Goal: Task Accomplishment & Management: Complete application form

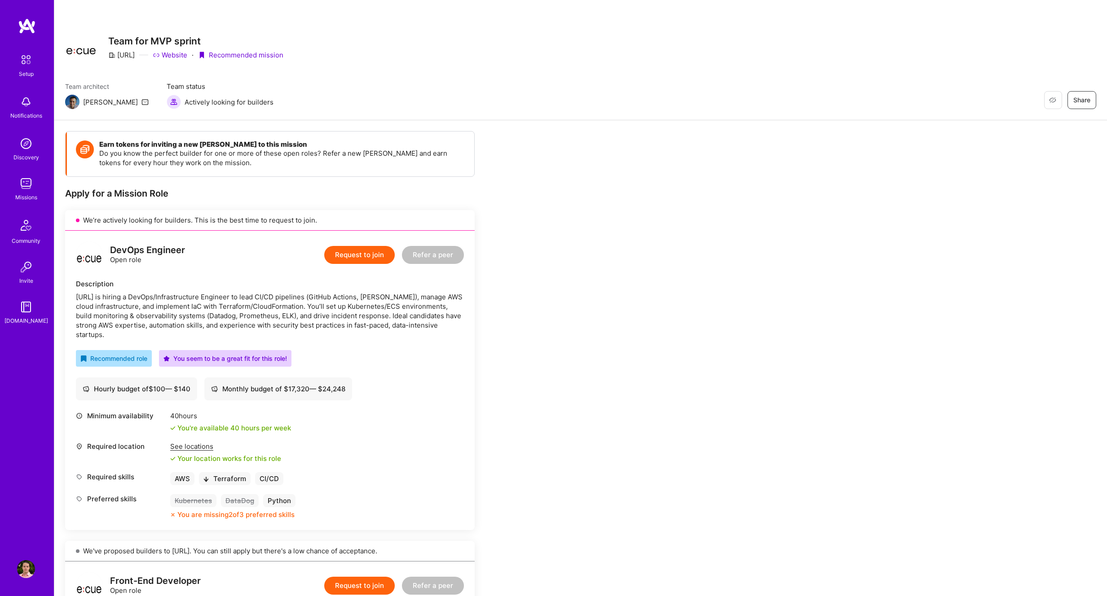
scroll to position [393, 0]
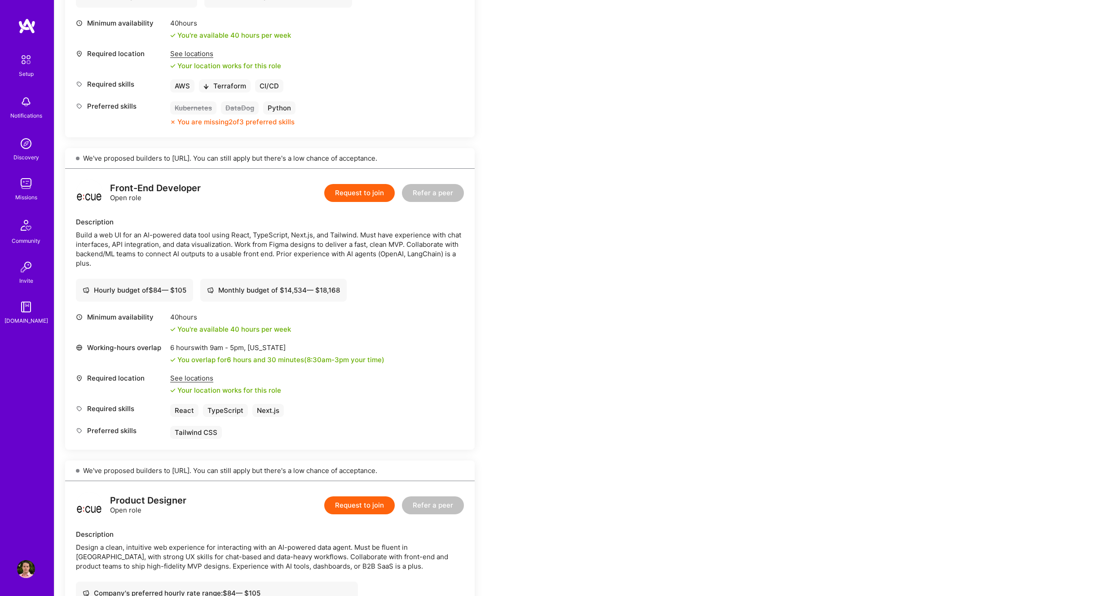
click at [393, 189] on button "Request to join" at bounding box center [359, 193] width 70 height 18
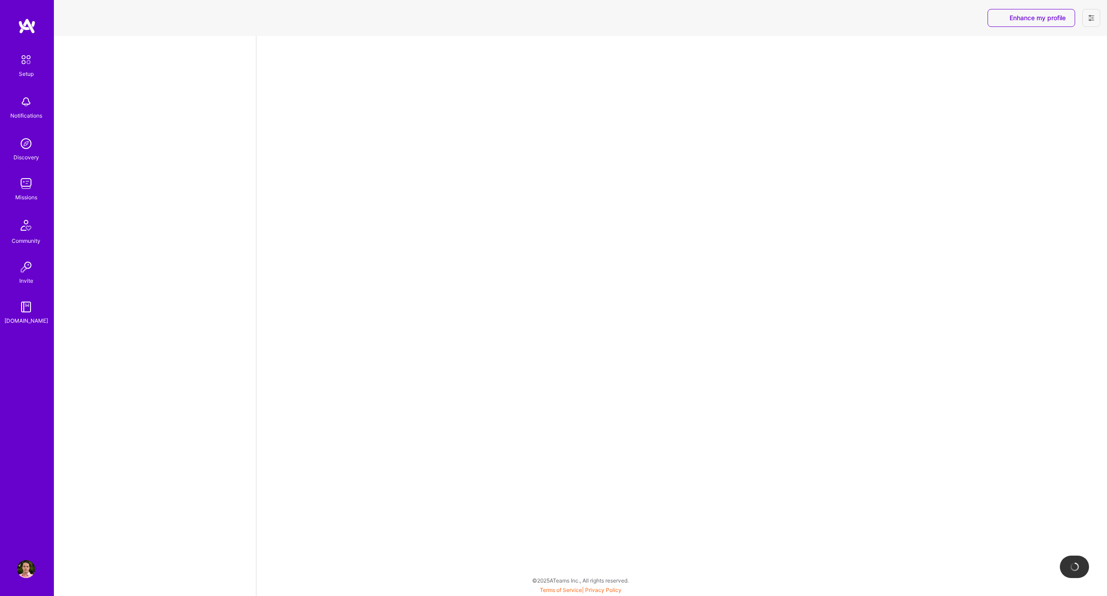
select select "NI"
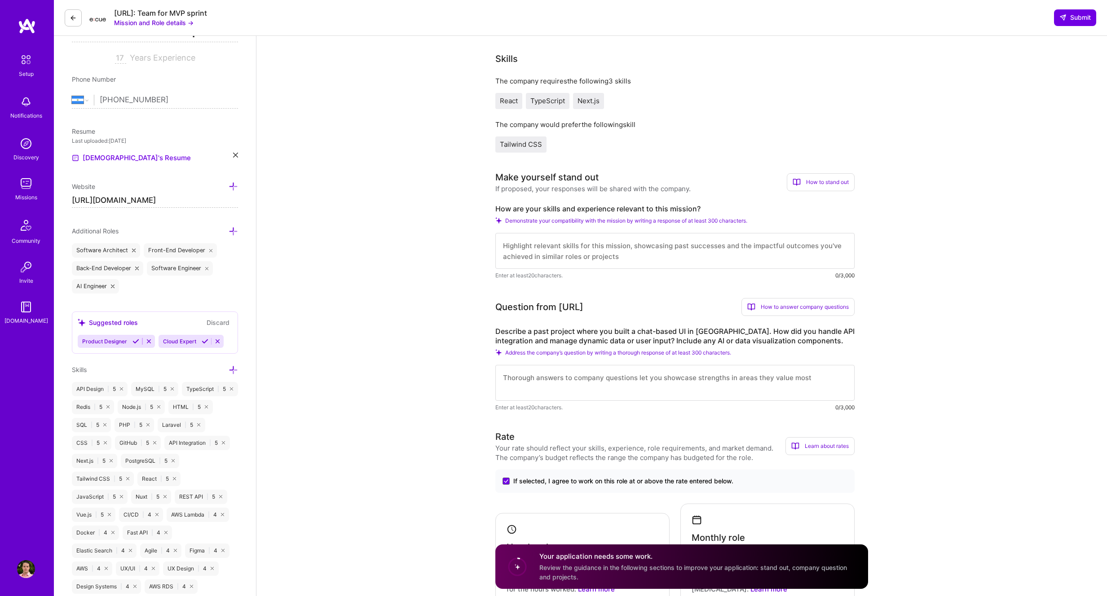
scroll to position [154, 0]
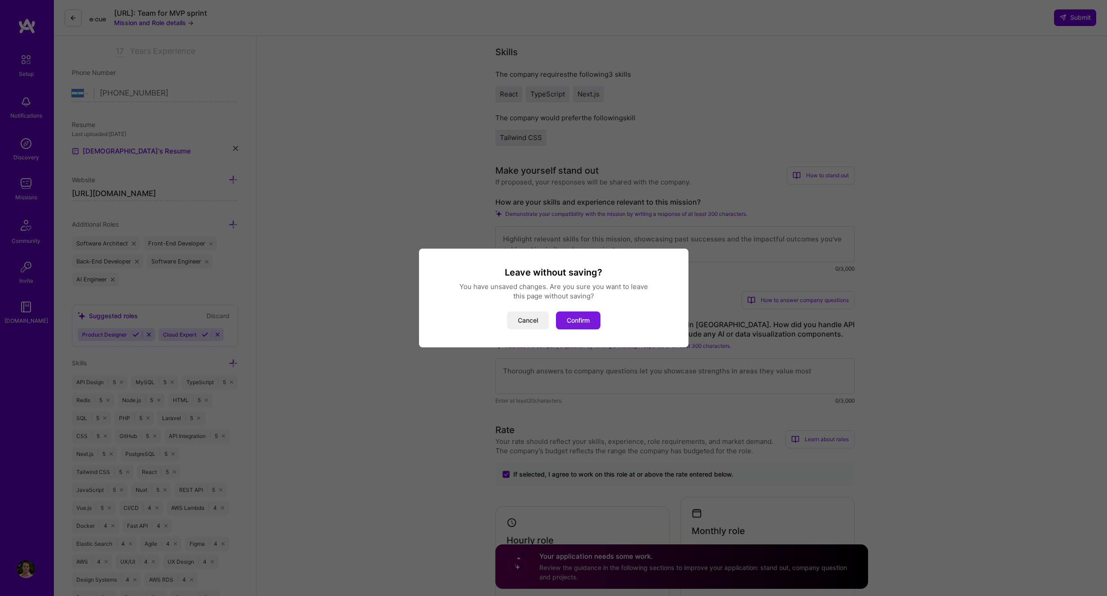
click at [586, 326] on button "Confirm" at bounding box center [578, 321] width 44 height 18
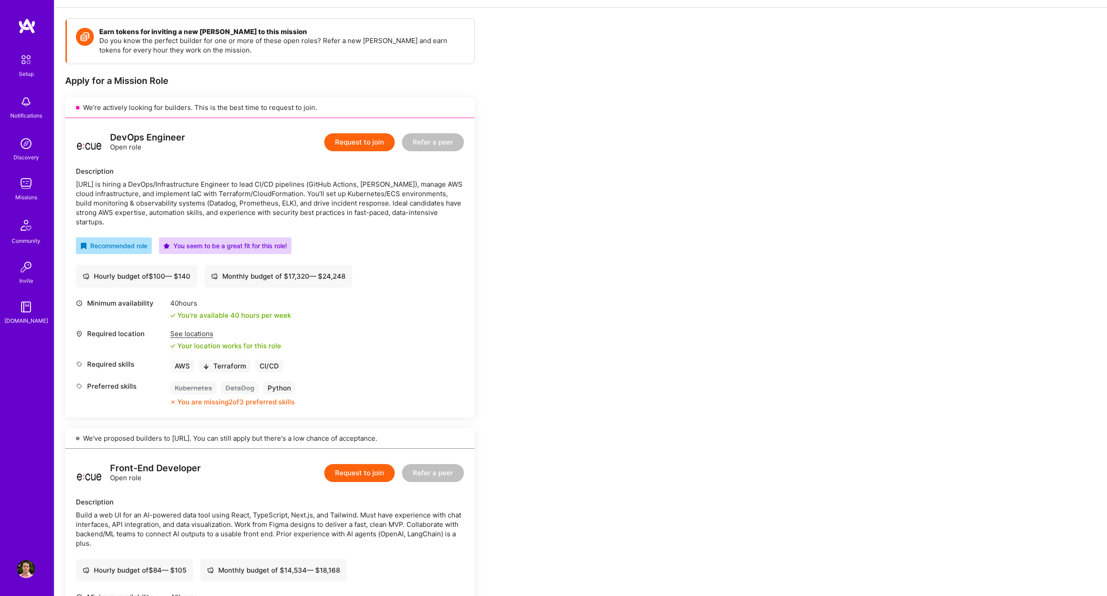
scroll to position [111, 0]
drag, startPoint x: 139, startPoint y: 204, endPoint x: 180, endPoint y: 203, distance: 40.4
click at [178, 203] on div "Ecue.ai is hiring a DevOps/Infrastructure Engineer to lead CI/CD pipelines (Git…" at bounding box center [270, 204] width 388 height 47
drag, startPoint x: 231, startPoint y: 204, endPoint x: 267, endPoint y: 203, distance: 35.9
click at [267, 203] on div "Ecue.ai is hiring a DevOps/Infrastructure Engineer to lead CI/CD pipelines (Git…" at bounding box center [270, 204] width 388 height 47
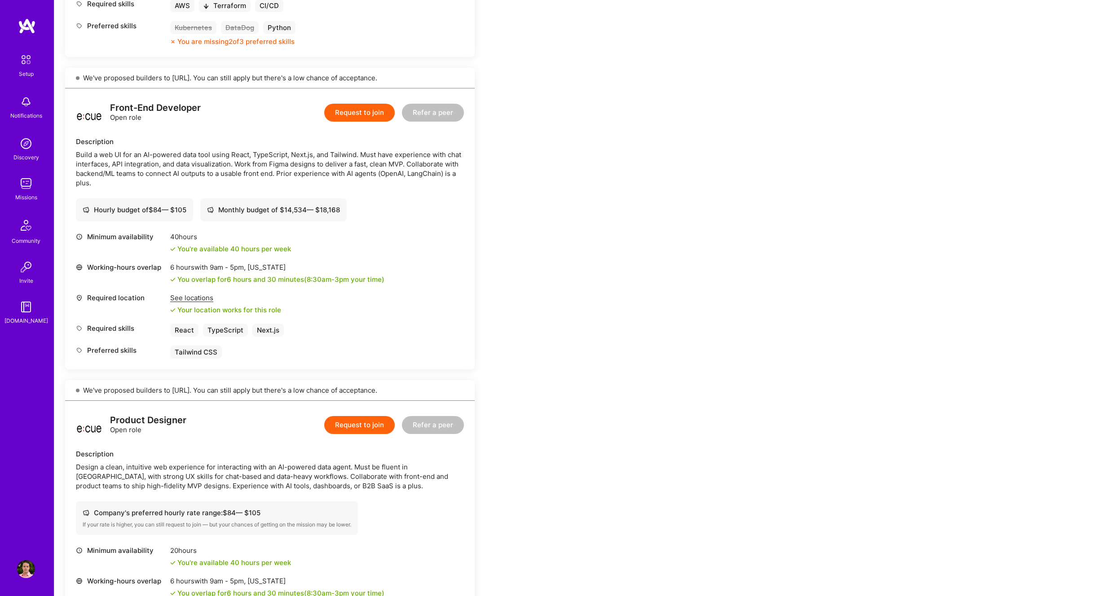
scroll to position [474, 0]
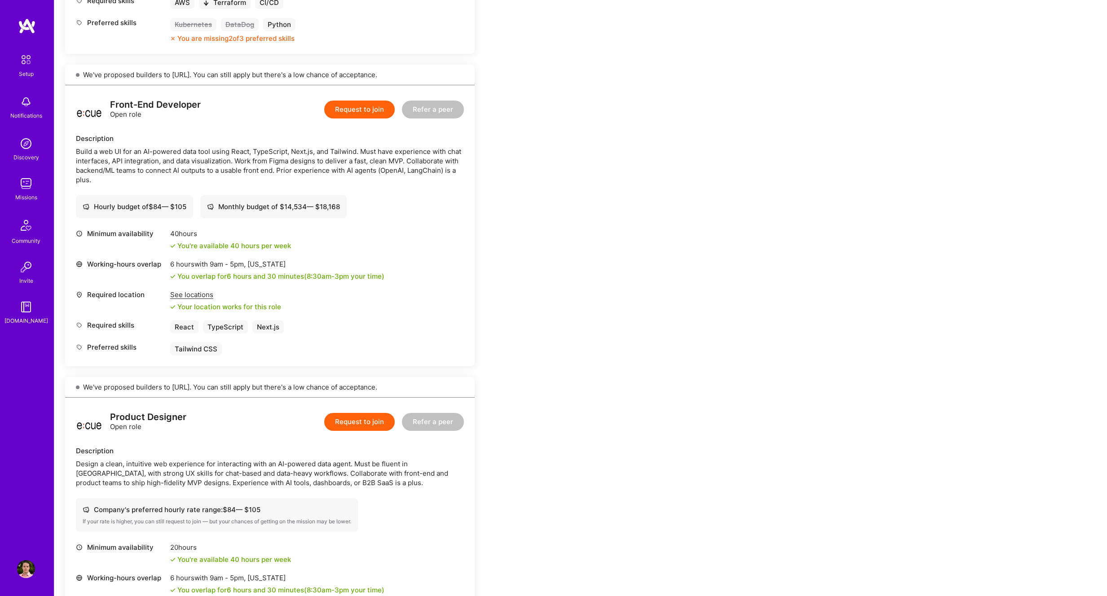
click at [348, 108] on button "Request to join" at bounding box center [359, 110] width 70 height 18
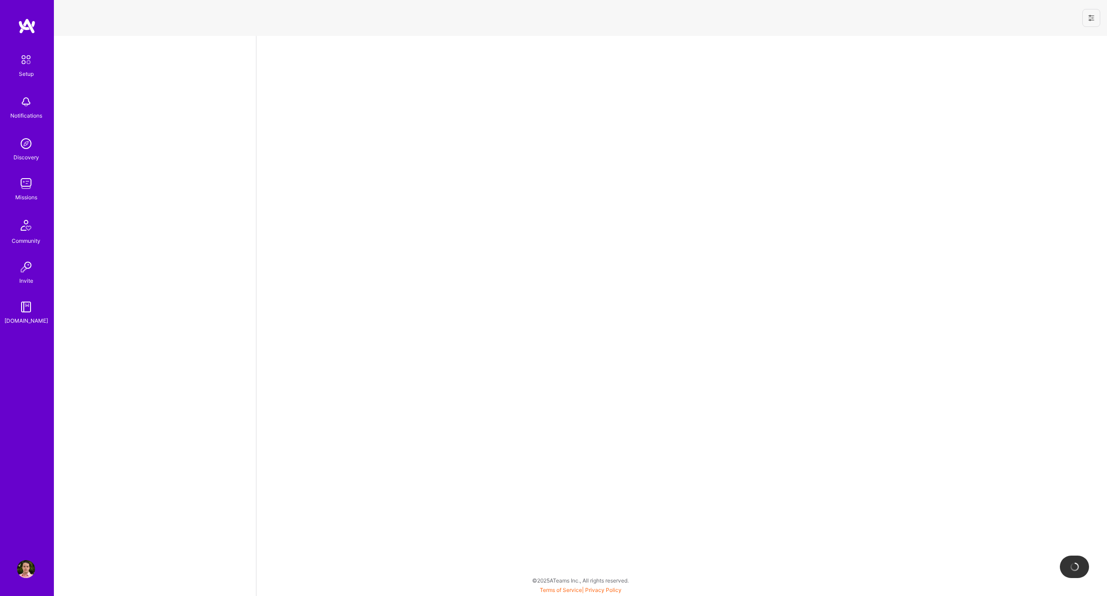
select select "NI"
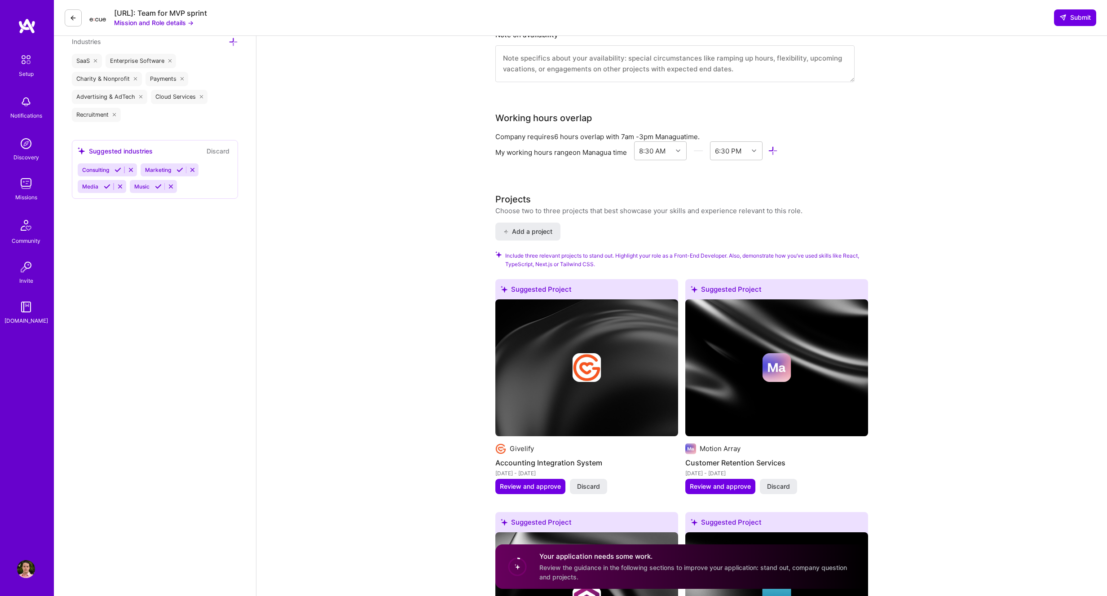
scroll to position [898, 0]
drag, startPoint x: 554, startPoint y: 467, endPoint x: 404, endPoint y: 389, distance: 168.3
click at [404, 390] on div "Front-End Developer role description Build a web UI for an AI-powered data tool…" at bounding box center [681, 329] width 850 height 2385
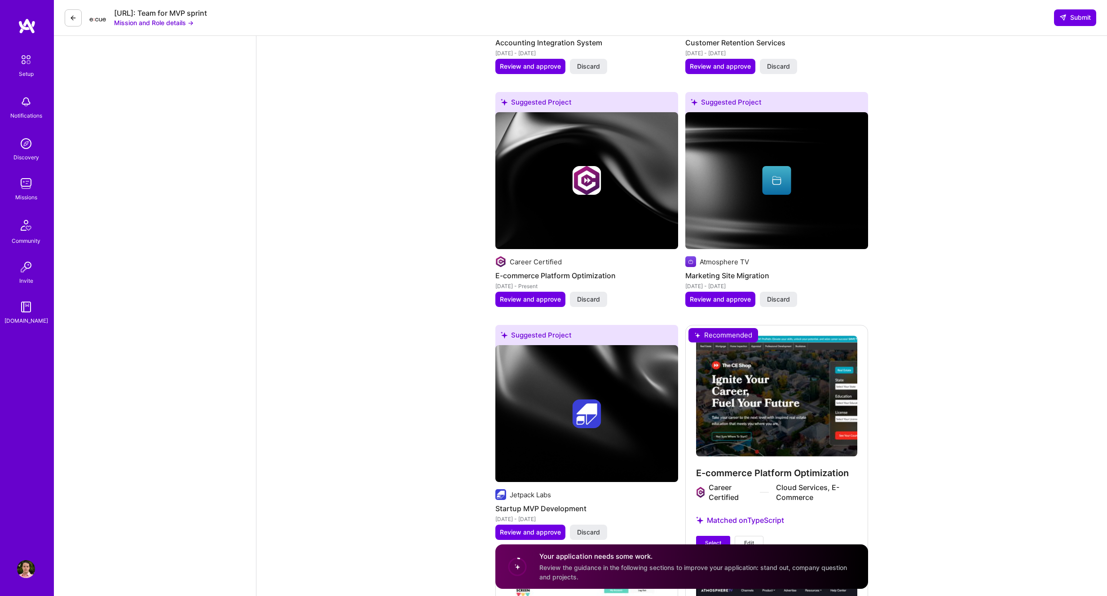
scroll to position [1322, 0]
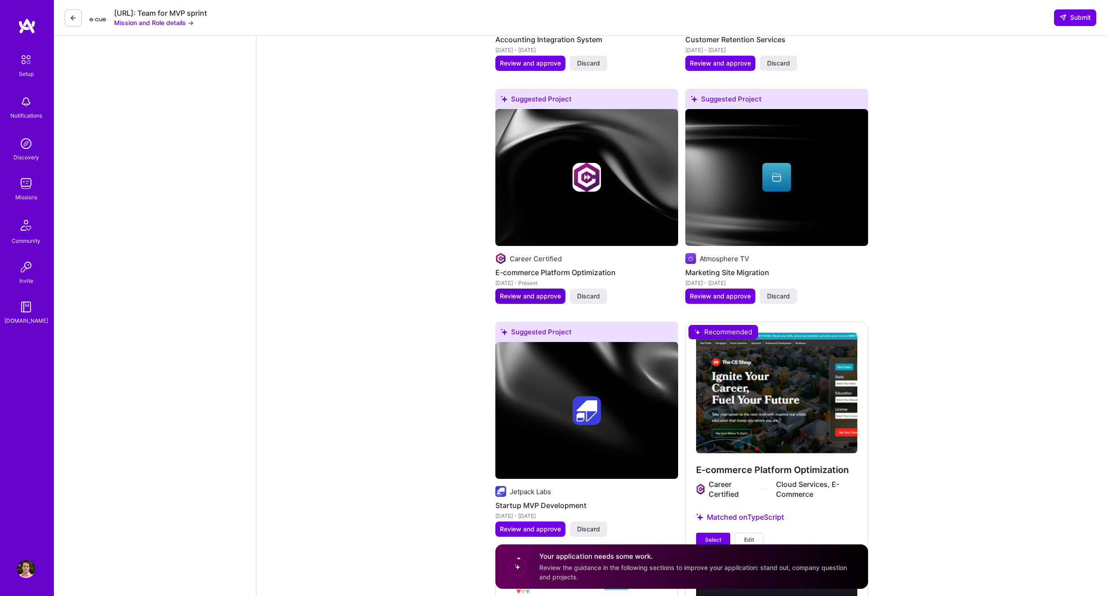
click at [532, 292] on span "Review and approve" at bounding box center [530, 296] width 61 height 9
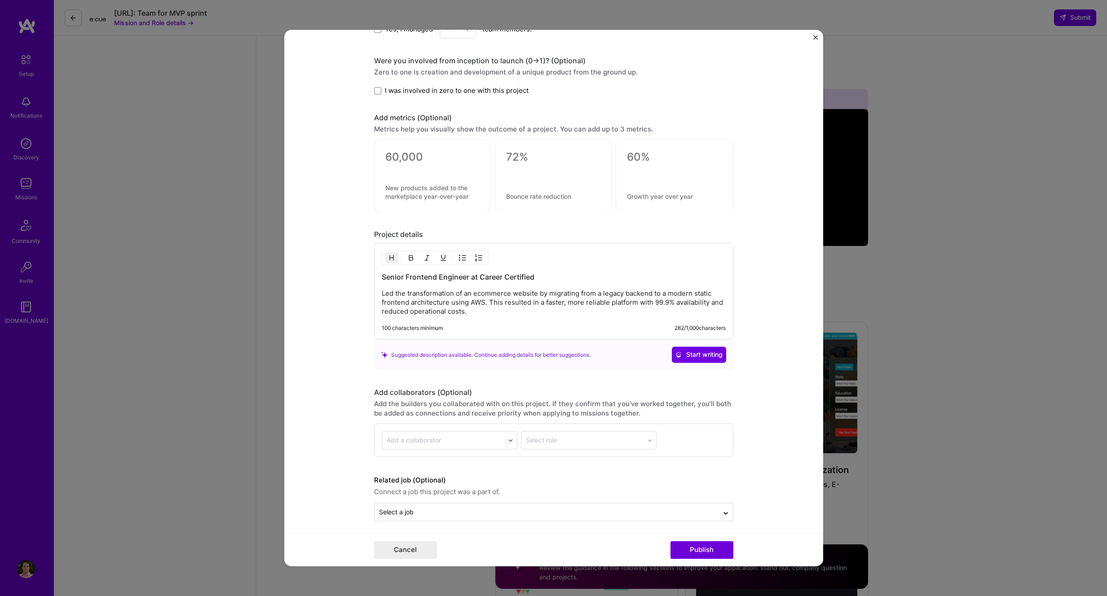
scroll to position [740, 0]
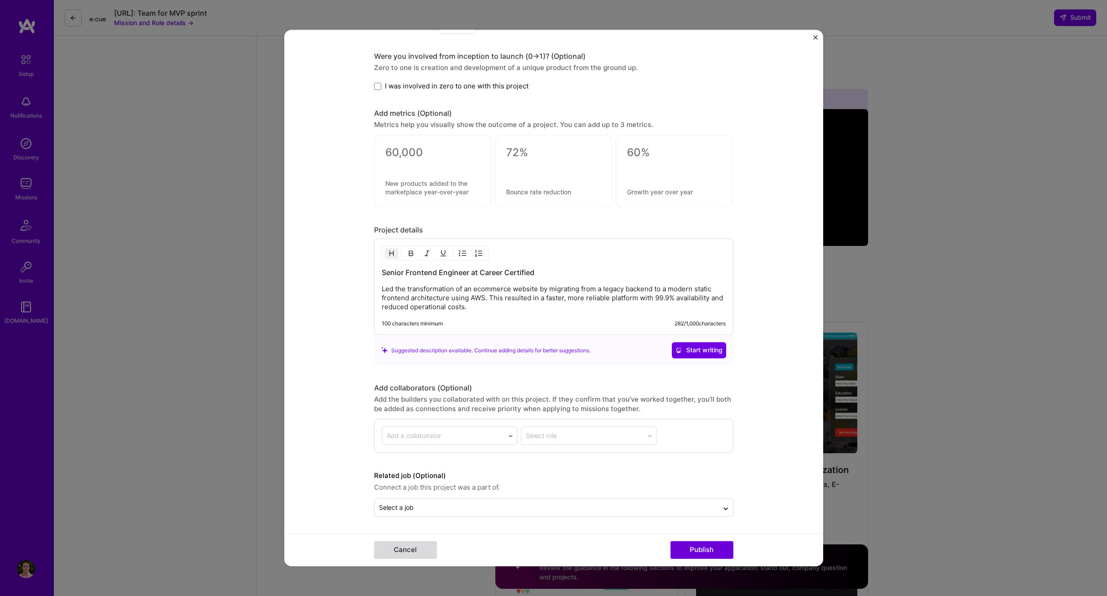
click at [396, 549] on button "Cancel" at bounding box center [405, 550] width 63 height 18
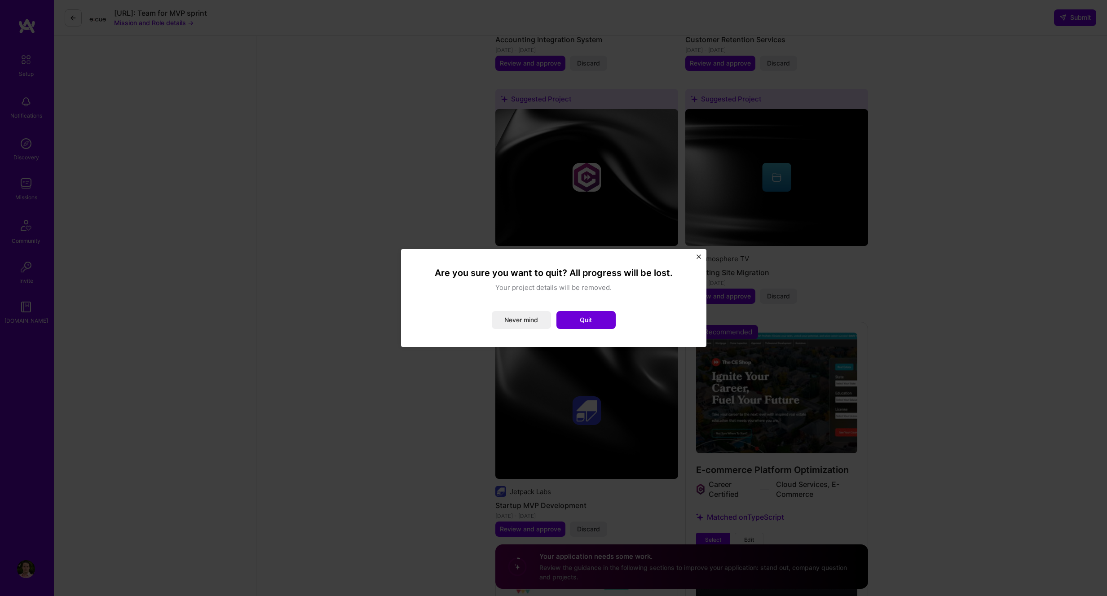
click at [596, 316] on button "Quit" at bounding box center [585, 320] width 59 height 18
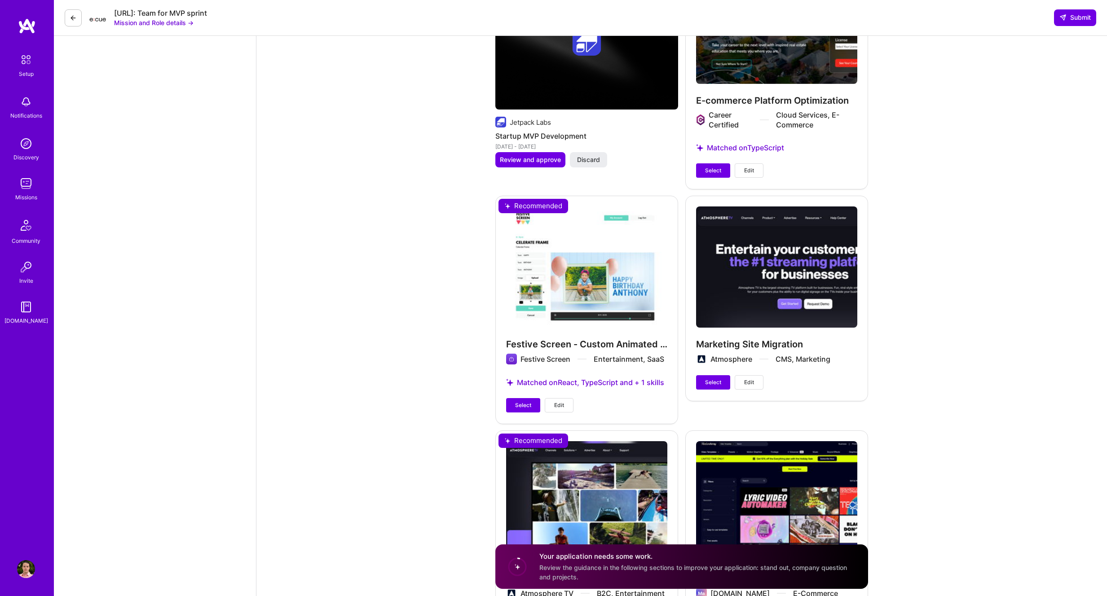
scroll to position [1695, 0]
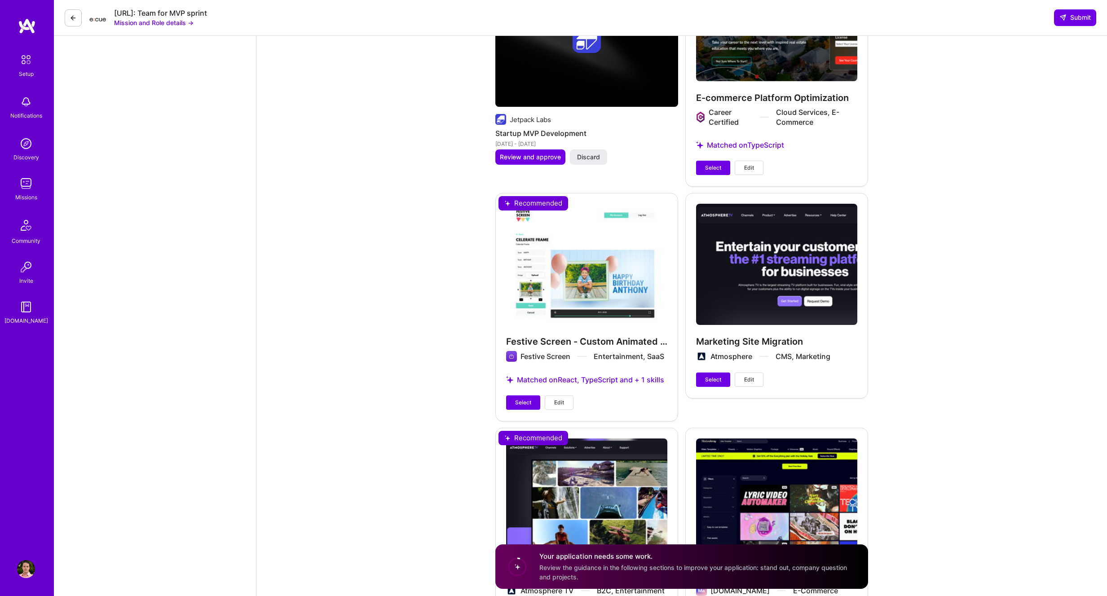
click at [520, 399] on span "Select" at bounding box center [523, 403] width 16 height 8
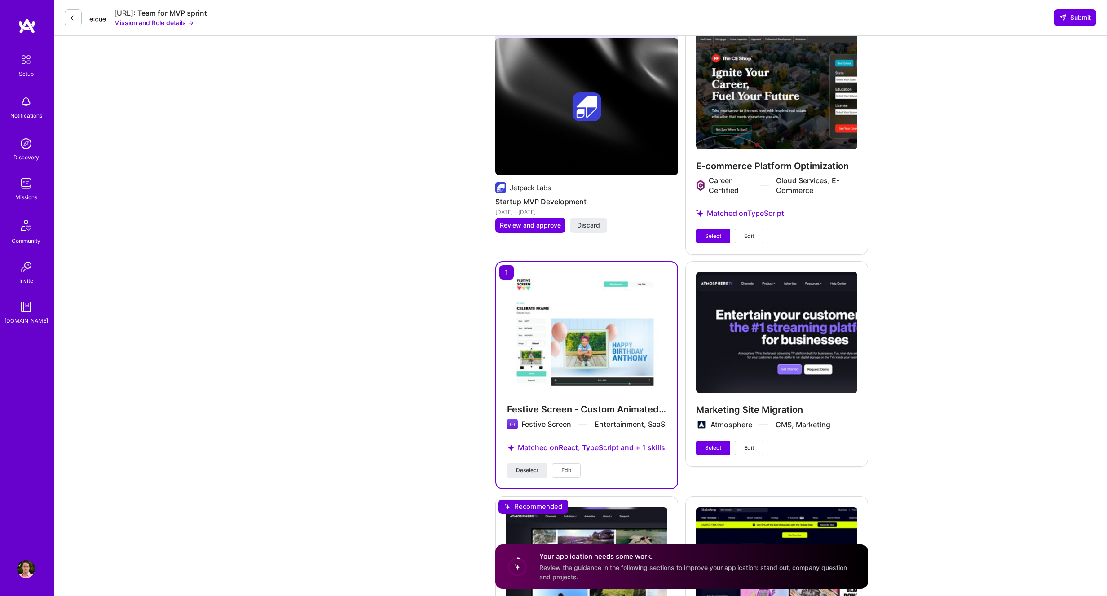
scroll to position [1619, 0]
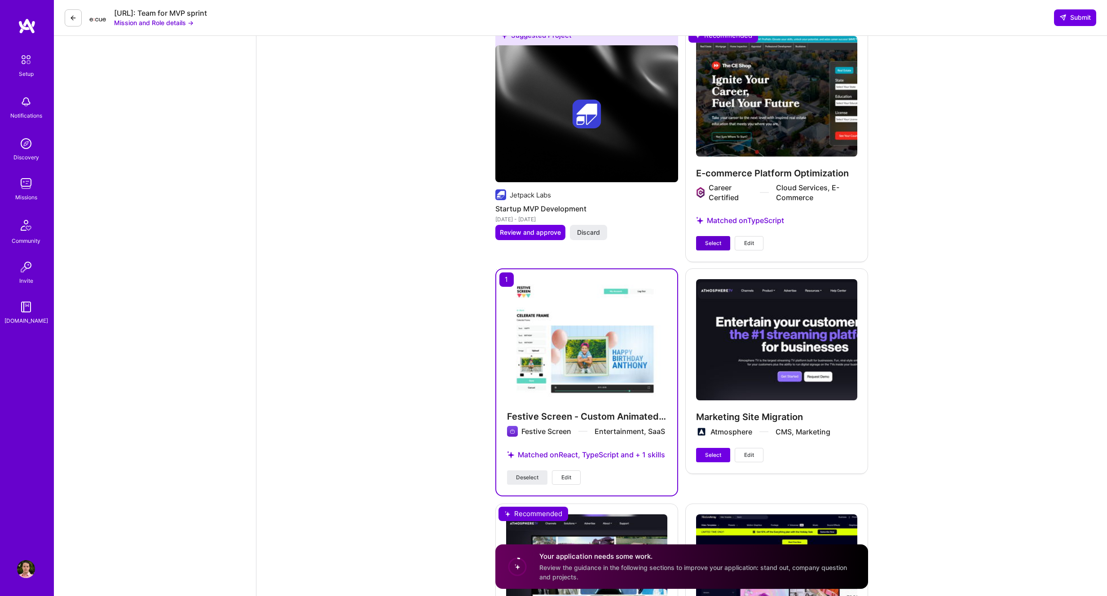
click at [712, 239] on span "Select" at bounding box center [713, 243] width 16 height 8
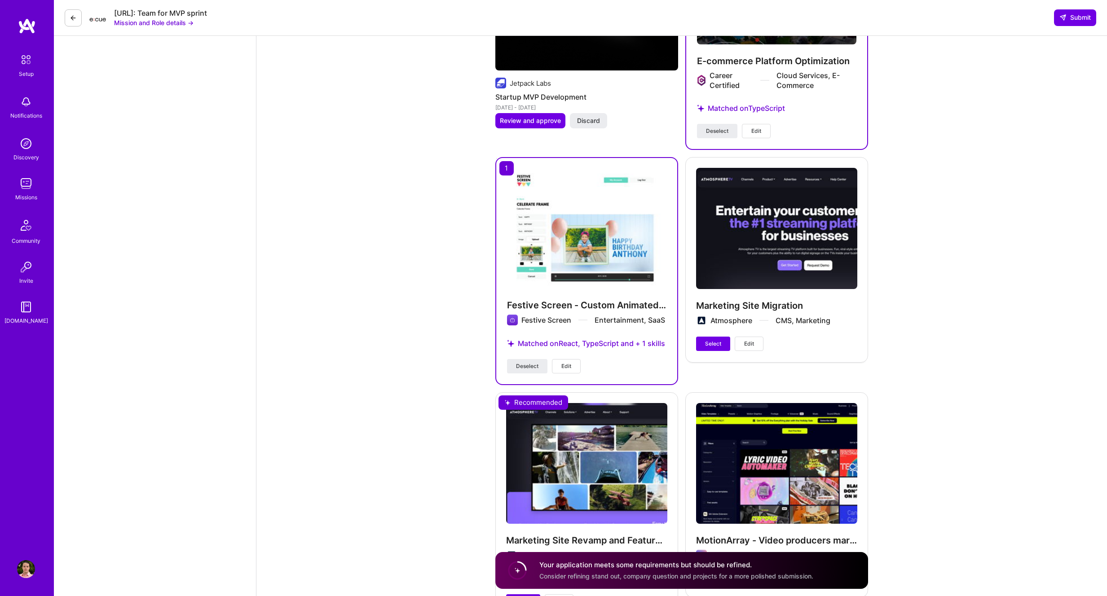
scroll to position [1800, 0]
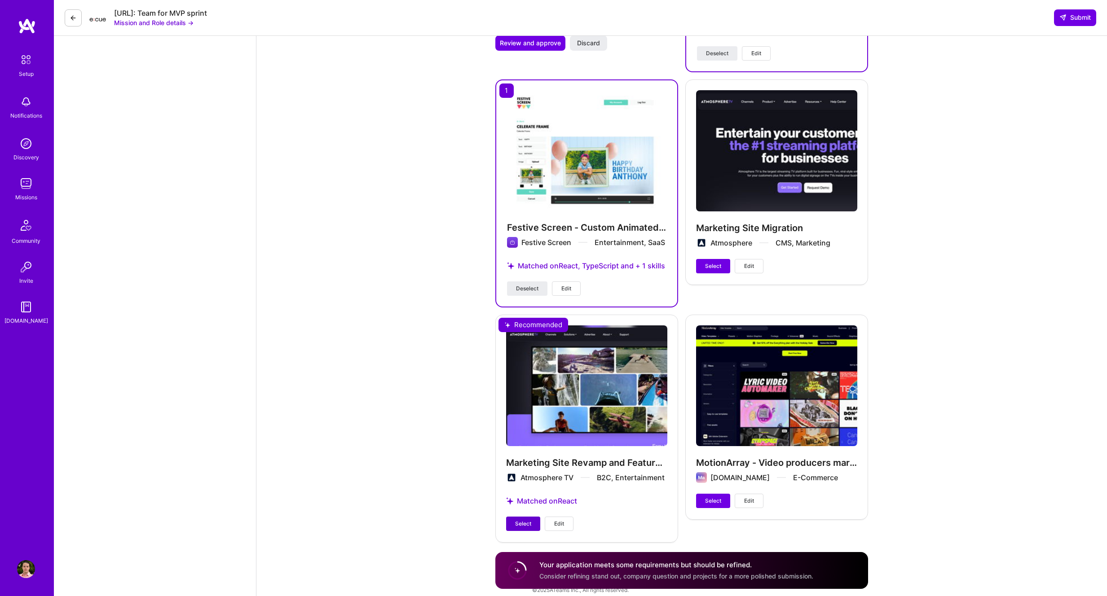
click at [523, 520] on span "Select" at bounding box center [523, 524] width 16 height 8
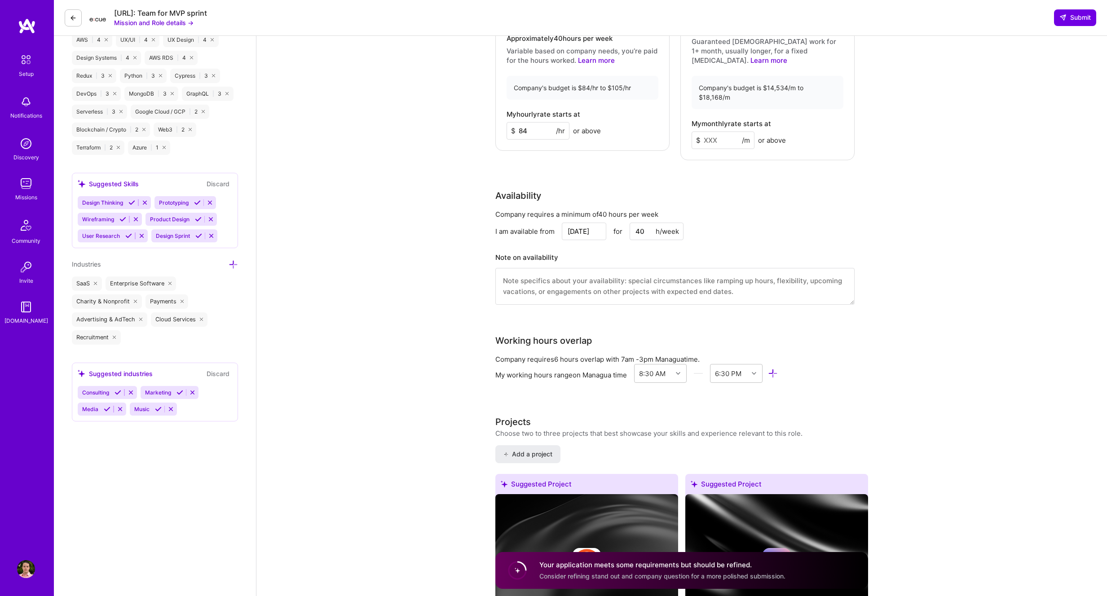
scroll to position [674, 0]
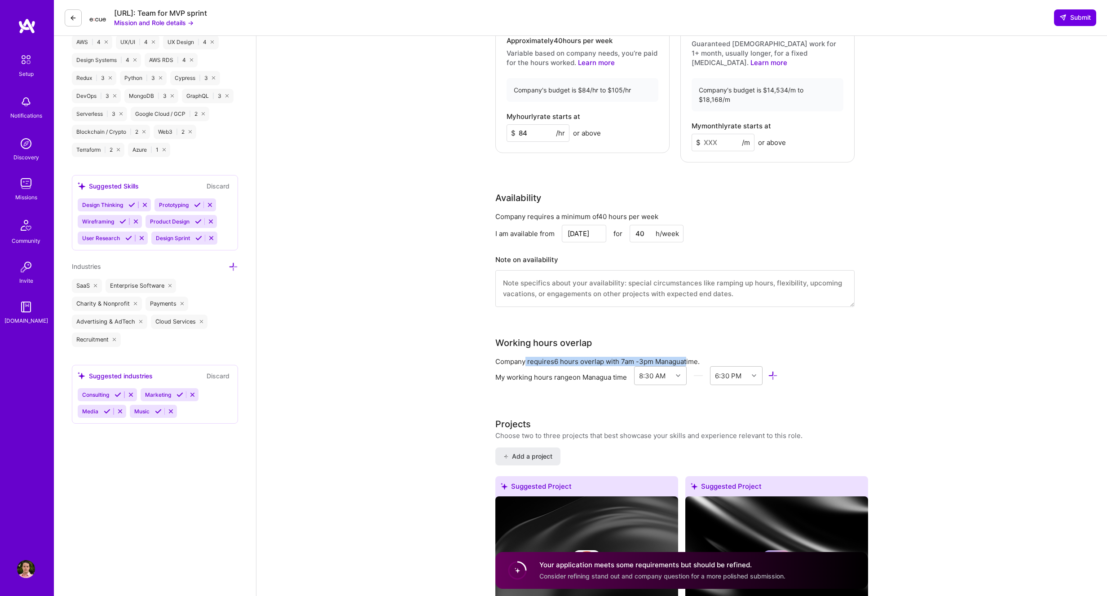
drag, startPoint x: 538, startPoint y: 340, endPoint x: 689, endPoint y: 340, distance: 150.9
click at [689, 357] on div "Company requires 6 hours overlap with 7am - 3pm Managua time." at bounding box center [674, 361] width 359 height 9
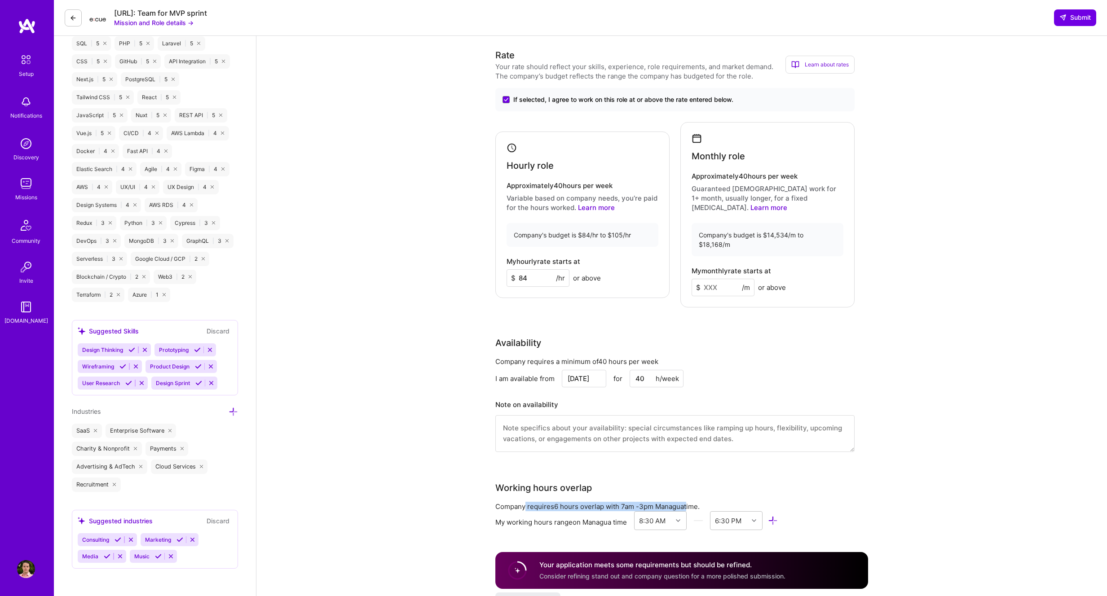
scroll to position [480, 0]
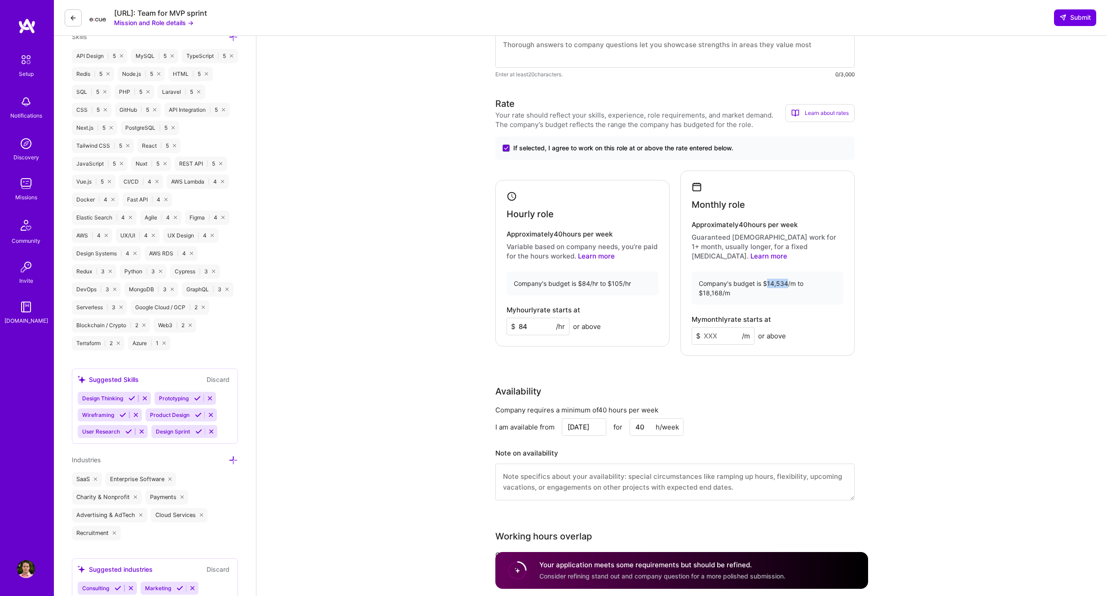
drag, startPoint x: 787, startPoint y: 274, endPoint x: 766, endPoint y: 273, distance: 21.1
click at [766, 273] on div "Company's budget is $14,534/m to $18,168/m" at bounding box center [767, 288] width 152 height 33
copy div "14,534"
click at [705, 327] on input at bounding box center [722, 336] width 63 height 18
paste input
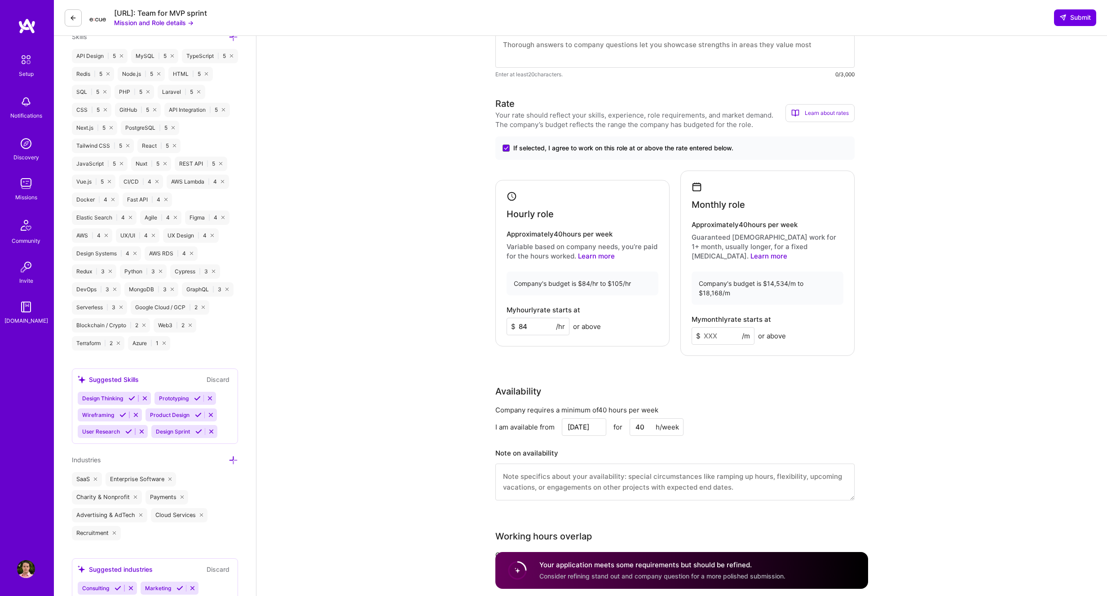
paste input
type input "14534"
click at [796, 350] on div "Rate Your rate should reflect your skills, experience, role requirements, and m…" at bounding box center [681, 304] width 373 height 415
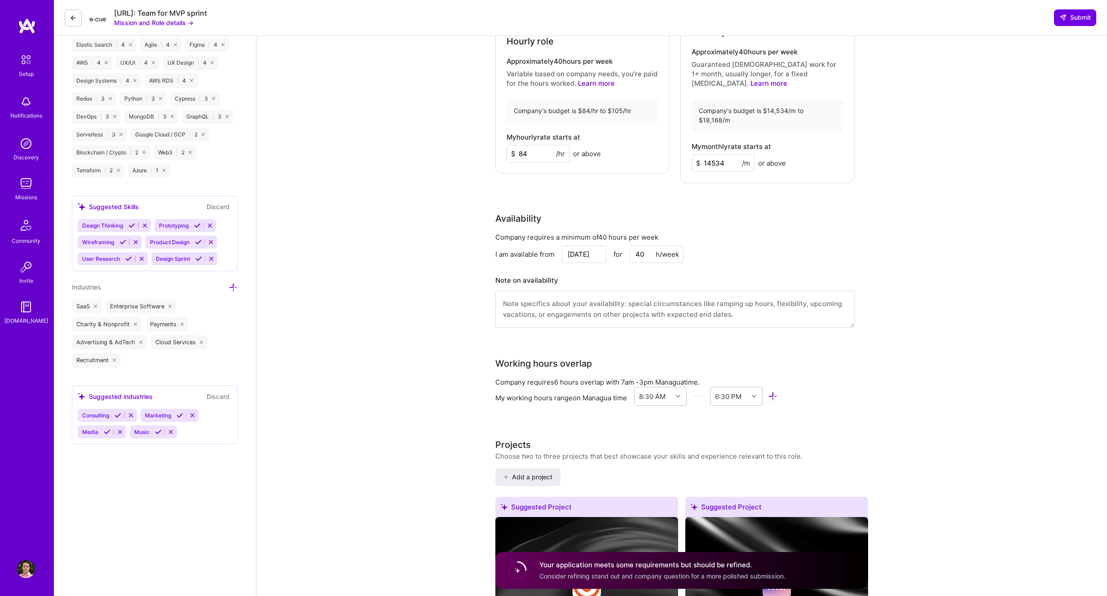
scroll to position [651, 0]
click at [606, 293] on textarea at bounding box center [674, 311] width 359 height 37
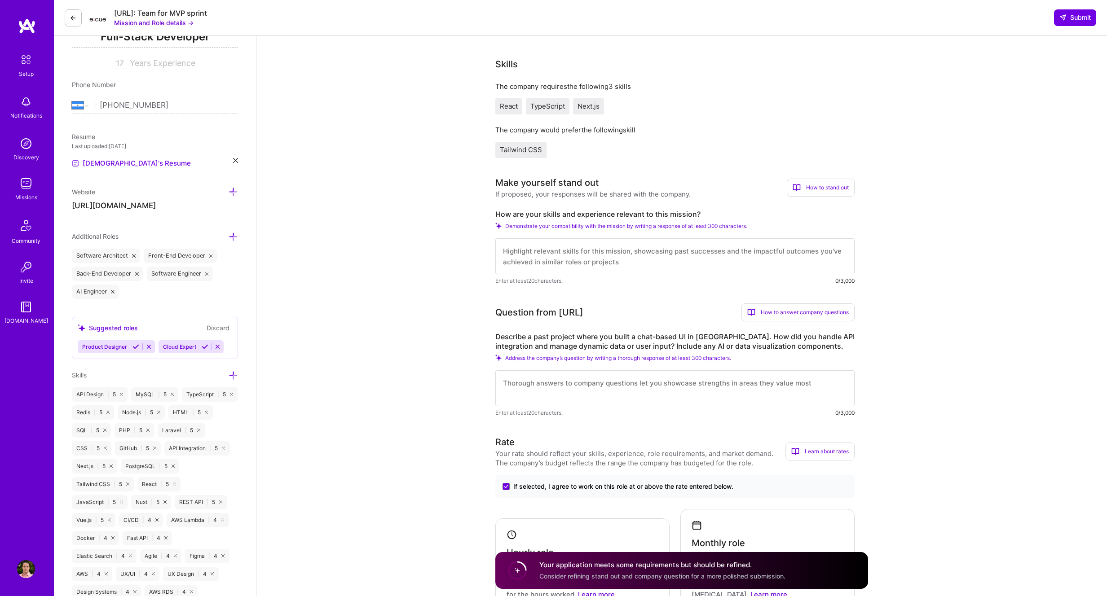
scroll to position [140, 0]
type textarea "Will give a 2 week notice to my current employer"
click at [520, 264] on textarea at bounding box center [674, 258] width 359 height 36
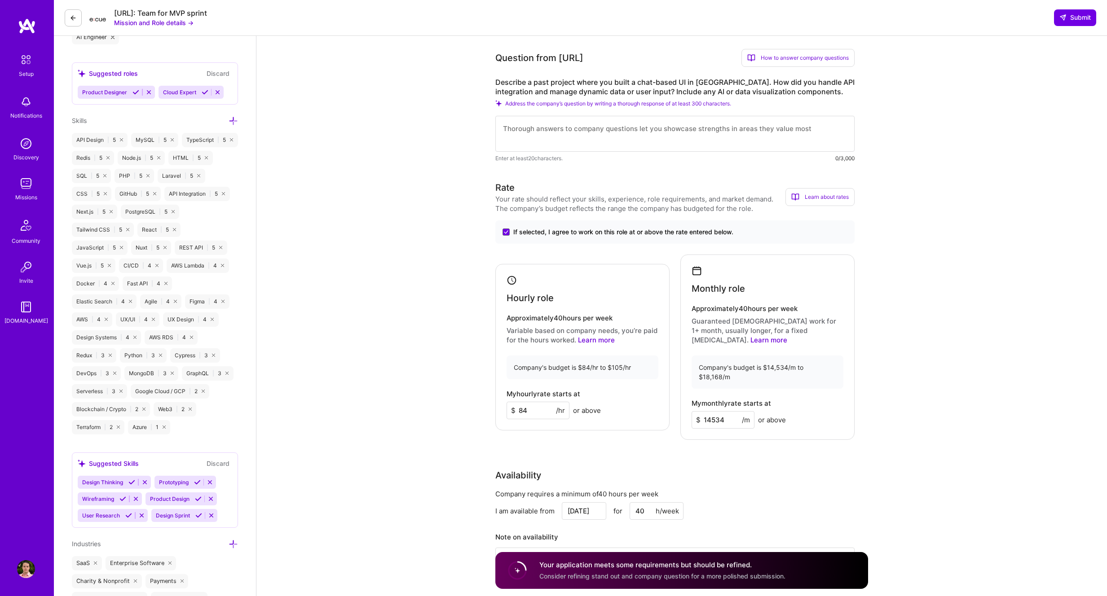
scroll to position [396, 0]
type textarea "4 years of experience"
click at [233, 121] on icon at bounding box center [233, 121] width 9 height 9
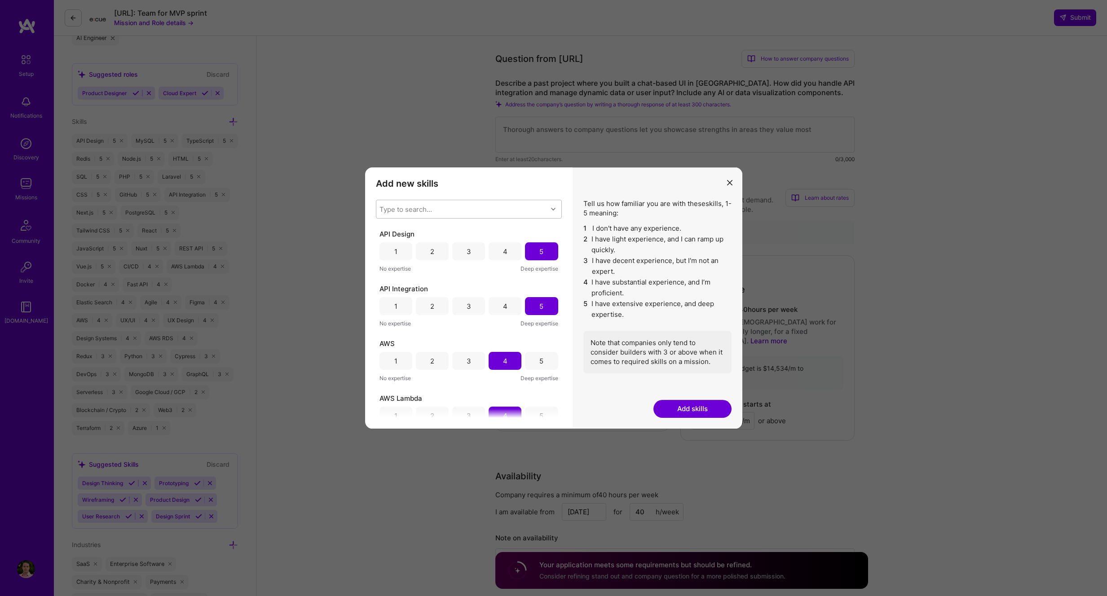
click at [418, 207] on div "Type to search..." at bounding box center [405, 209] width 53 height 9
type input "figma"
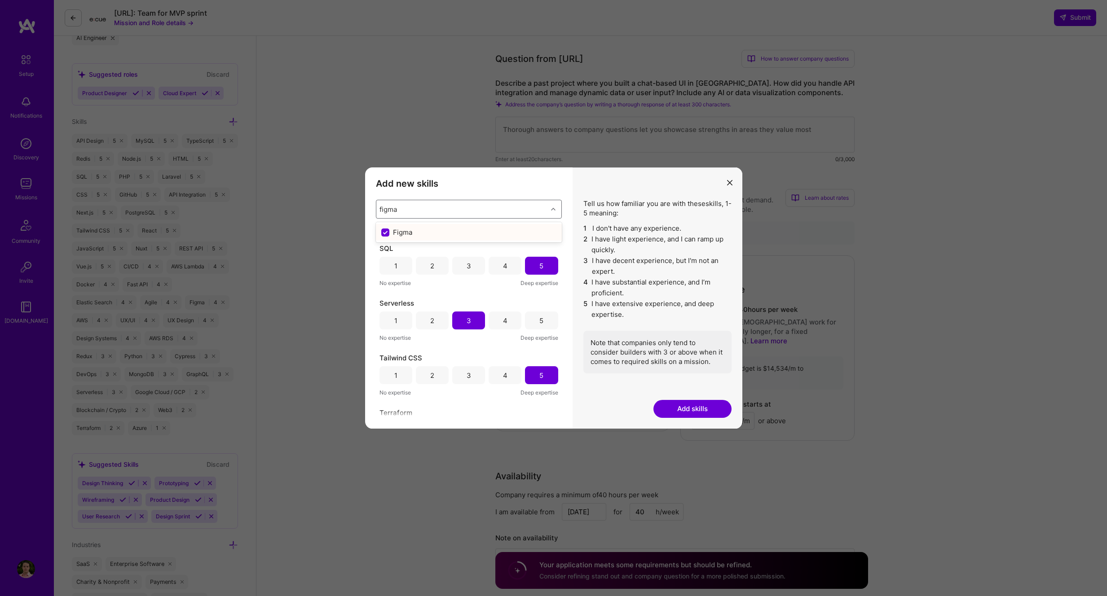
scroll to position [1904, 0]
click at [474, 229] on div "Figma" at bounding box center [468, 232] width 175 height 9
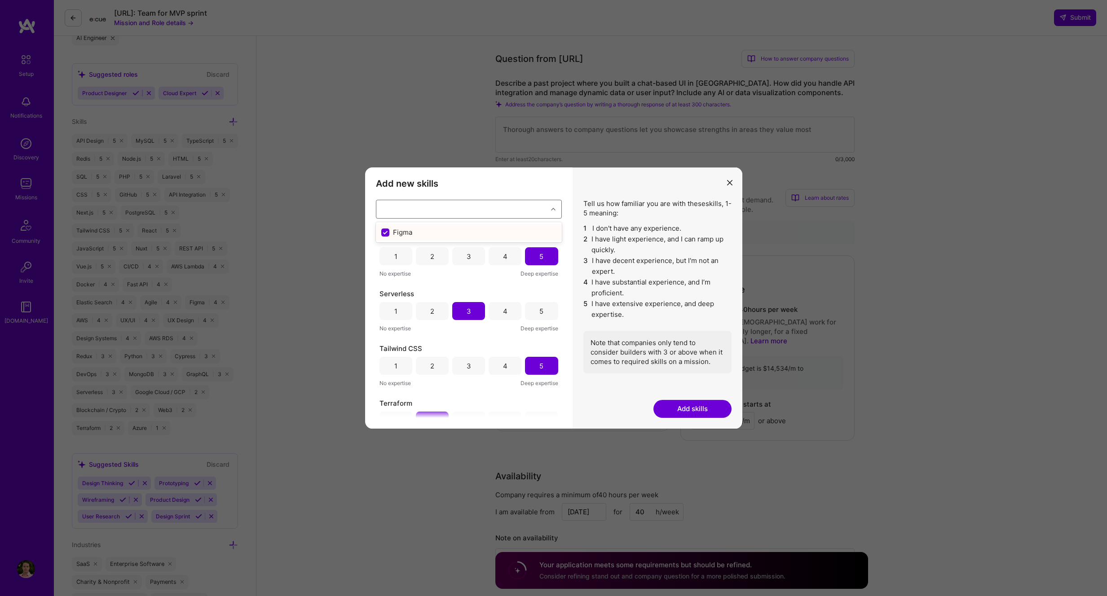
checkbox input "false"
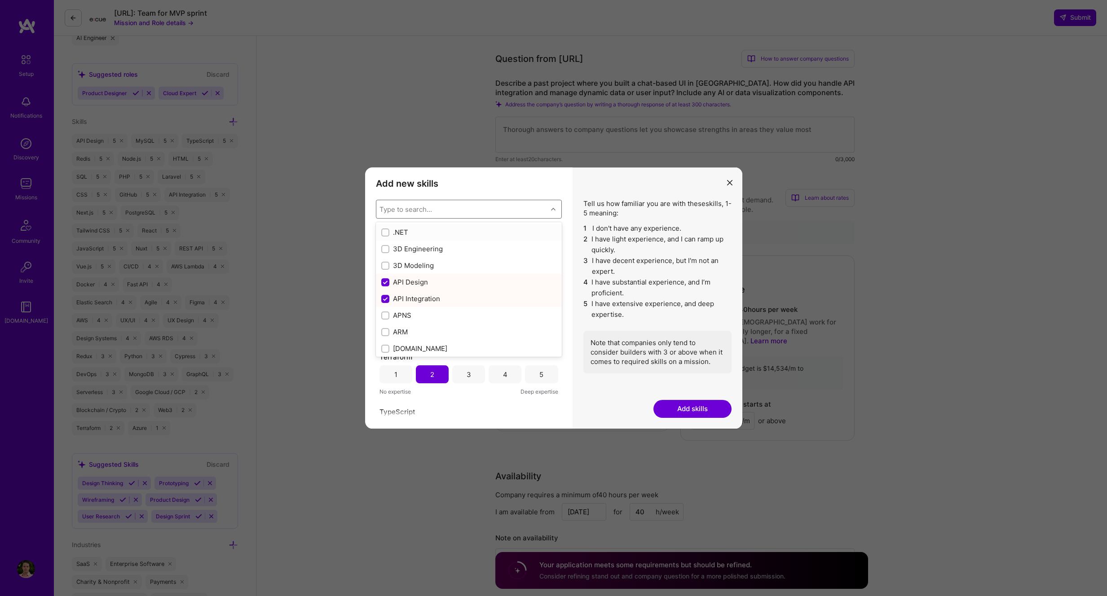
scroll to position [1849, 0]
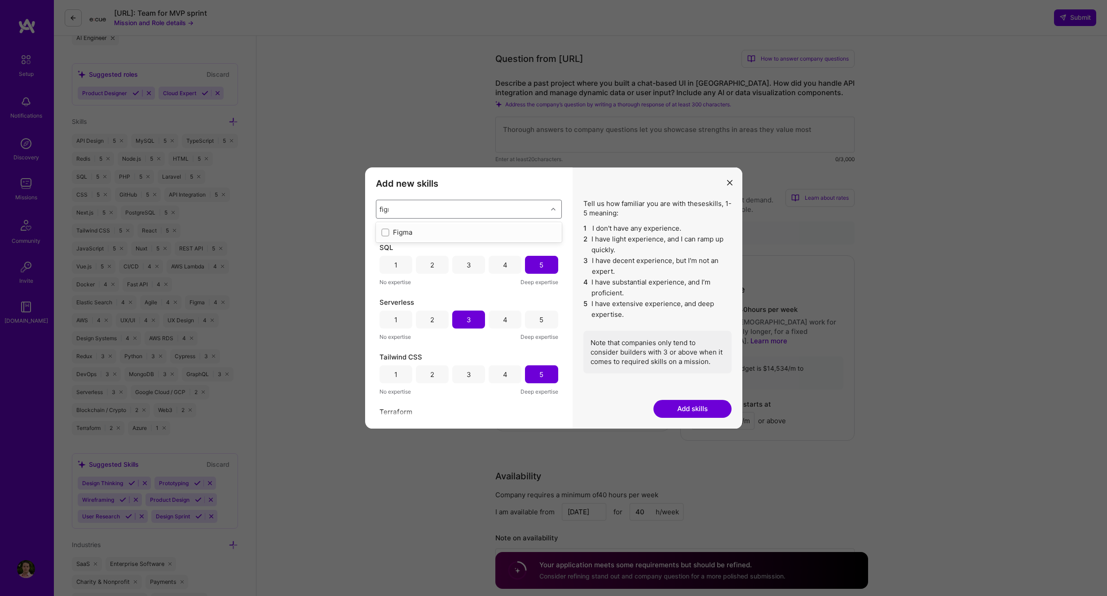
type input "figma"
drag, startPoint x: 427, startPoint y: 235, endPoint x: 419, endPoint y: 236, distance: 7.8
click at [427, 235] on div "Figma" at bounding box center [468, 232] width 175 height 9
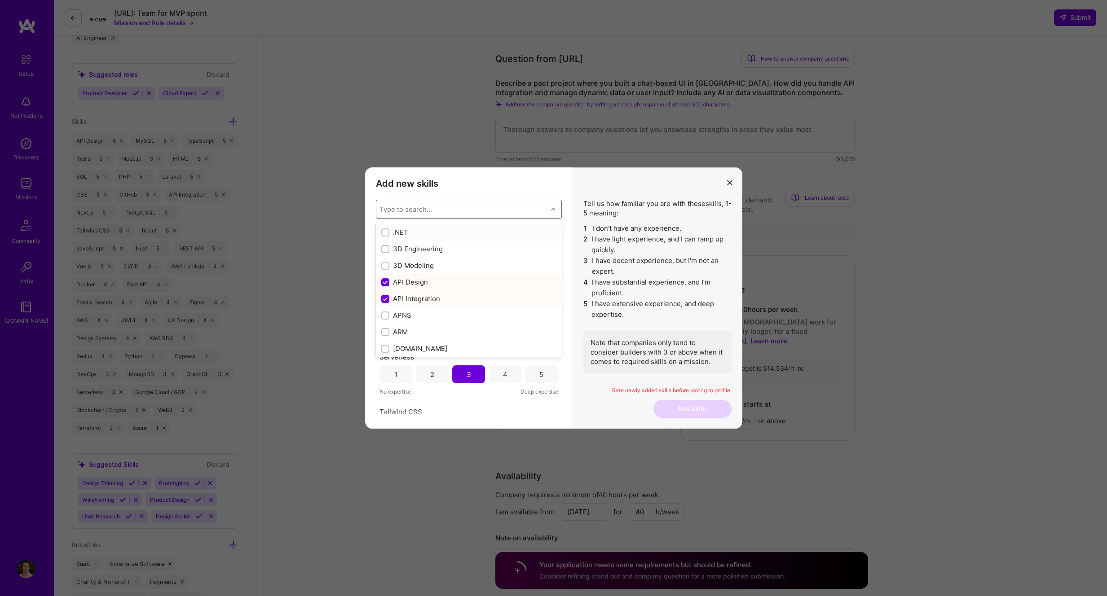
scroll to position [1904, 0]
click at [570, 368] on div "Add new skills Tell us how familiar you are with given skills, using between 1 …" at bounding box center [468, 297] width 207 height 261
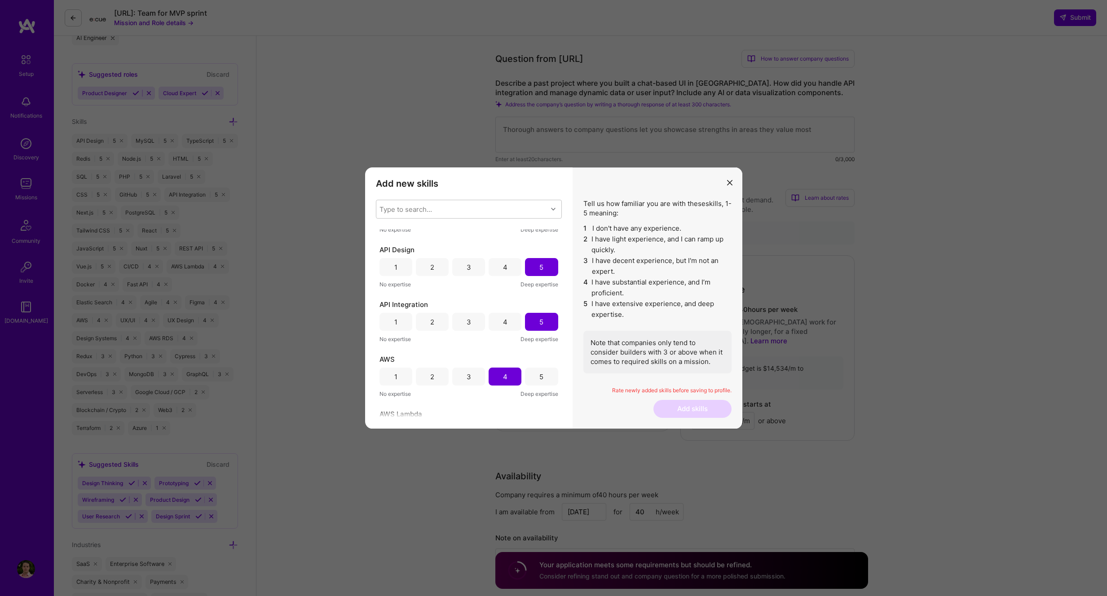
scroll to position [0, 0]
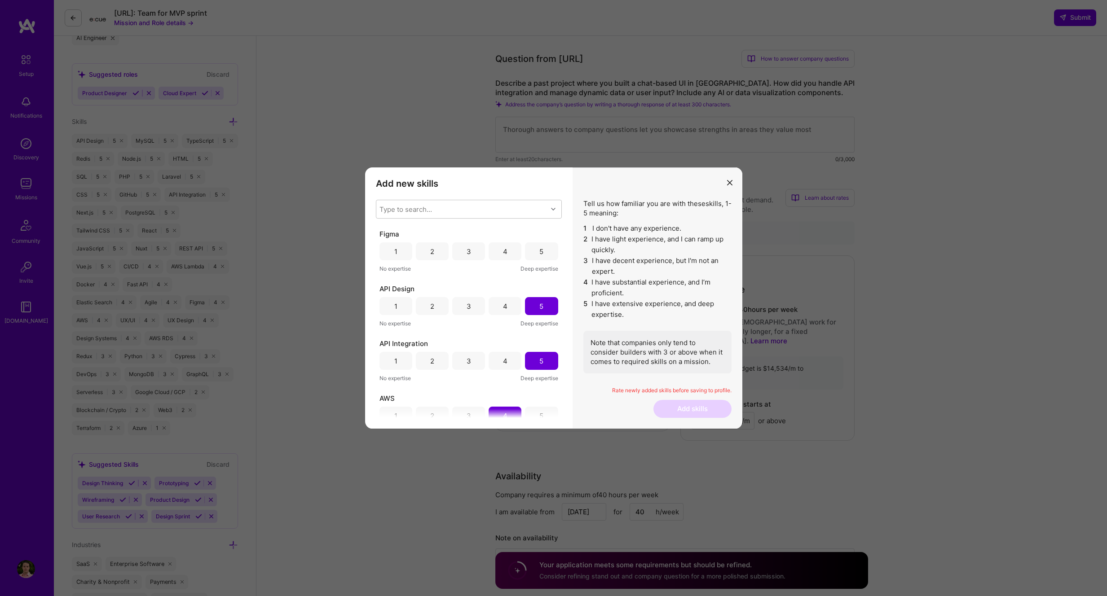
click at [506, 255] on div "4" at bounding box center [505, 251] width 33 height 18
click at [690, 408] on button "Add skills" at bounding box center [692, 409] width 78 height 18
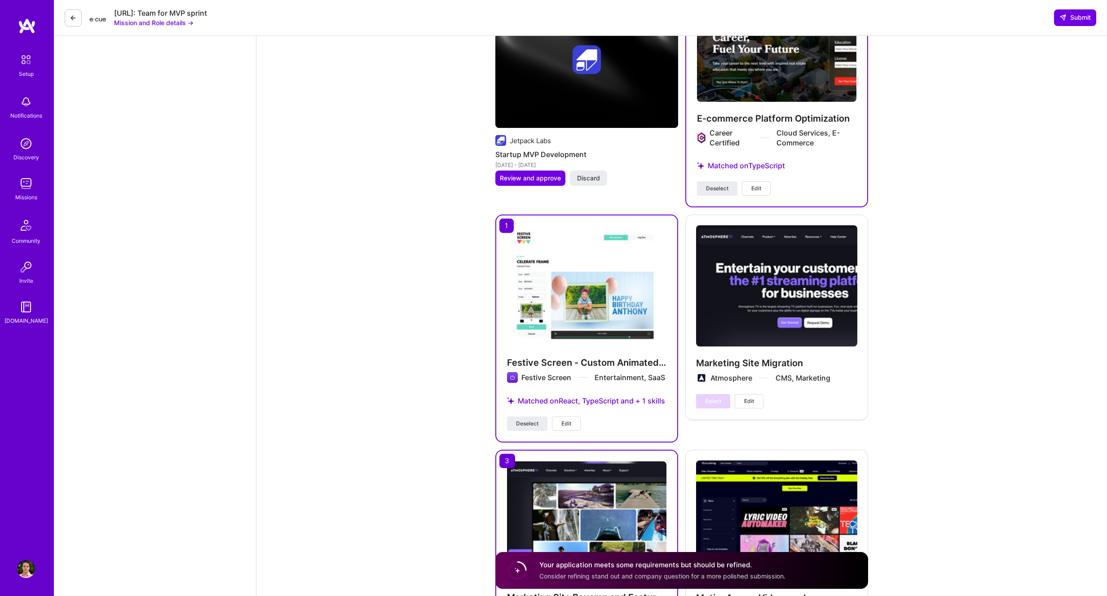
scroll to position [1642, 0]
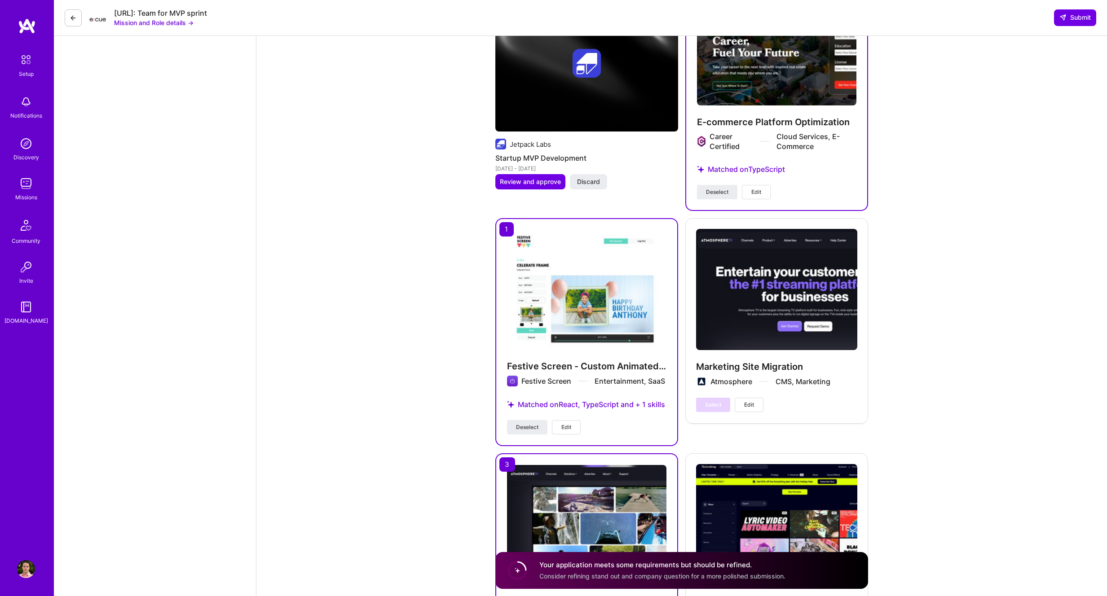
click at [572, 420] on button "Edit" at bounding box center [566, 427] width 29 height 14
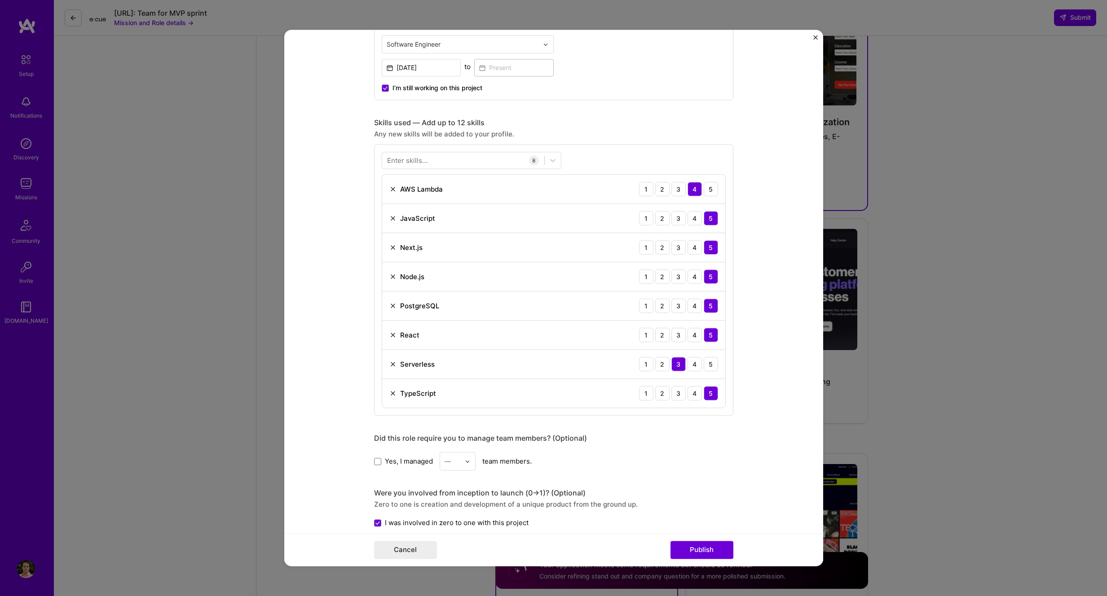
scroll to position [537, 0]
click at [423, 161] on div "Enter skills..." at bounding box center [407, 158] width 40 height 9
click at [423, 162] on div "Enter skills..." at bounding box center [407, 158] width 40 height 9
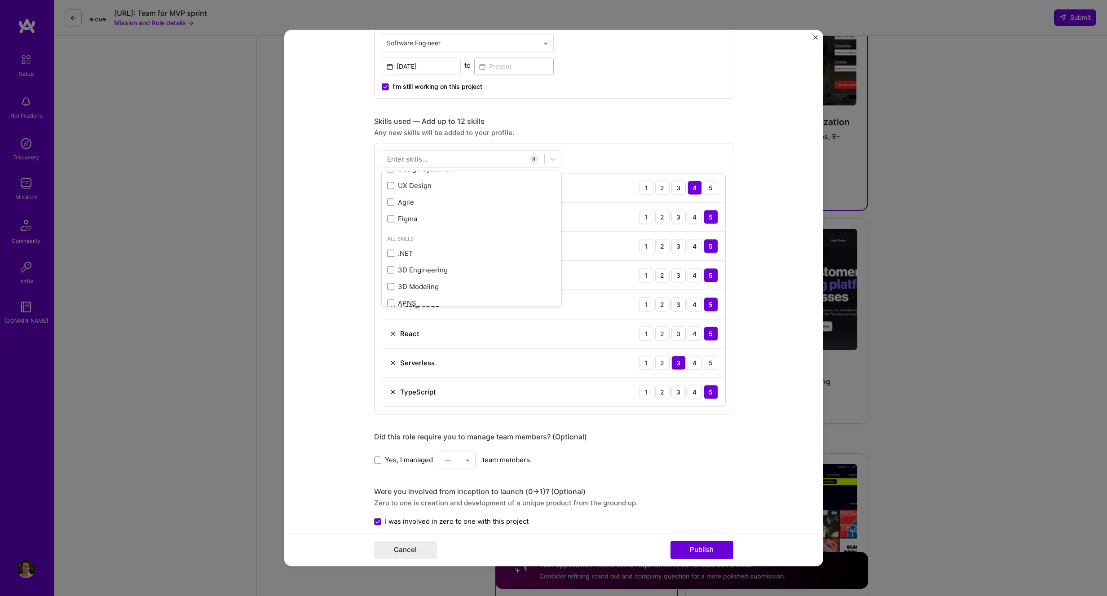
click at [330, 343] on form "Project title Festive Screen - Custom Animated Greeting Cards Video Platform Co…" at bounding box center [553, 298] width 539 height 537
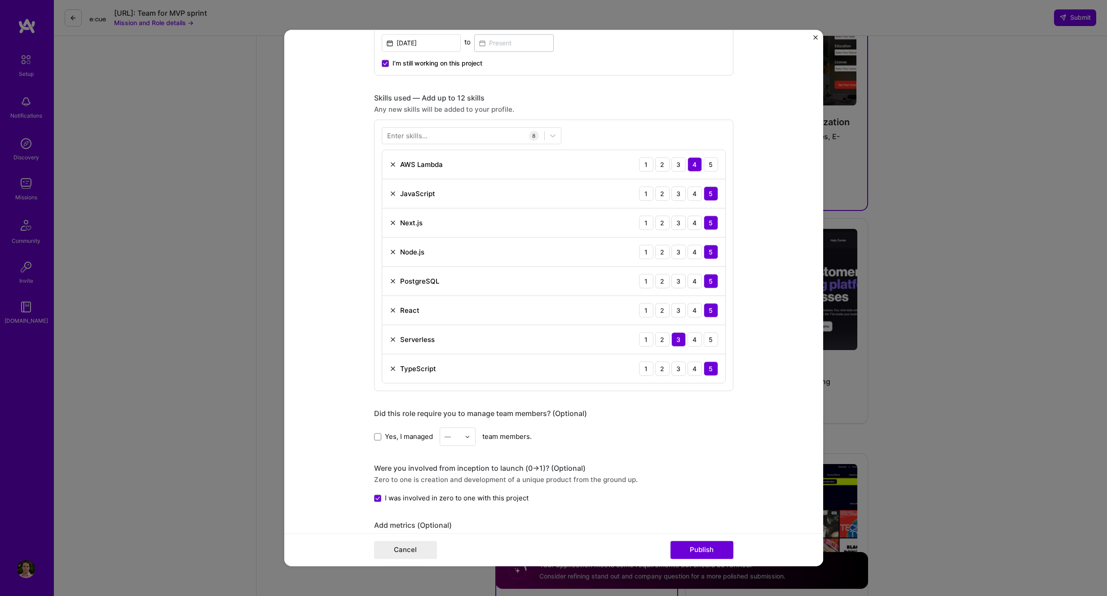
scroll to position [557, 0]
click at [454, 141] on div at bounding box center [463, 139] width 162 height 15
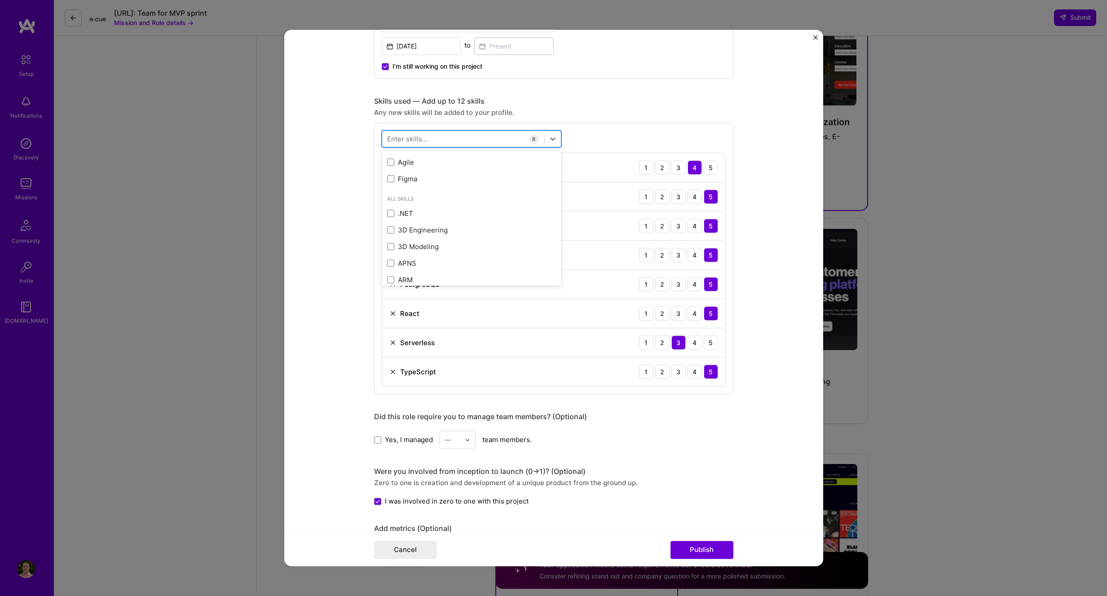
scroll to position [734, 0]
click at [391, 157] on span at bounding box center [390, 155] width 7 height 7
click at [0, 0] on input "checkbox" at bounding box center [0, 0] width 0 height 0
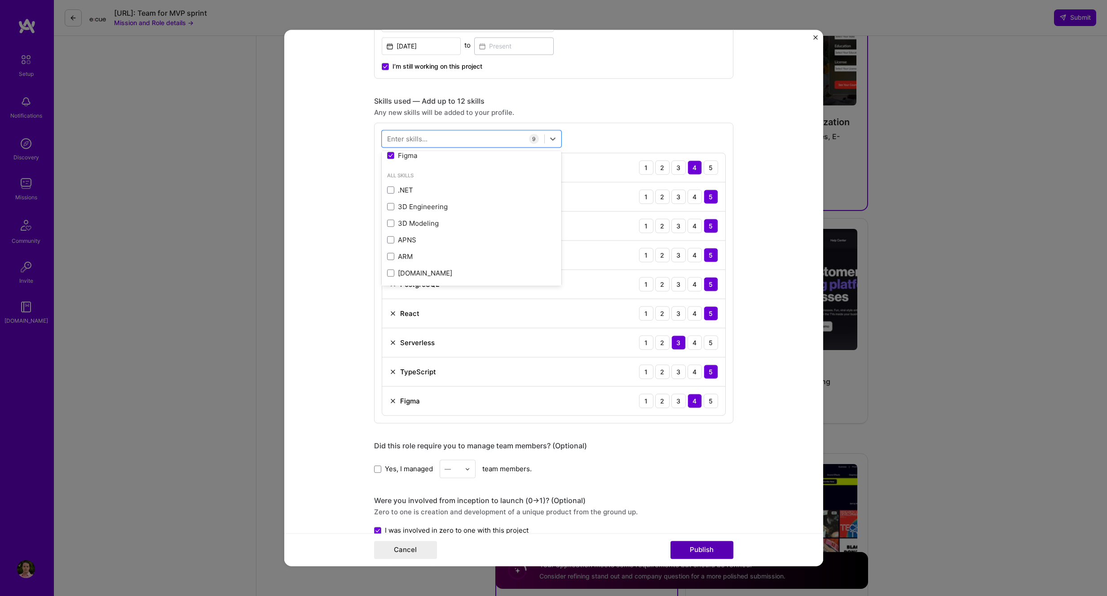
click at [711, 549] on button "Publish" at bounding box center [701, 550] width 63 height 18
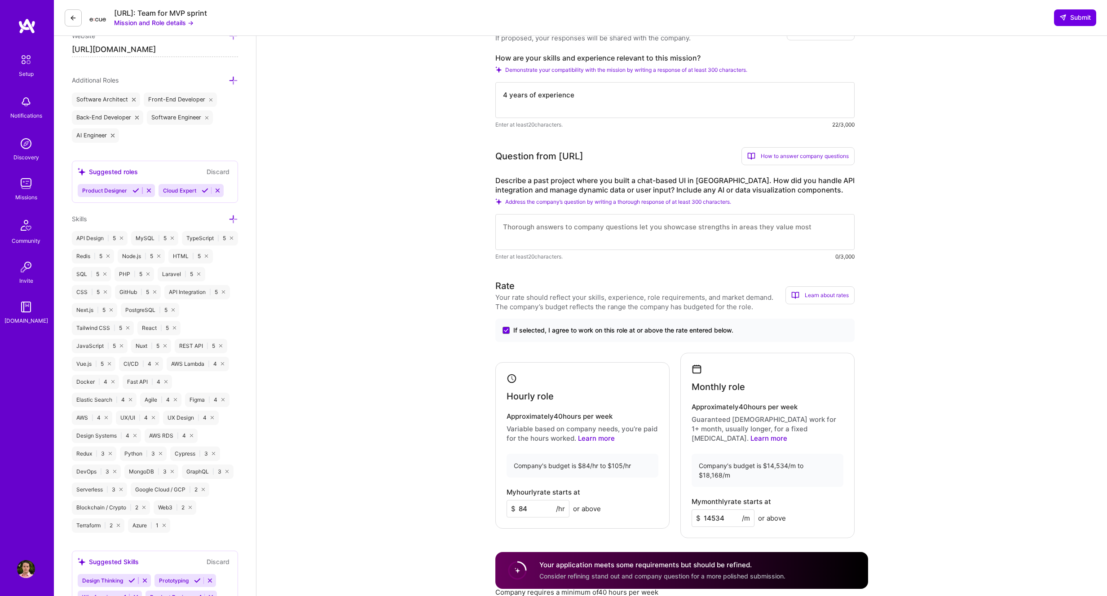
scroll to position [299, 0]
click at [233, 216] on icon at bounding box center [233, 218] width 9 height 9
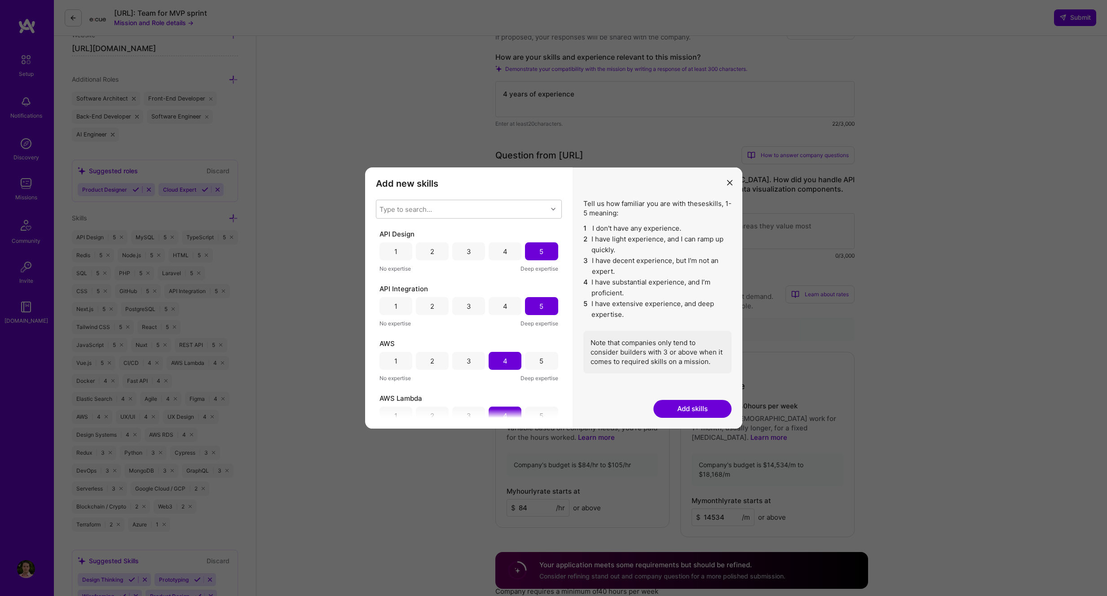
click at [433, 195] on div "Add new skills Tell us how familiar you are with given skills, using between 1 …" at bounding box center [468, 297] width 207 height 261
click at [431, 207] on div "Type to search..." at bounding box center [405, 209] width 53 height 9
type input "figma"
click at [594, 185] on div "Tell us how familiar you are with these skills , 1-5 meaning: 1 I don't have an…" at bounding box center [657, 297] width 170 height 261
click at [678, 414] on button "Add skills" at bounding box center [692, 409] width 78 height 18
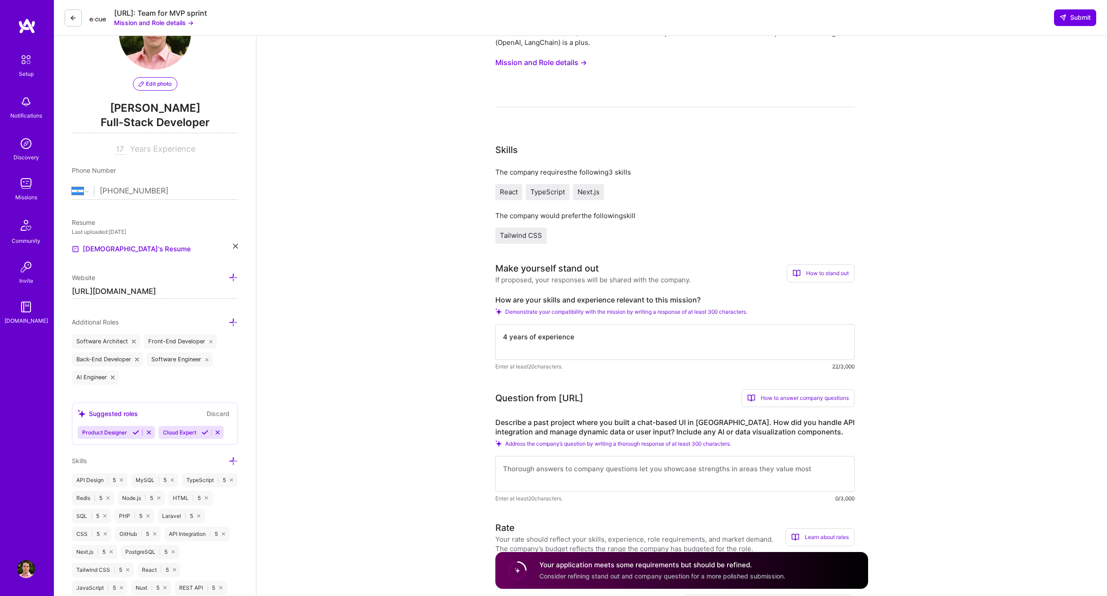
scroll to position [68, 0]
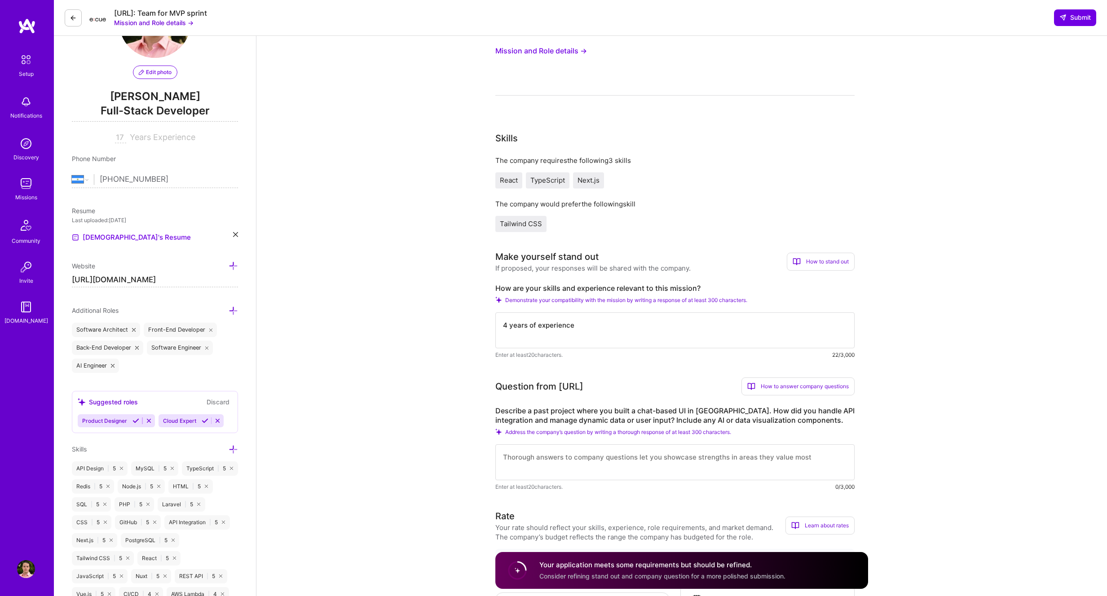
click at [595, 329] on textarea "4 years of experience" at bounding box center [674, 331] width 359 height 36
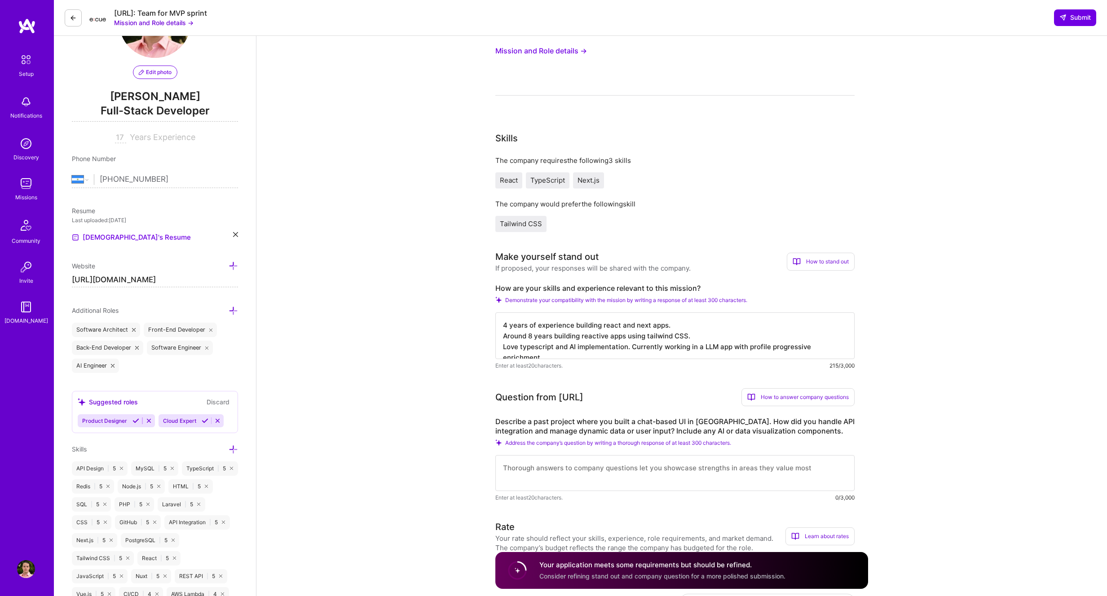
drag, startPoint x: 629, startPoint y: 348, endPoint x: 733, endPoint y: 345, distance: 104.2
click at [629, 348] on textarea "4 years of experience building react and next apps. Around 8 years building rea…" at bounding box center [674, 336] width 359 height 47
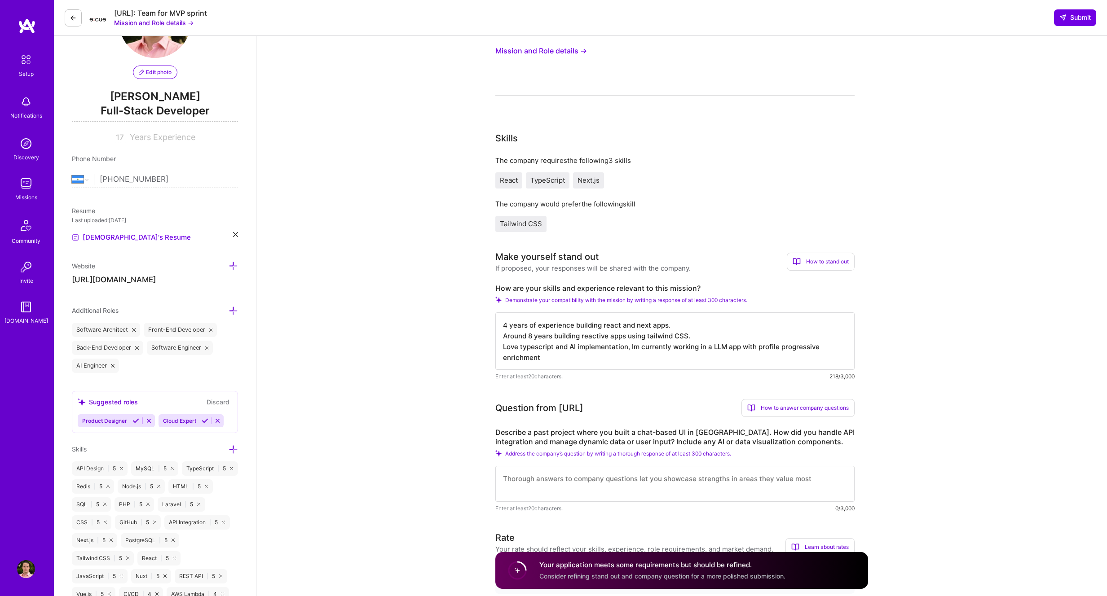
click at [766, 347] on textarea "4 years of experience building react and next apps. Around 8 years building rea…" at bounding box center [674, 341] width 359 height 57
click at [625, 361] on textarea "4 years of experience building react and next apps. Around 8 years building rea…" at bounding box center [674, 341] width 359 height 57
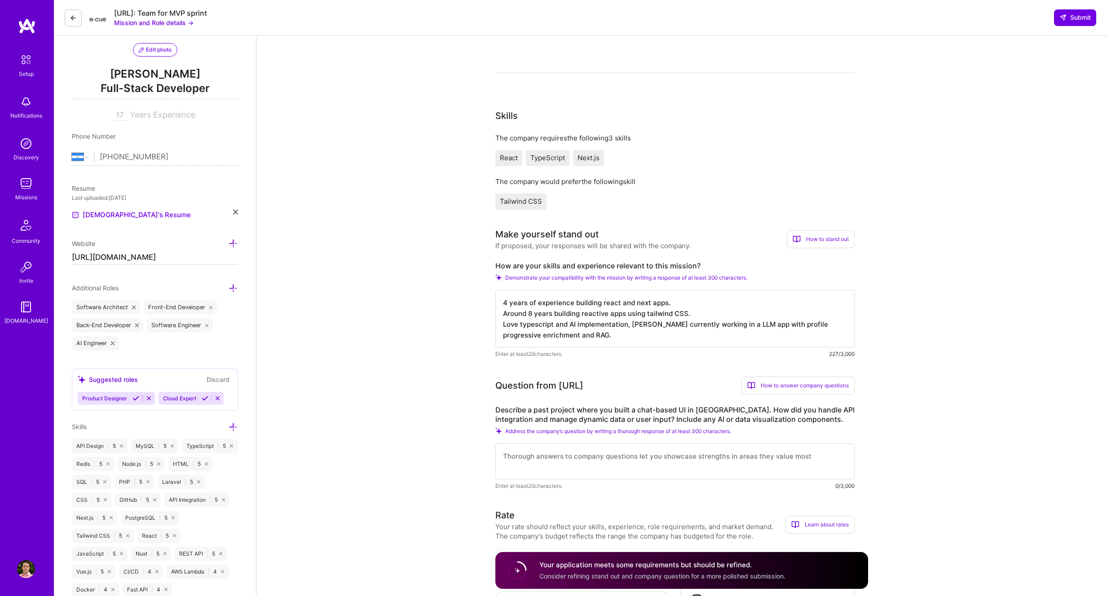
scroll to position [76, 0]
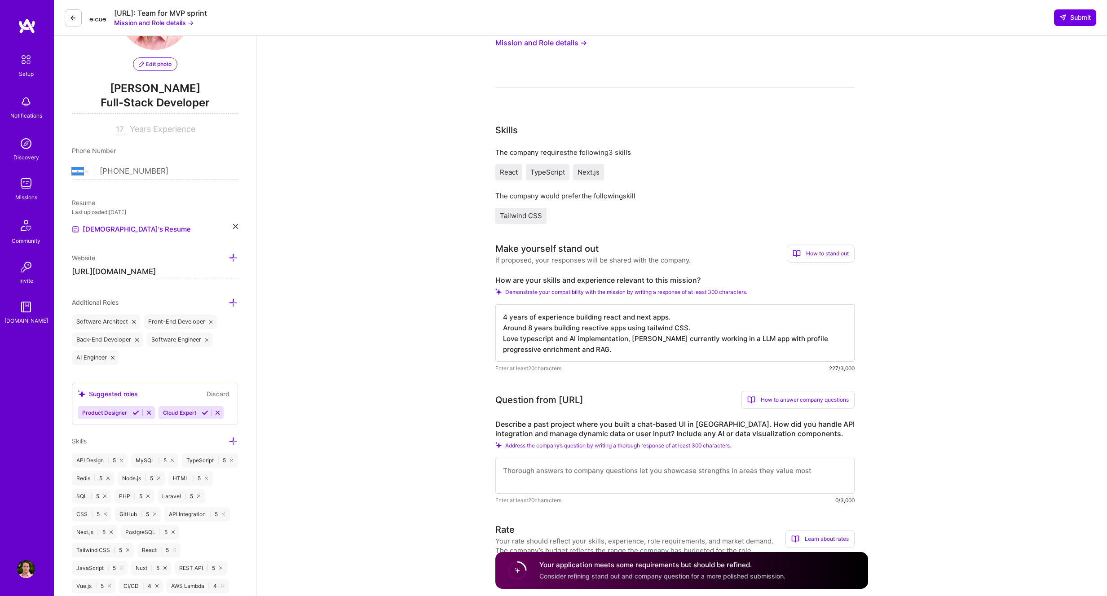
click at [611, 338] on textarea "4 years of experience building react and next apps. Around 8 years building rea…" at bounding box center [674, 332] width 359 height 57
click at [565, 338] on textarea "4 years of experience building react and next apps. Around 8 years building rea…" at bounding box center [674, 332] width 359 height 57
drag, startPoint x: 571, startPoint y: 339, endPoint x: 547, endPoint y: 340, distance: 23.4
click at [547, 340] on textarea "4 years of experience building react and next apps. Around 8 years building rea…" at bounding box center [674, 332] width 359 height 57
click at [554, 339] on textarea "4 years of experience building react and next apps. Around 8 years building rea…" at bounding box center [674, 332] width 359 height 57
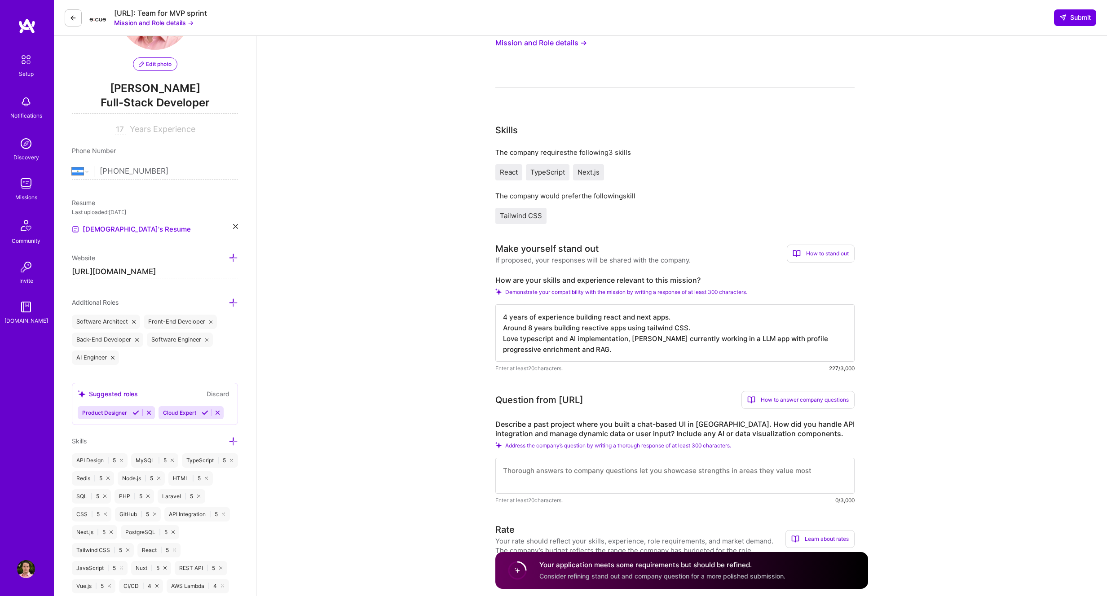
click at [559, 339] on textarea "4 years of experience building react and next apps. Around 8 years building rea…" at bounding box center [674, 332] width 359 height 57
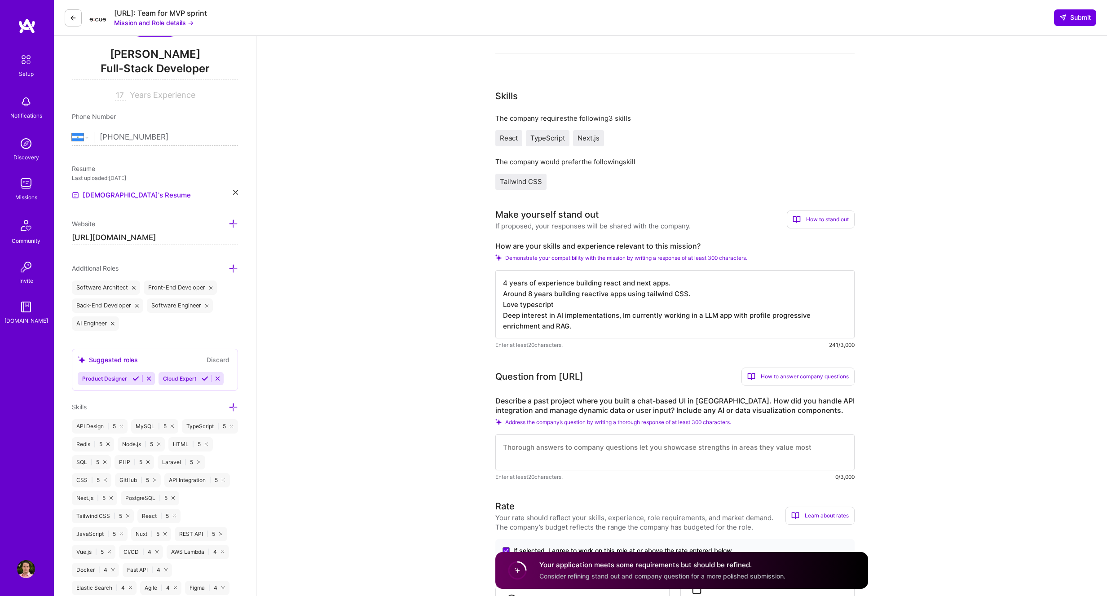
scroll to position [0, 0]
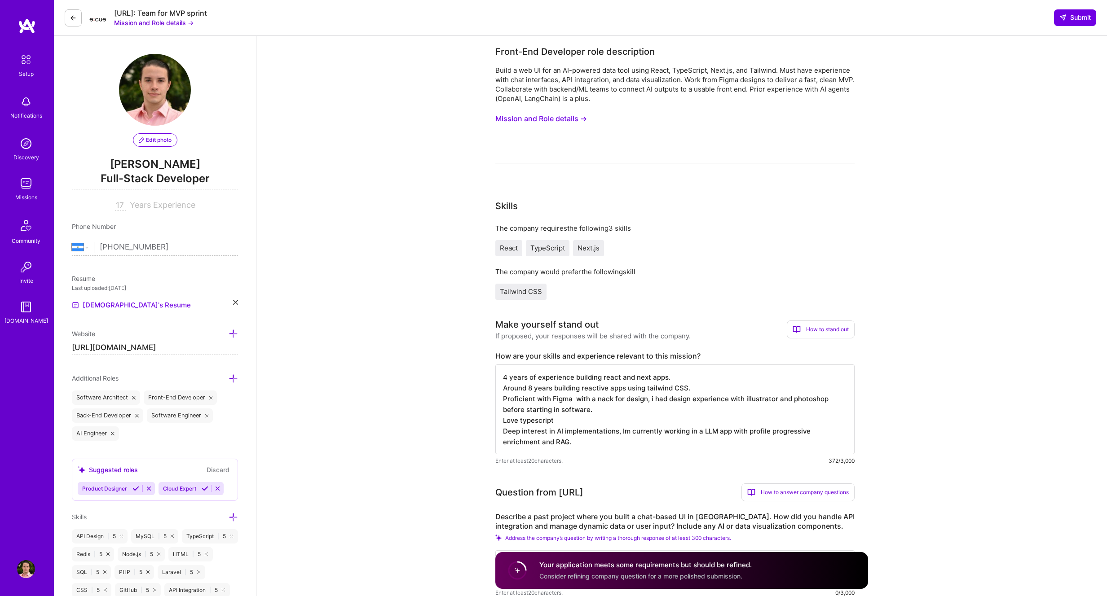
drag, startPoint x: 592, startPoint y: 398, endPoint x: 644, endPoint y: 399, distance: 52.1
click at [644, 399] on textarea "4 years of experience building react and next apps. Around 8 years building rea…" at bounding box center [674, 410] width 359 height 90
click at [608, 406] on textarea "4 years of experience building react and next apps. Around 8 years building rea…" at bounding box center [674, 410] width 359 height 90
click at [605, 398] on textarea "4 years of experience building react and next apps. Around 8 years building rea…" at bounding box center [674, 410] width 359 height 90
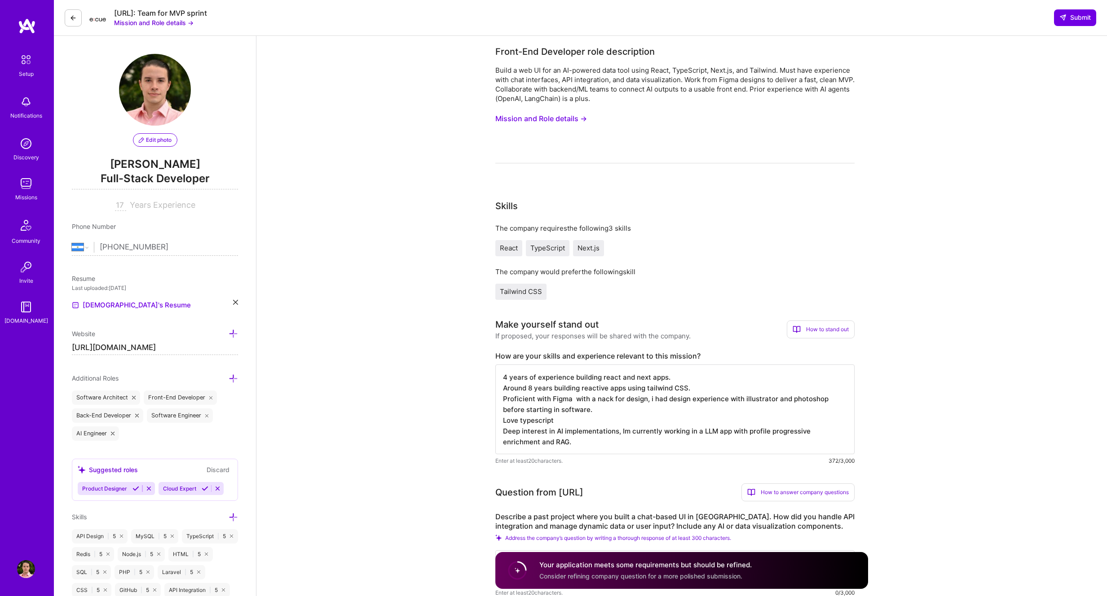
paste textarea "k"
drag, startPoint x: 662, startPoint y: 401, endPoint x: 704, endPoint y: 400, distance: 42.7
click at [704, 400] on textarea "4 years of experience building react and next apps. Around 8 years building rea…" at bounding box center [674, 410] width 359 height 90
drag, startPoint x: 776, startPoint y: 390, endPoint x: 719, endPoint y: 390, distance: 56.6
click at [719, 389] on textarea "4 years of experience building react and next apps. Around 8 years building rea…" at bounding box center [674, 410] width 359 height 90
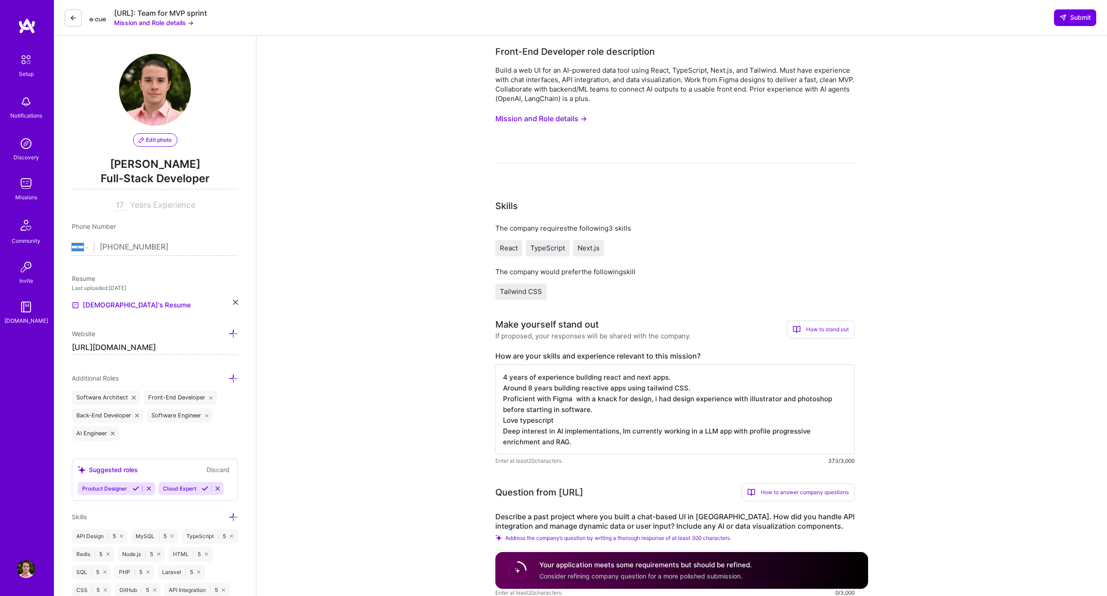
click at [735, 399] on textarea "4 years of experience building react and next apps. Around 8 years building rea…" at bounding box center [674, 410] width 359 height 90
drag, startPoint x: 814, startPoint y: 401, endPoint x: 693, endPoint y: 397, distance: 121.7
click at [693, 397] on textarea "4 years of experience building react and next apps. Around 8 years building rea…" at bounding box center [674, 410] width 359 height 90
drag, startPoint x: 576, startPoint y: 411, endPoint x: 568, endPoint y: 402, distance: 11.8
click at [568, 402] on textarea "4 years of experience building react and next apps. Around 8 years building rea…" at bounding box center [674, 410] width 359 height 90
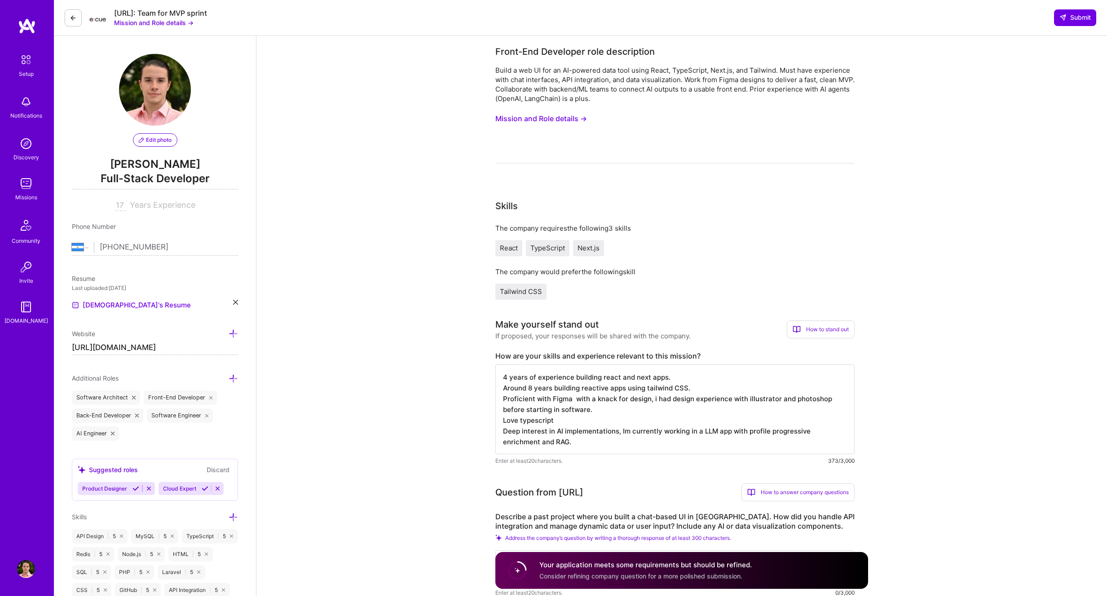
click at [602, 411] on textarea "4 years of experience building react and next apps. Around 8 years building rea…" at bounding box center [674, 410] width 359 height 90
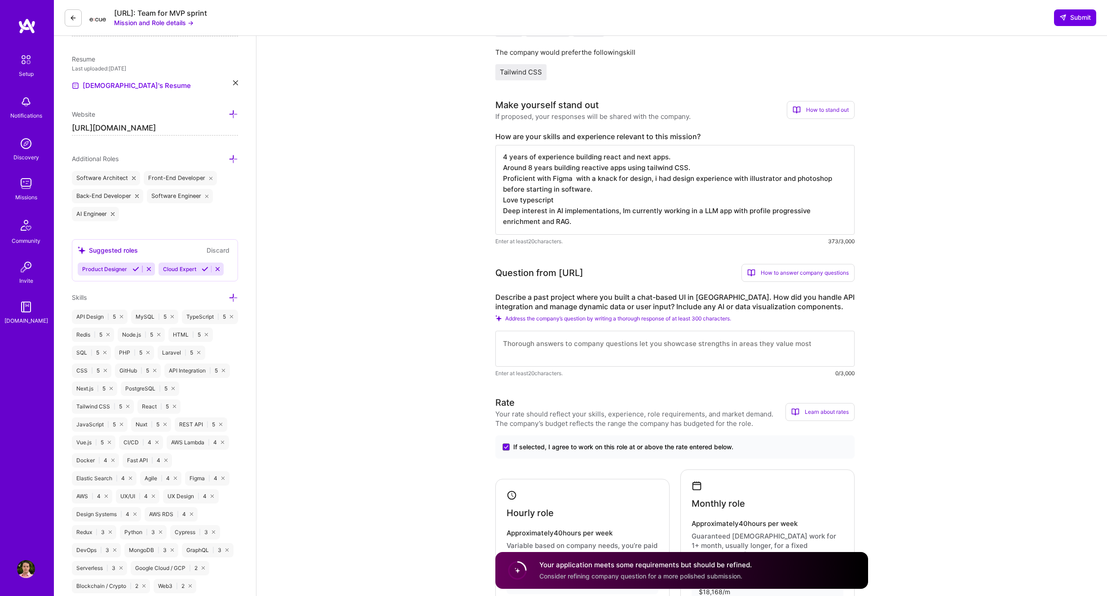
scroll to position [221, 0]
click at [575, 178] on textarea "4 years of experience building react and next apps. Around 8 years building rea…" at bounding box center [674, 189] width 359 height 90
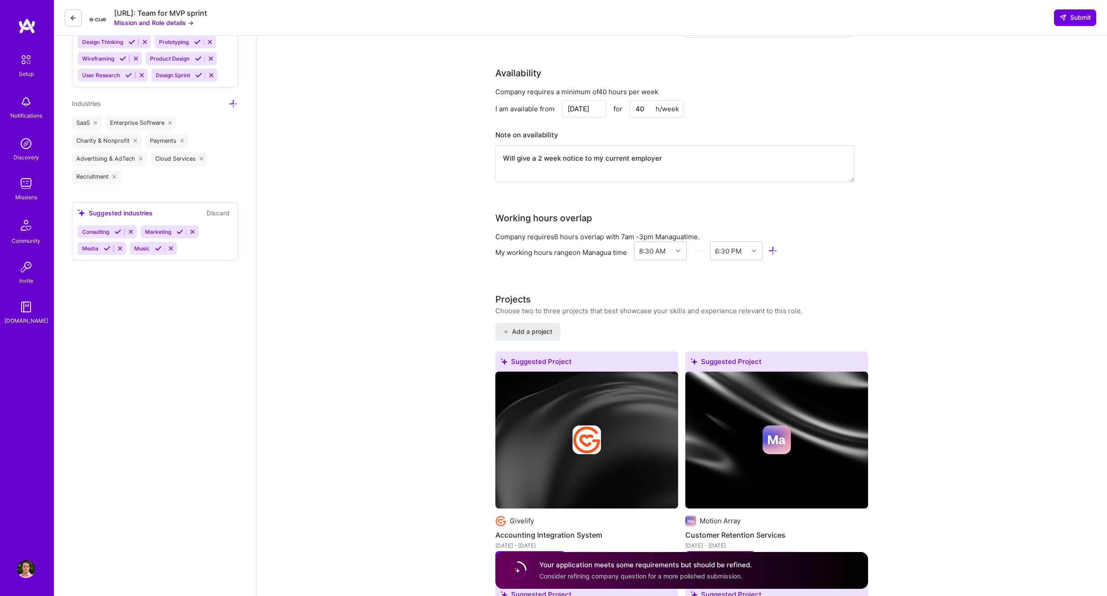
scroll to position [835, 0]
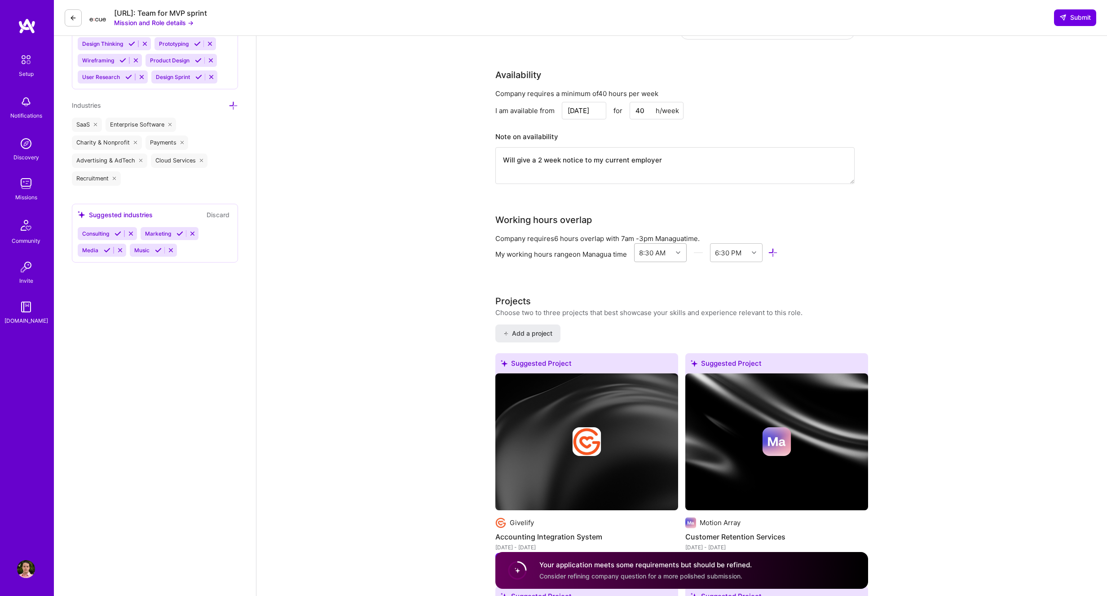
type textarea "4 years of experience building react and next apps. Around 8 years building rea…"
click at [676, 247] on div at bounding box center [679, 253] width 14 height 12
click at [555, 271] on div "Front-End Developer role description Build a web UI for an AI-powered data tool…" at bounding box center [681, 395] width 373 height 2371
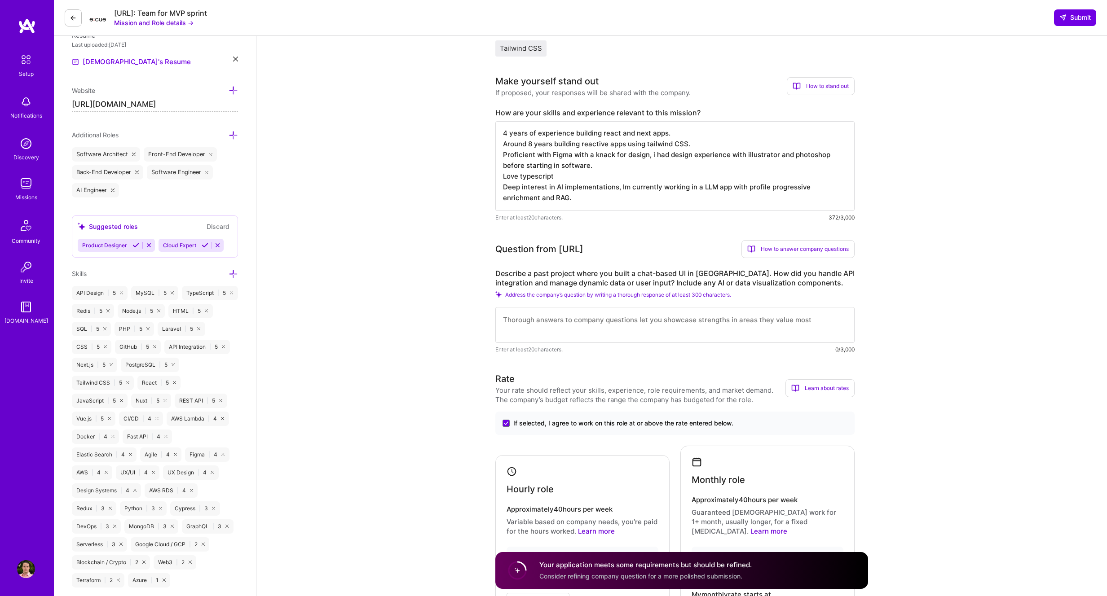
scroll to position [243, 0]
click at [591, 313] on textarea at bounding box center [674, 326] width 359 height 36
drag, startPoint x: 515, startPoint y: 273, endPoint x: 713, endPoint y: 275, distance: 197.1
click at [708, 276] on label "Describe a past project where you built a chat-based UI in React. How did you h…" at bounding box center [674, 278] width 359 height 19
drag, startPoint x: 725, startPoint y: 276, endPoint x: 838, endPoint y: 273, distance: 113.2
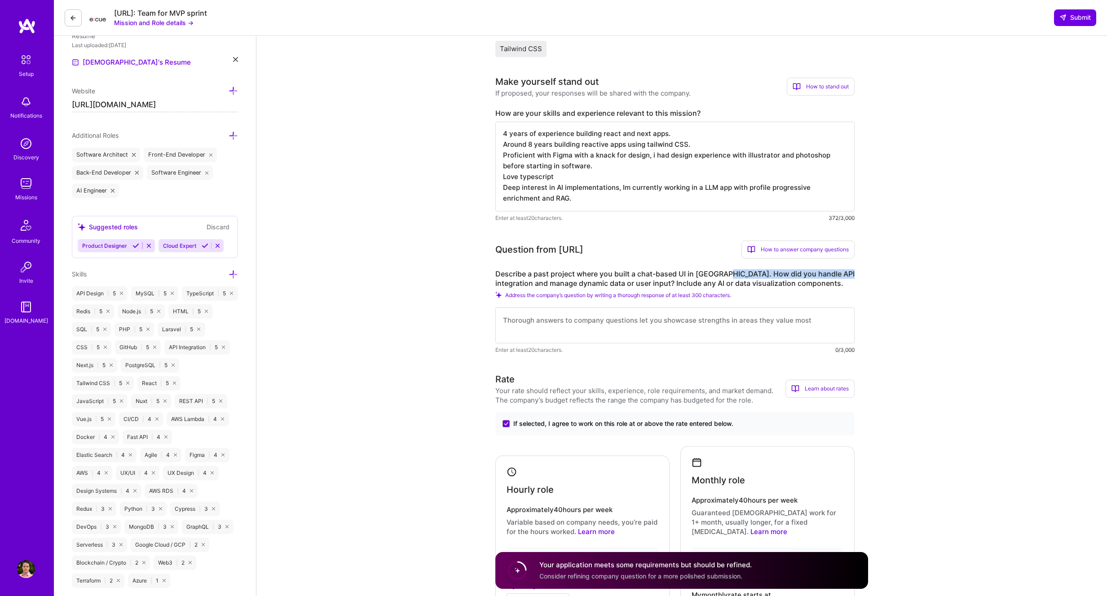
click at [838, 273] on label "Describe a past project where you built a chat-based UI in React. How did you h…" at bounding box center [674, 278] width 359 height 19
drag, startPoint x: 843, startPoint y: 273, endPoint x: 511, endPoint y: 275, distance: 332.3
click at [511, 275] on label "Describe a past project where you built a chat-based UI in React. How did you h…" at bounding box center [674, 278] width 359 height 19
drag, startPoint x: 534, startPoint y: 281, endPoint x: 565, endPoint y: 282, distance: 31.0
click at [565, 282] on label "Describe a past project where you built a chat-based UI in React. How did you h…" at bounding box center [674, 278] width 359 height 19
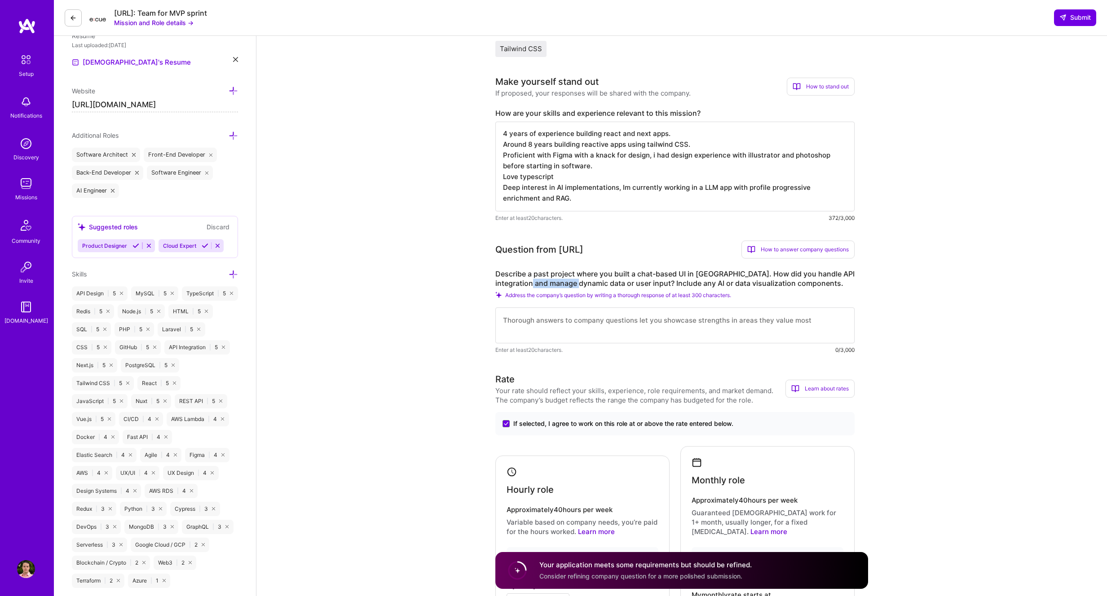
drag, startPoint x: 571, startPoint y: 284, endPoint x: 526, endPoint y: 282, distance: 44.5
click at [526, 282] on label "Describe a past project where you built a chat-based UI in React. How did you h…" at bounding box center [674, 278] width 359 height 19
drag, startPoint x: 584, startPoint y: 280, endPoint x: 594, endPoint y: 281, distance: 10.8
click at [584, 280] on label "Describe a past project where you built a chat-based UI in React. How did you h…" at bounding box center [674, 278] width 359 height 19
drag, startPoint x: 618, startPoint y: 285, endPoint x: 611, endPoint y: 278, distance: 10.2
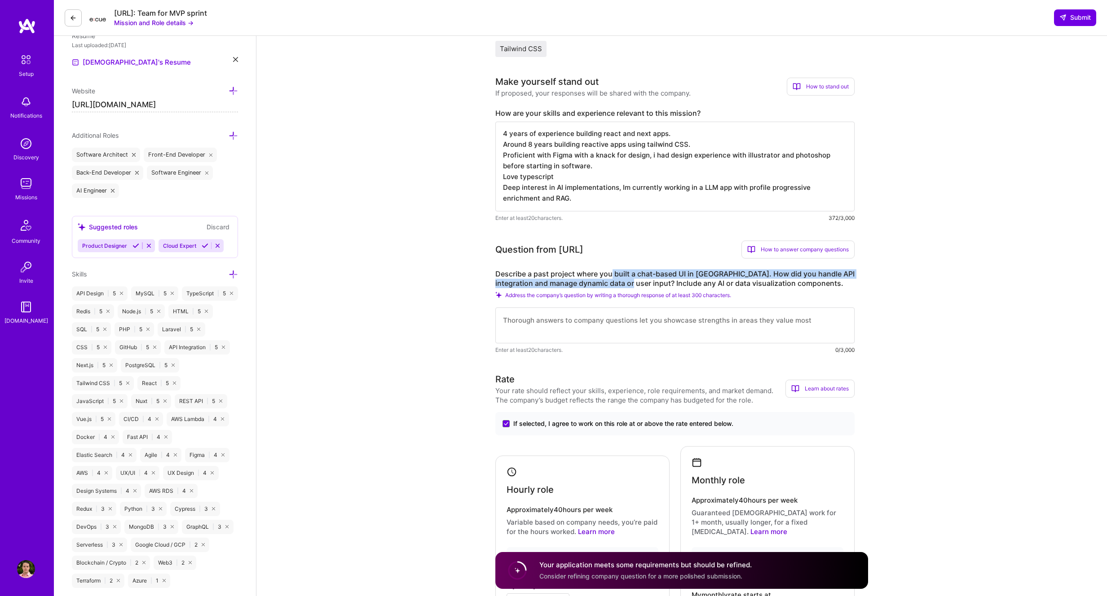
click at [612, 278] on label "Describe a past project where you built a chat-based UI in React. How did you h…" at bounding box center [674, 278] width 359 height 19
click at [669, 281] on label "Describe a past project where you built a chat-based UI in React. How did you h…" at bounding box center [674, 278] width 359 height 19
drag, startPoint x: 616, startPoint y: 283, endPoint x: 788, endPoint y: 273, distance: 172.7
click at [788, 273] on label "Describe a past project where you built a chat-based UI in React. How did you h…" at bounding box center [674, 278] width 359 height 19
drag, startPoint x: 515, startPoint y: 274, endPoint x: 814, endPoint y: 286, distance: 299.7
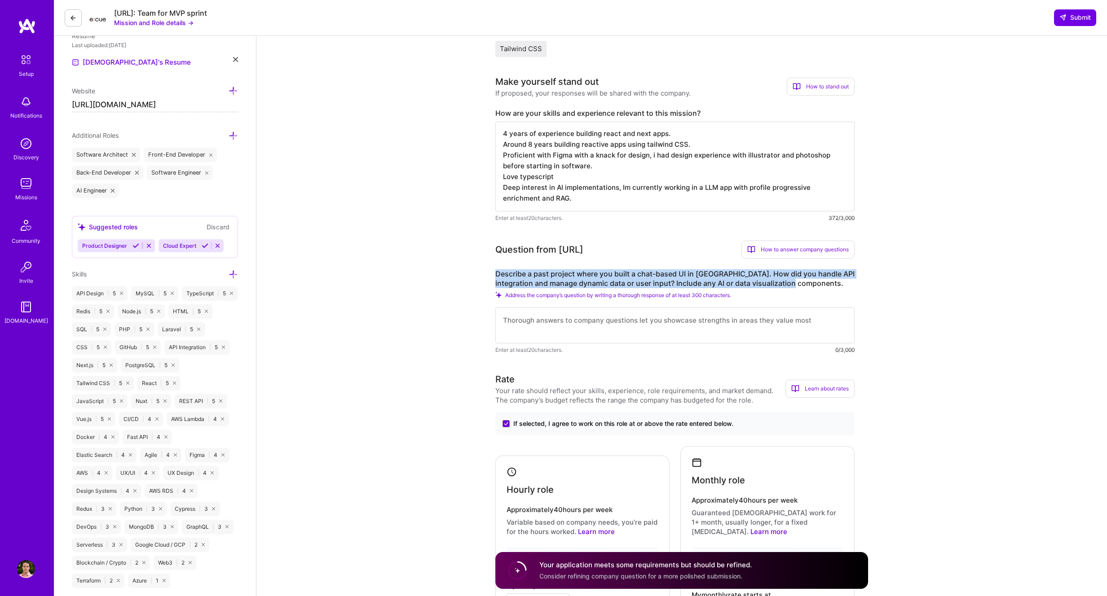
click at [818, 285] on label "Describe a past project where you built a chat-based UI in React. How did you h…" at bounding box center [674, 278] width 359 height 19
copy label "Describe a past project where you built a chat-based UI in React. How did you h…"
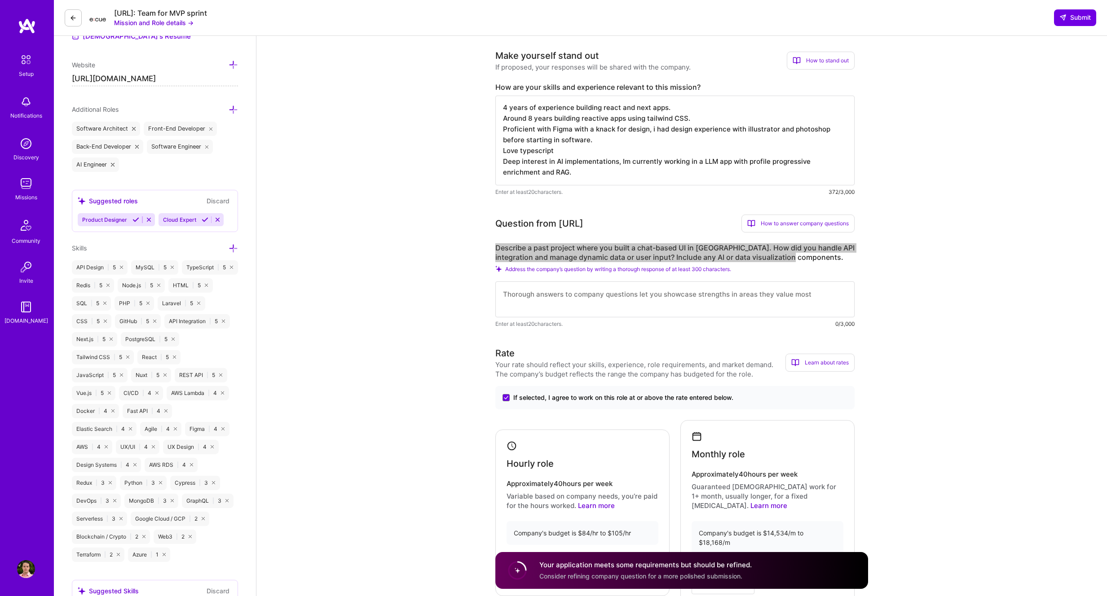
scroll to position [268, 0]
click at [730, 244] on label "Describe a past project where you built a chat-based UI in React. How did you h…" at bounding box center [674, 253] width 359 height 19
click at [721, 247] on label "Describe a past project where you built a chat-based UI in React. How did you h…" at bounding box center [674, 253] width 359 height 19
drag, startPoint x: 731, startPoint y: 252, endPoint x: 770, endPoint y: 256, distance: 39.7
click at [770, 256] on label "Describe a past project where you built a chat-based UI in React. How did you h…" at bounding box center [674, 253] width 359 height 19
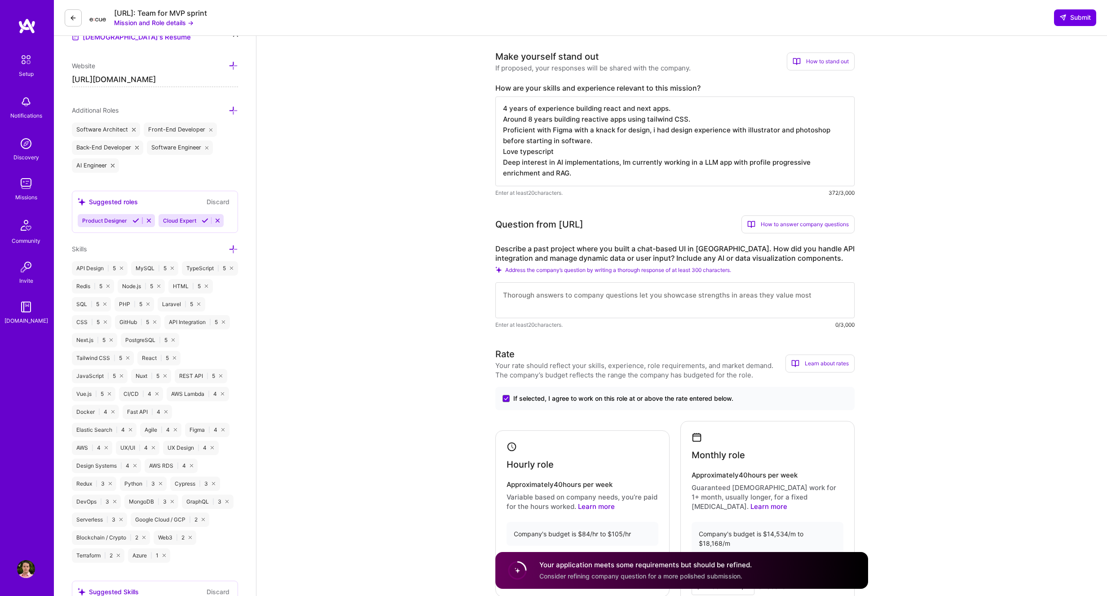
click at [566, 300] on textarea at bounding box center [674, 300] width 359 height 36
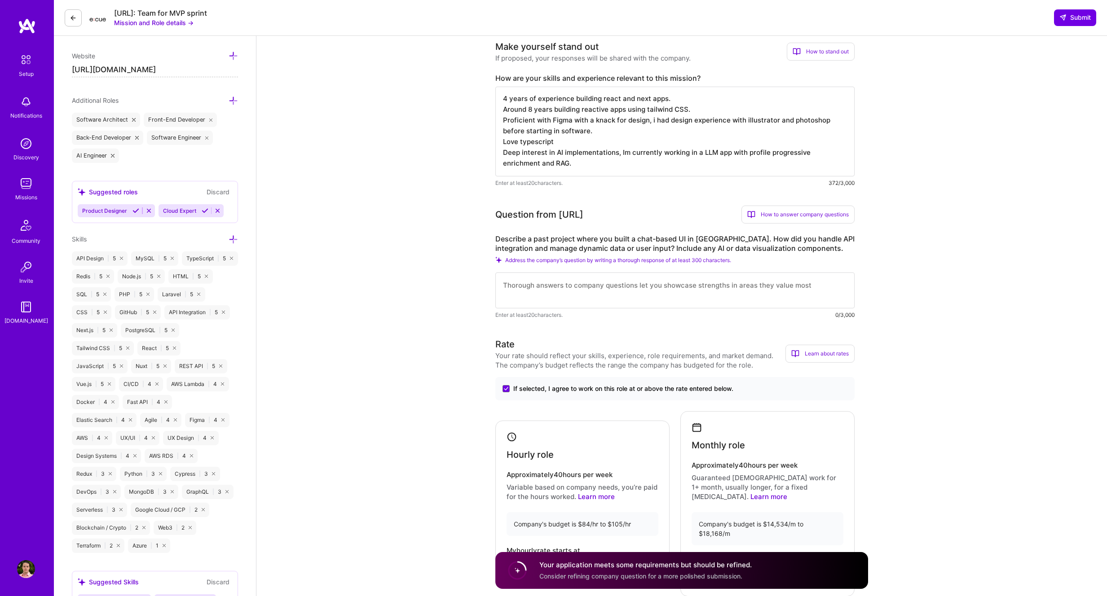
scroll to position [278, 0]
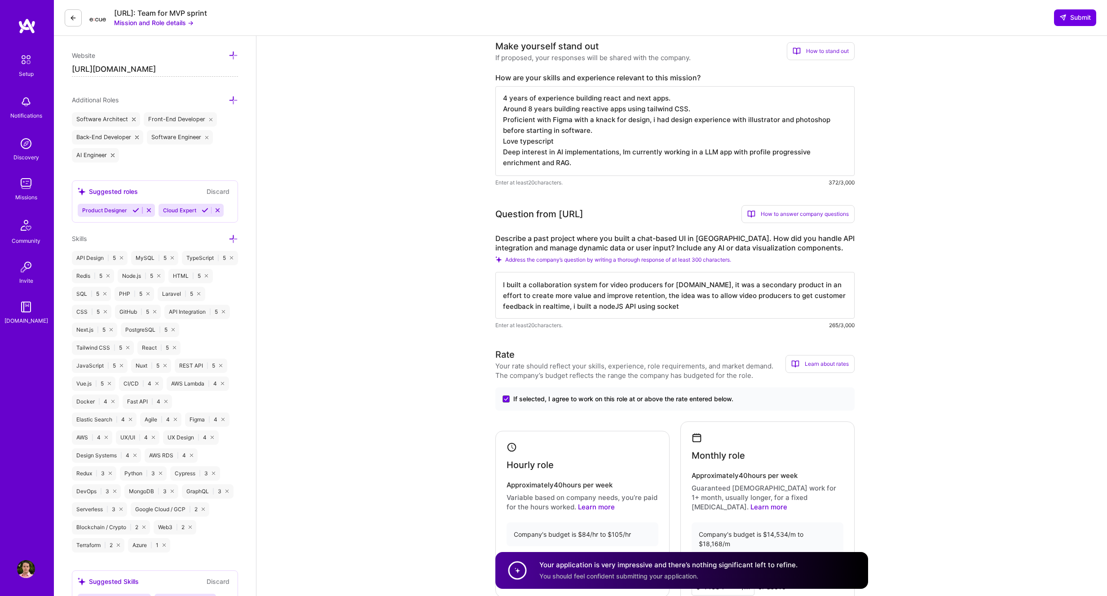
drag, startPoint x: 571, startPoint y: 308, endPoint x: 706, endPoint y: 310, distance: 134.7
click at [706, 310] on textarea "I built a collaboration system for video producers for MotionArray.com, it was …" at bounding box center [674, 295] width 359 height 47
click at [665, 284] on textarea "I built a collaboration system for video producers for MotionArray.com, it was …" at bounding box center [674, 295] width 359 height 47
drag, startPoint x: 511, startPoint y: 296, endPoint x: 648, endPoint y: 297, distance: 136.9
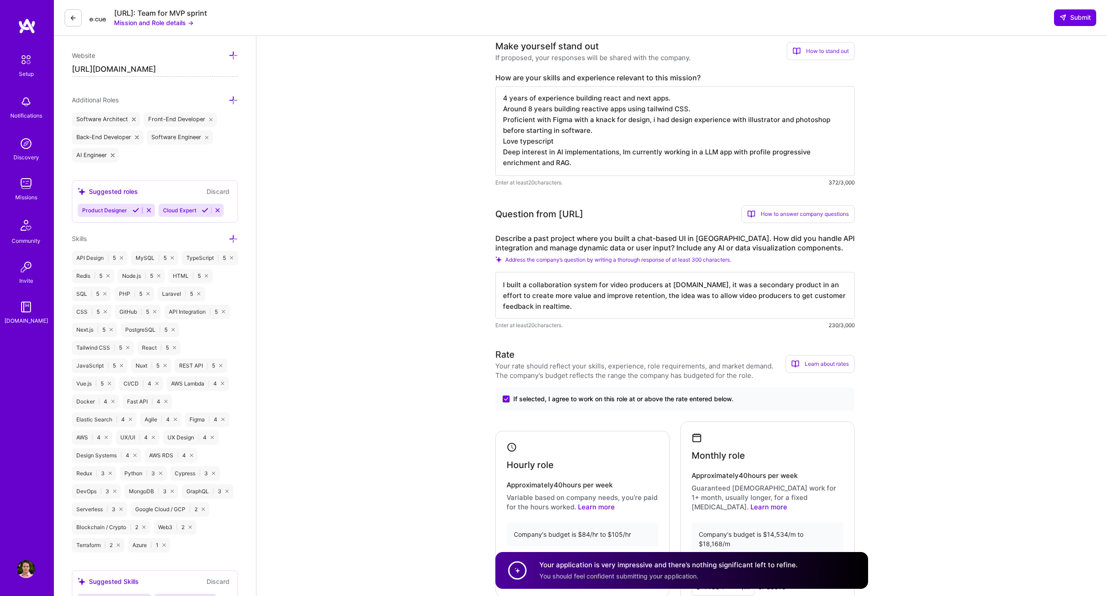
click at [648, 297] on textarea "I built a collaboration system for video producers at MotionArray.com, it was a…" at bounding box center [674, 295] width 359 height 47
click at [600, 307] on textarea "I built a collaboration system for video producers at MotionArray.com, it was a…" at bounding box center [674, 295] width 359 height 47
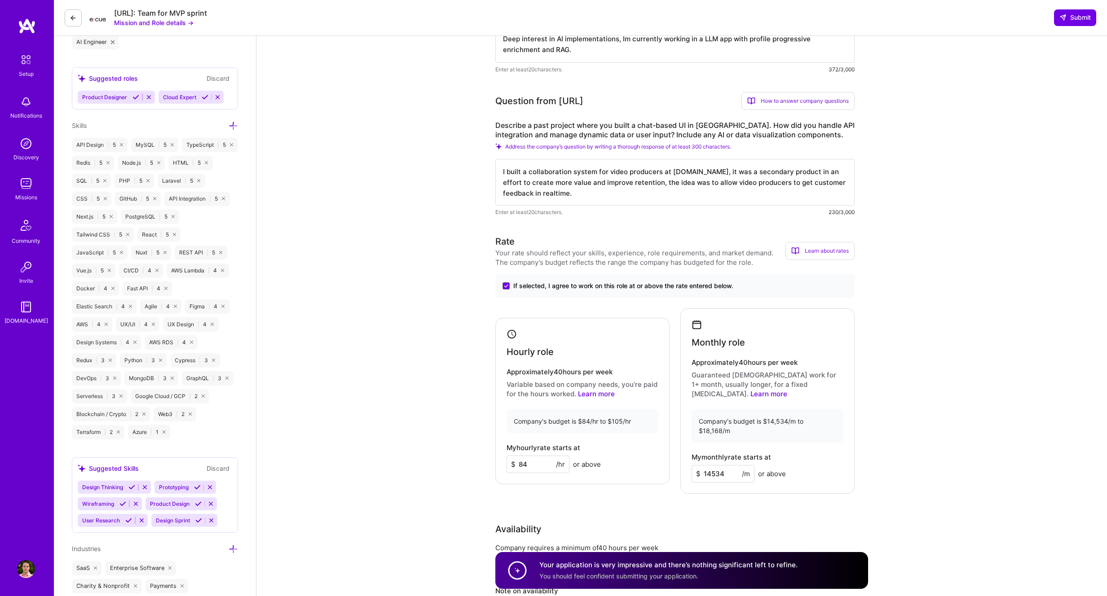
scroll to position [374, 0]
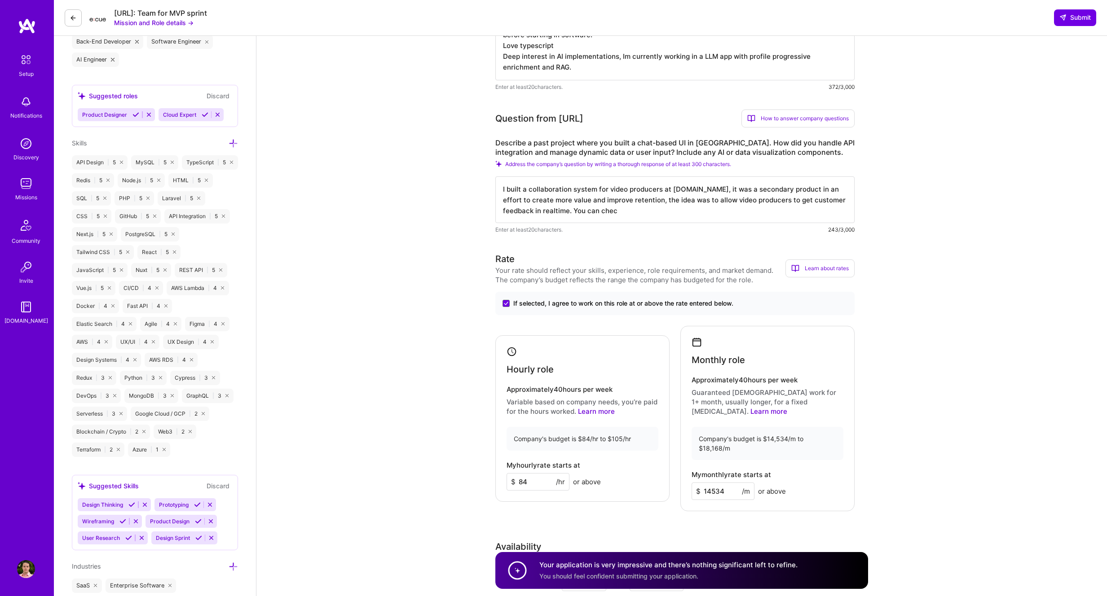
click at [649, 212] on textarea "I built a collaboration system for video producers at MotionArray.com, it was a…" at bounding box center [674, 199] width 359 height 47
type textarea "I built a collaboration system for video producers at MotionArray.com, it was a…"
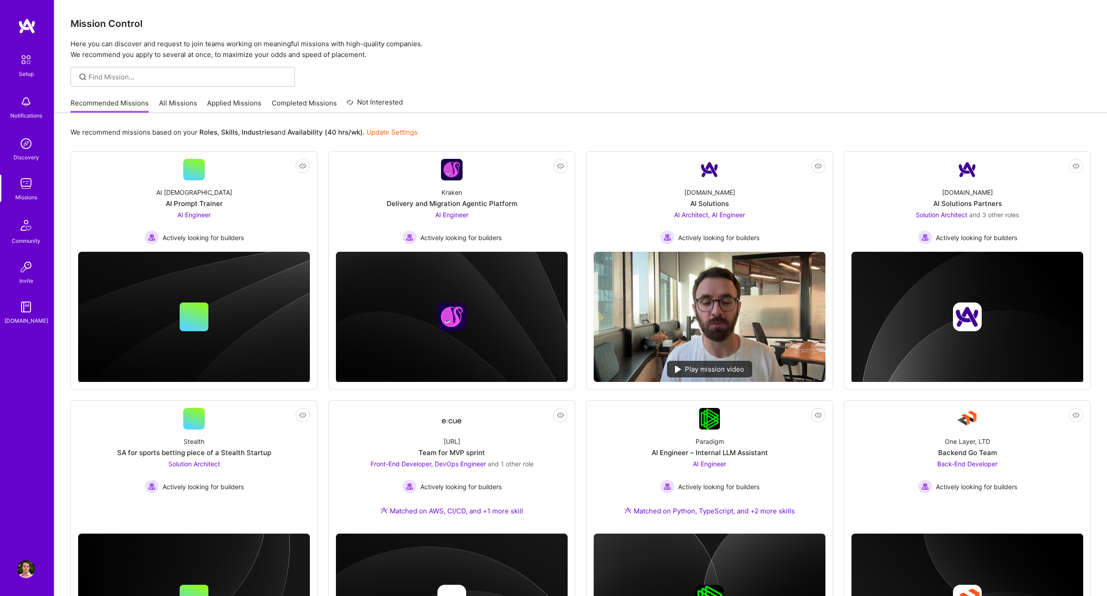
scroll to position [379, 0]
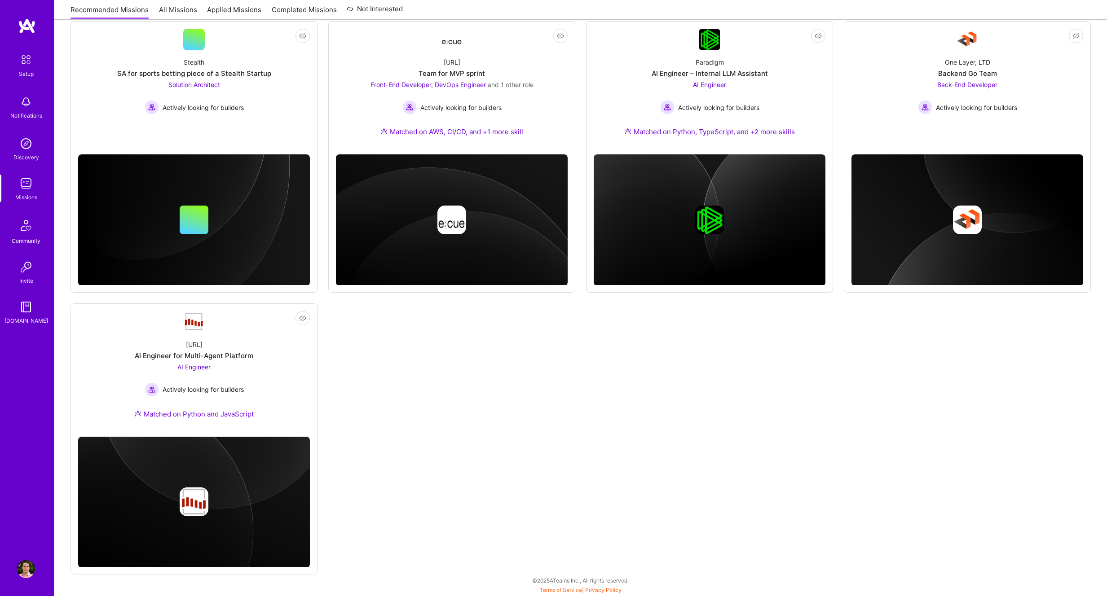
click at [34, 185] on img at bounding box center [26, 184] width 18 height 18
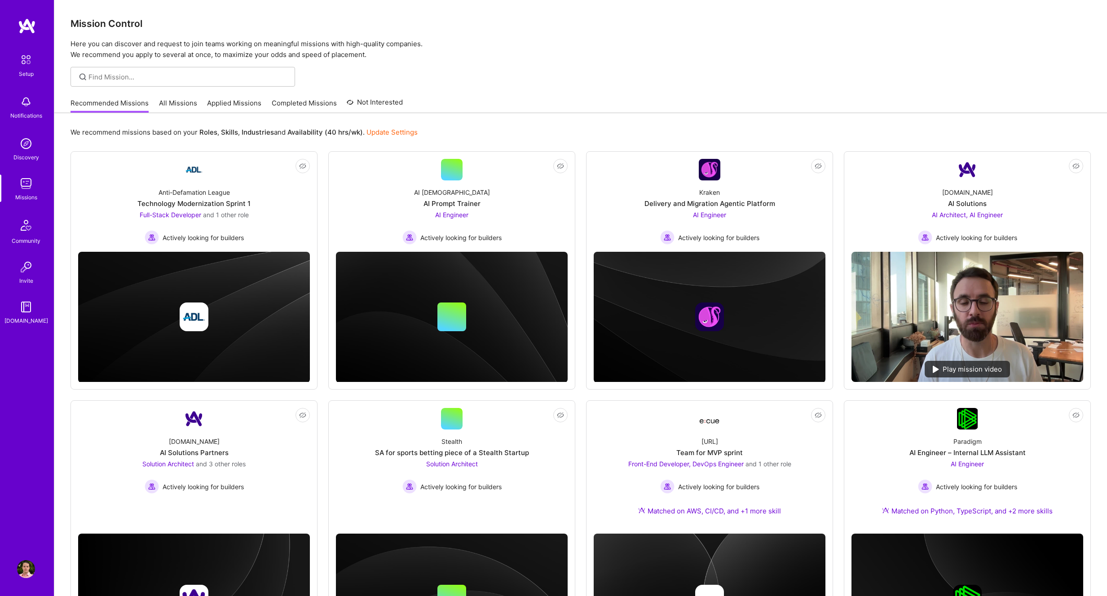
click at [25, 575] on img at bounding box center [26, 569] width 18 height 18
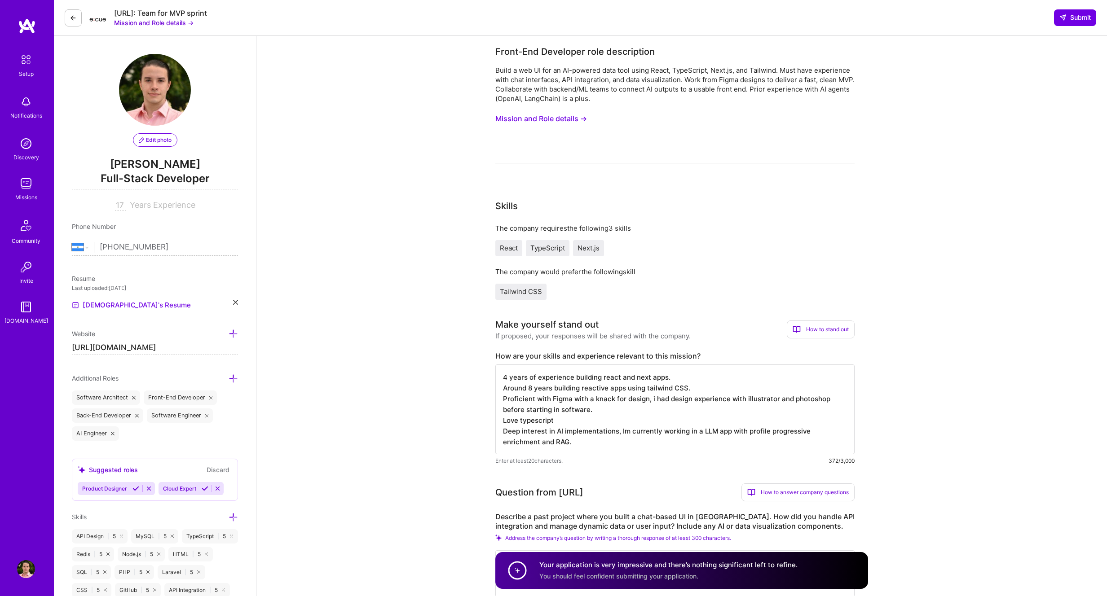
select select "NI"
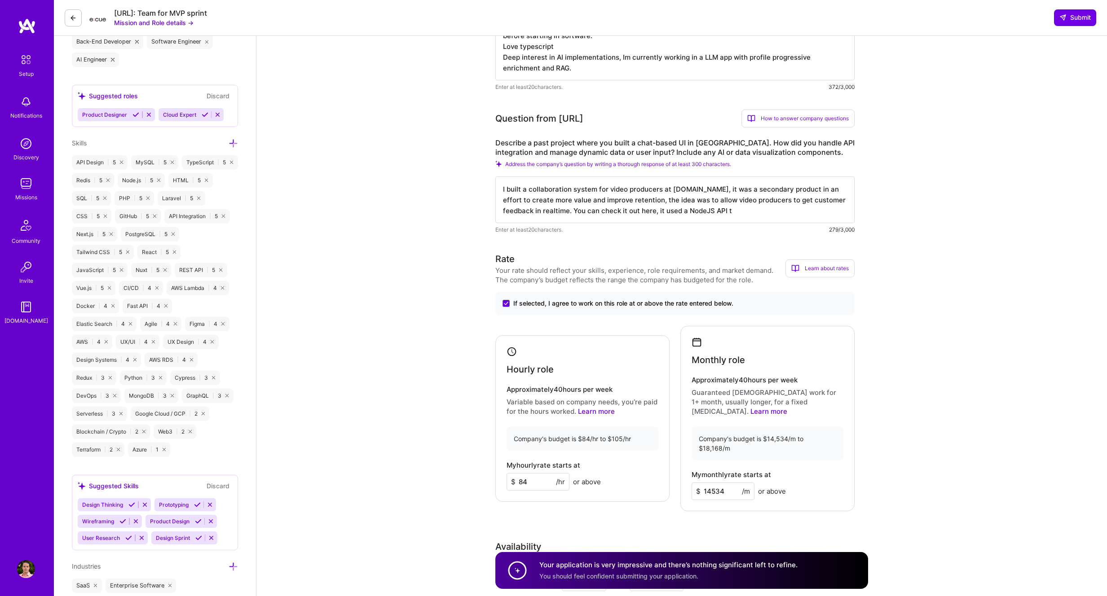
scroll to position [1, 0]
click at [754, 210] on textarea "I built a collaboration system for video producers at MotionArray.com, it was a…" at bounding box center [674, 199] width 359 height 47
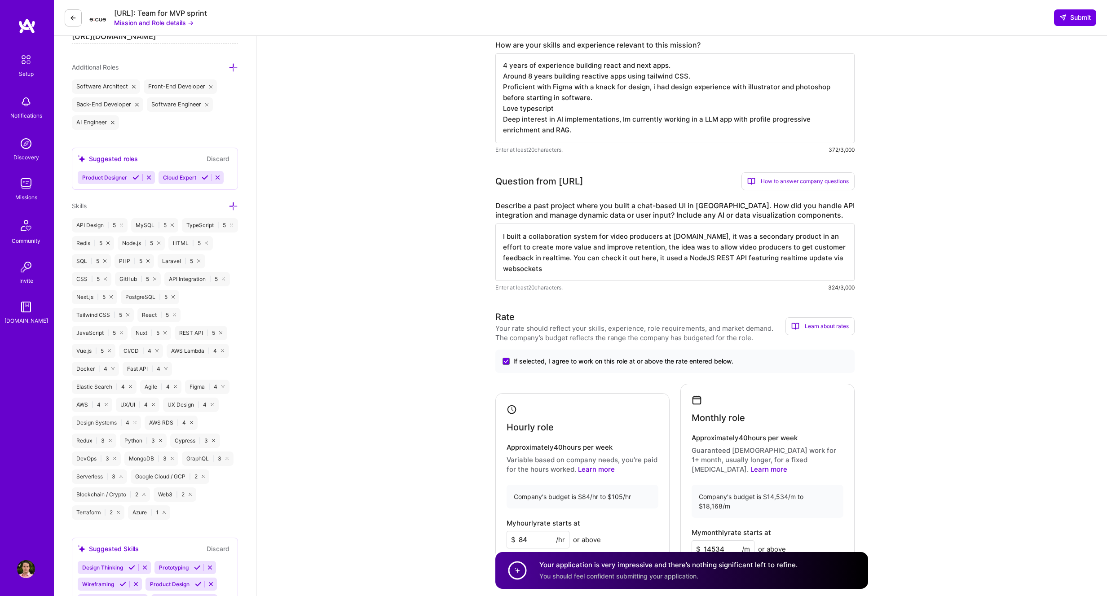
scroll to position [310, 0]
drag, startPoint x: 728, startPoint y: 238, endPoint x: 661, endPoint y: 250, distance: 68.4
click at [661, 250] on textarea "I built a collaboration system for video producers at MotionArray.com, it was a…" at bounding box center [674, 253] width 359 height 57
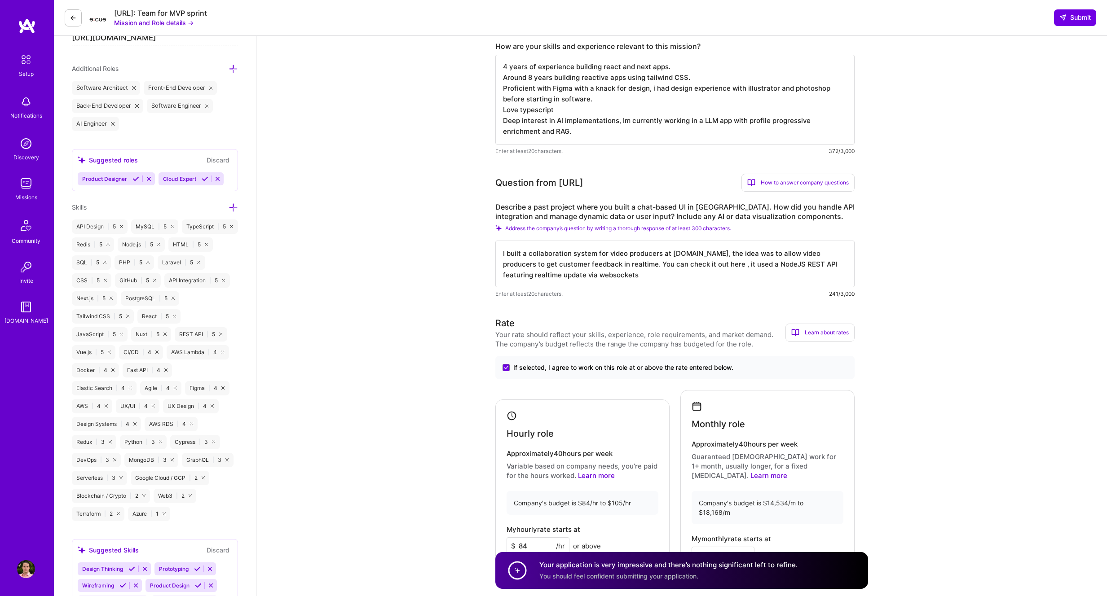
paste textarea "https://youtu.be/bHG1UvbmjBc?si=Ek3LgIIfo0A1vzgt"
drag, startPoint x: 620, startPoint y: 272, endPoint x: 718, endPoint y: 274, distance: 98.8
click at [719, 274] on textarea "I built a collaboration system for video producers at MotionArray.com, the idea…" at bounding box center [674, 264] width 359 height 47
click at [758, 283] on textarea "I built a collaboration system for video producers at MotionArray.com, the idea…" at bounding box center [674, 264] width 359 height 47
click at [662, 274] on textarea "I built a collaboration system for video producers at MotionArray.com, the idea…" at bounding box center [674, 264] width 359 height 47
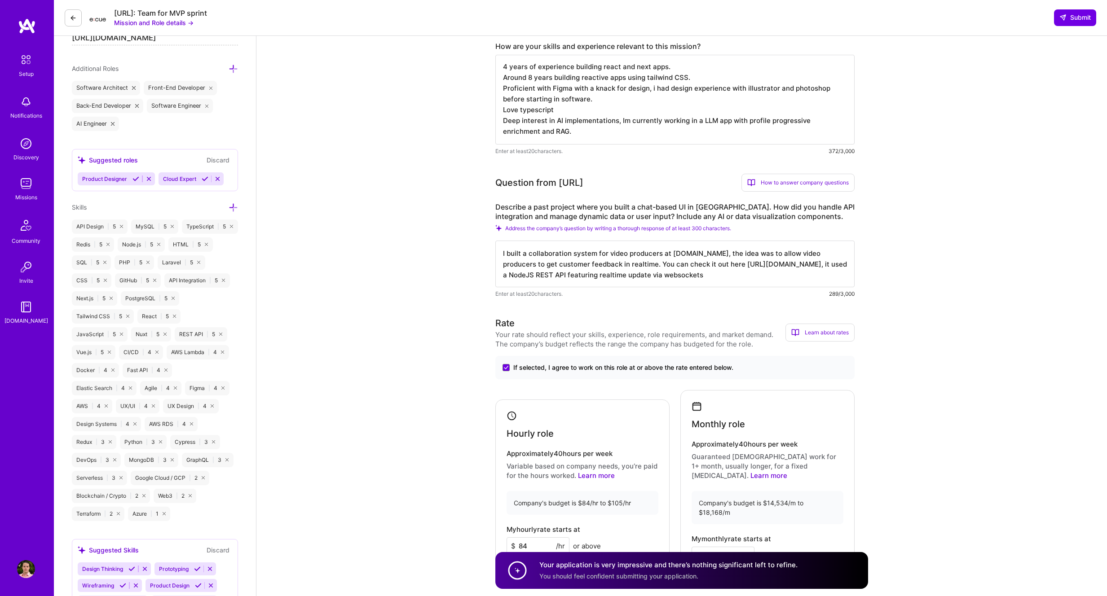
click at [660, 275] on textarea "I built a collaboration system for video producers at MotionArray.com, the idea…" at bounding box center [674, 264] width 359 height 47
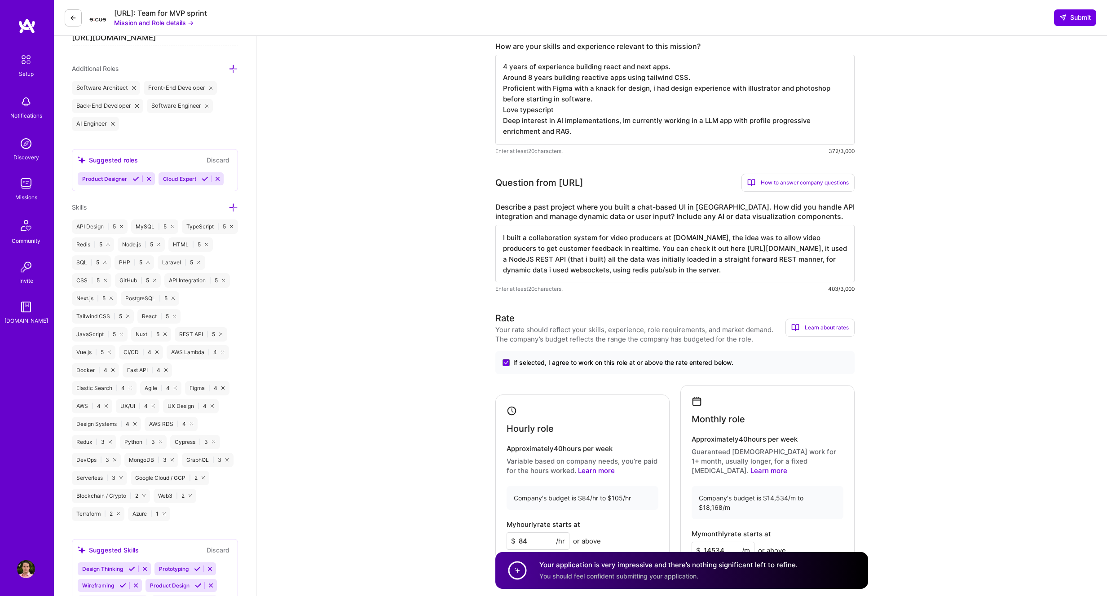
scroll to position [309, 0]
click at [692, 272] on textarea "I built a collaboration system for video producers at MotionArray.com, the idea…" at bounding box center [674, 253] width 359 height 57
paste textarea "using Socket.IO"
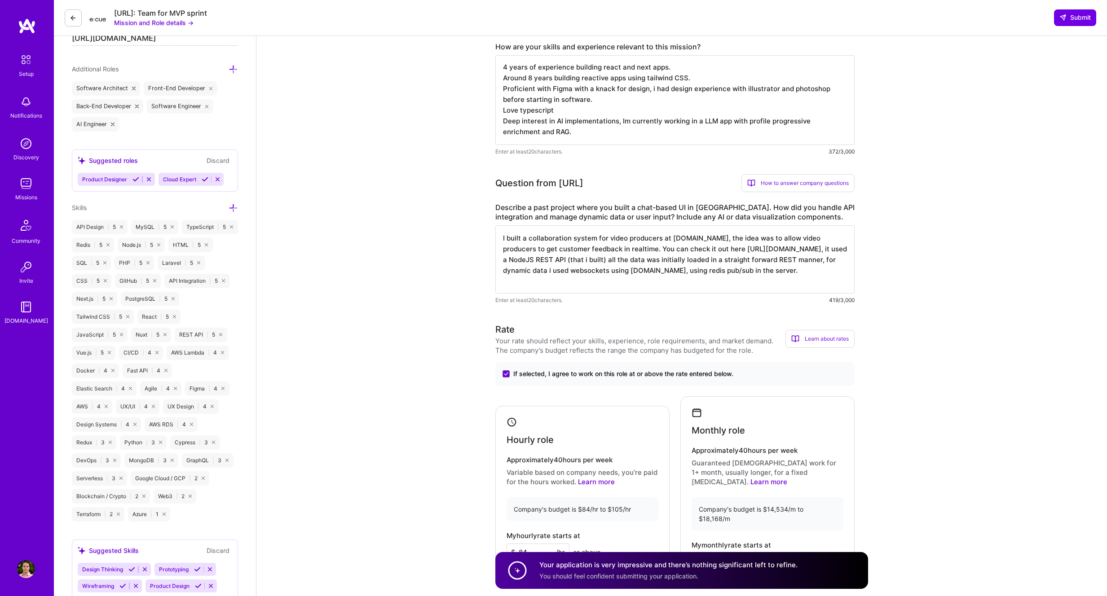
click at [726, 239] on textarea "I built a collaboration system for video producers at MotionArray.com, the idea…" at bounding box center [674, 259] width 359 height 68
drag, startPoint x: 725, startPoint y: 239, endPoint x: 670, endPoint y: 239, distance: 54.8
click at [670, 239] on textarea "I built a collaboration system for video producers at MotionArray.com, the idea…" at bounding box center [674, 259] width 359 height 68
click at [549, 243] on textarea "I built a collaboration system for video producers at , the idea was to allow v…" at bounding box center [674, 259] width 359 height 68
paste textarea "MotionArray.com"
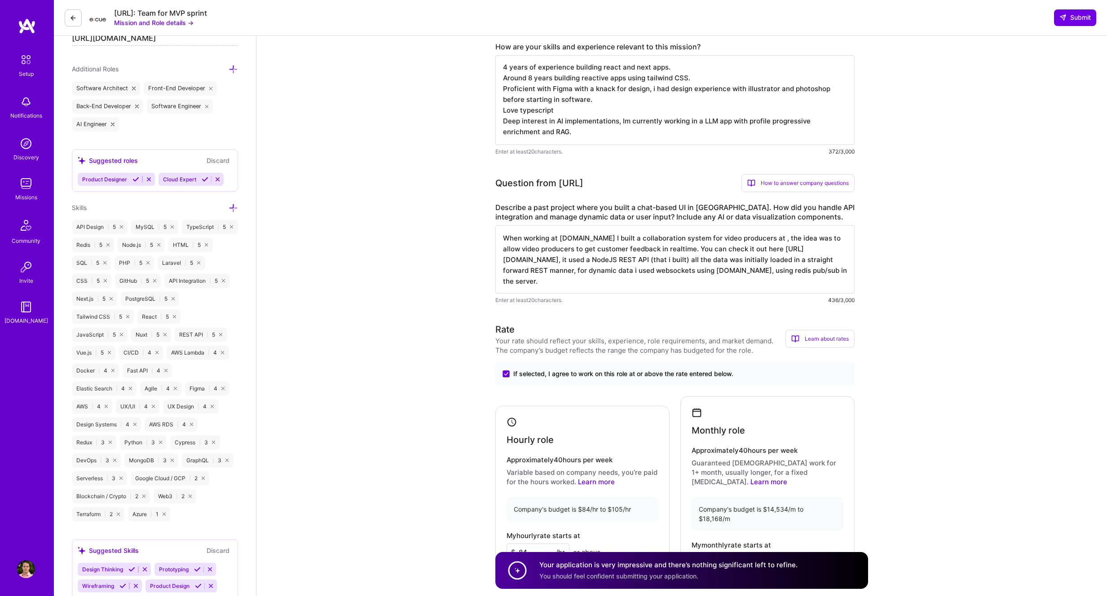
click at [784, 240] on textarea "When working at MotionArray.com I built a collaboration system for video produc…" at bounding box center [674, 259] width 359 height 68
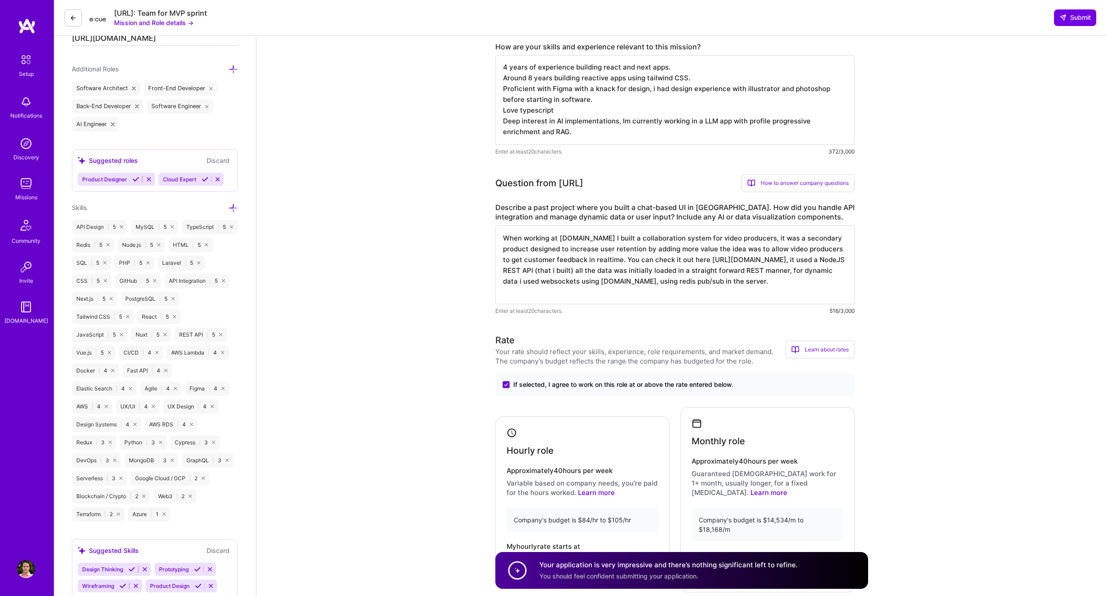
type textarea "When working at MotionArray.com I built a collaboration system for video produc…"
drag, startPoint x: 515, startPoint y: 284, endPoint x: 605, endPoint y: 279, distance: 90.4
click at [599, 279] on textarea "When working at MotionArray.com I built a collaboration system for video produc…" at bounding box center [674, 264] width 359 height 79
click at [629, 275] on textarea "When working at MotionArray.com I built a collaboration system for video produc…" at bounding box center [674, 264] width 359 height 79
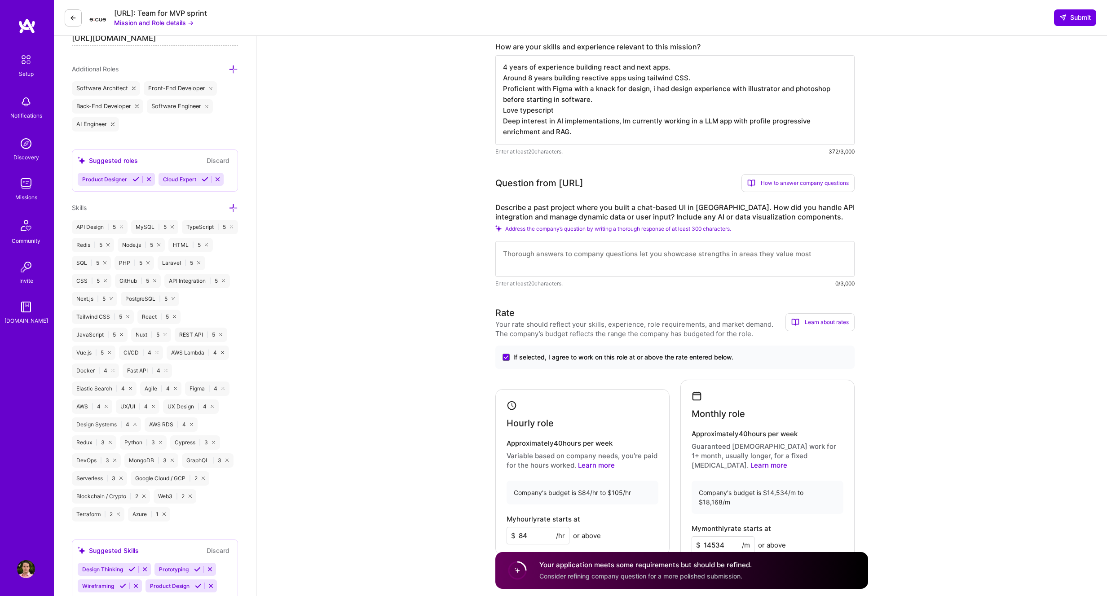
paste textarea "Situation: At MotionArray.com, I developed a standalone collaboration system fo…"
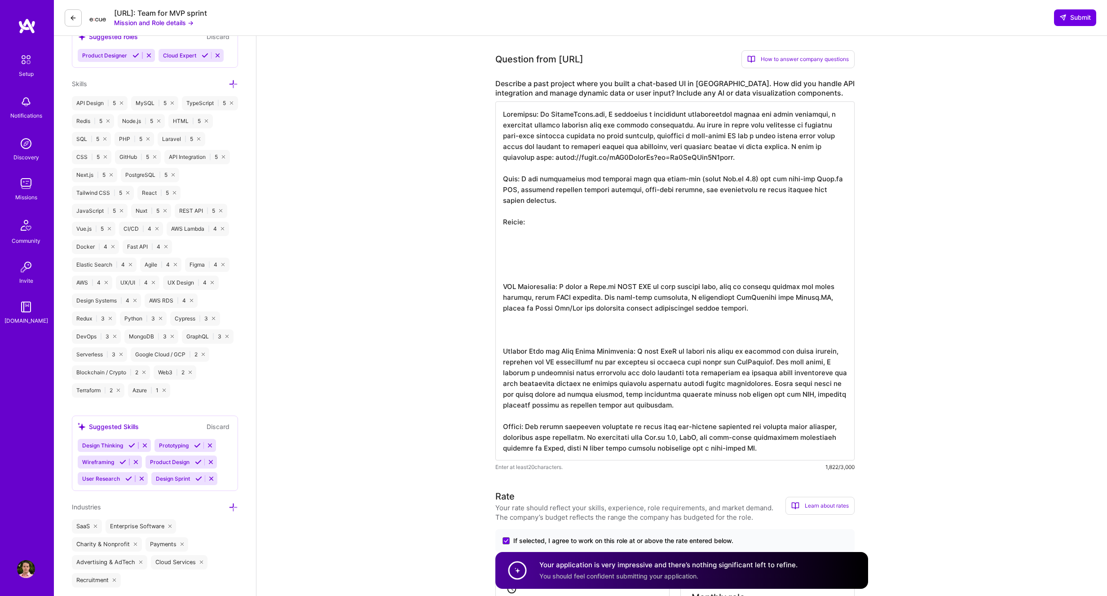
scroll to position [438, 0]
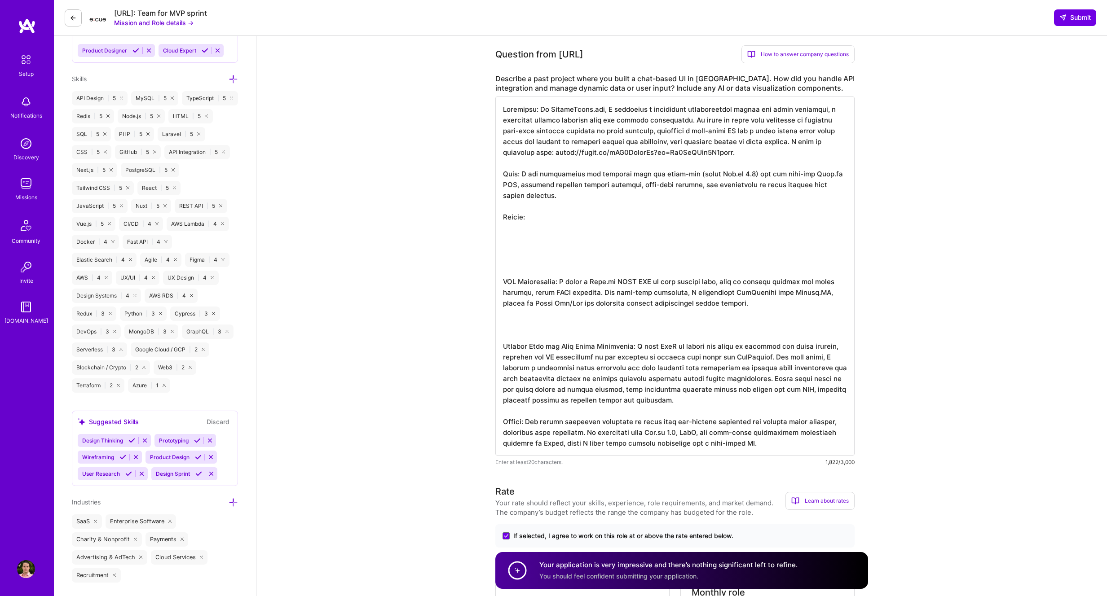
drag, startPoint x: 547, startPoint y: 427, endPoint x: 739, endPoint y: 428, distance: 191.3
click at [739, 428] on textarea at bounding box center [674, 276] width 359 height 359
drag, startPoint x: 790, startPoint y: 443, endPoint x: 502, endPoint y: 423, distance: 289.4
click at [502, 423] on textarea at bounding box center [674, 276] width 359 height 359
click at [664, 436] on textarea at bounding box center [674, 276] width 359 height 359
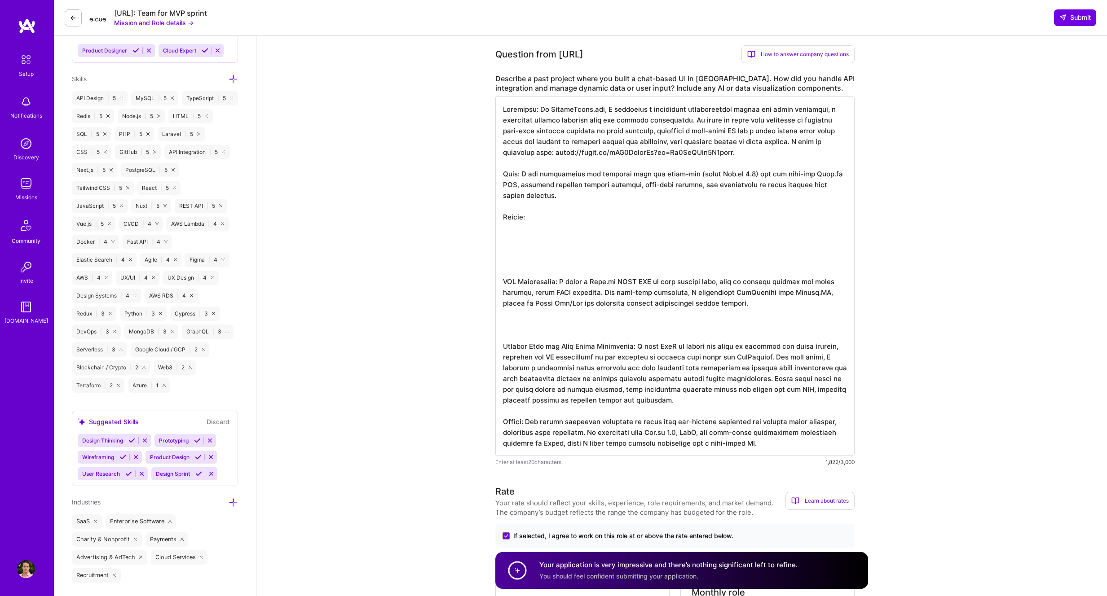
drag, startPoint x: 620, startPoint y: 433, endPoint x: 498, endPoint y: 421, distance: 122.3
click at [497, 421] on textarea at bounding box center [674, 276] width 359 height 359
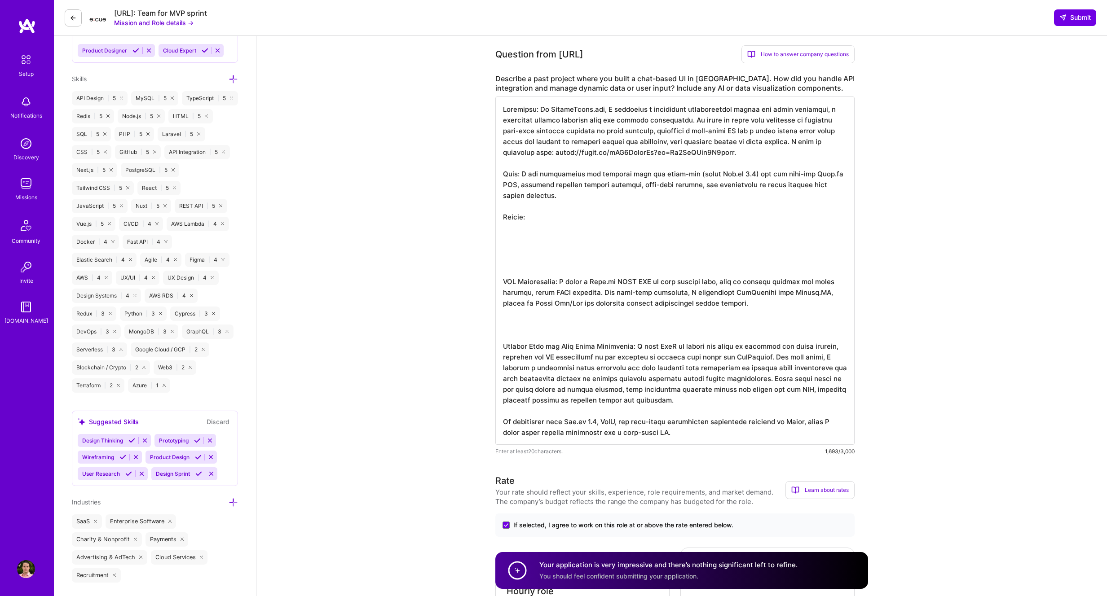
drag, startPoint x: 502, startPoint y: 282, endPoint x: 494, endPoint y: 218, distance: 64.7
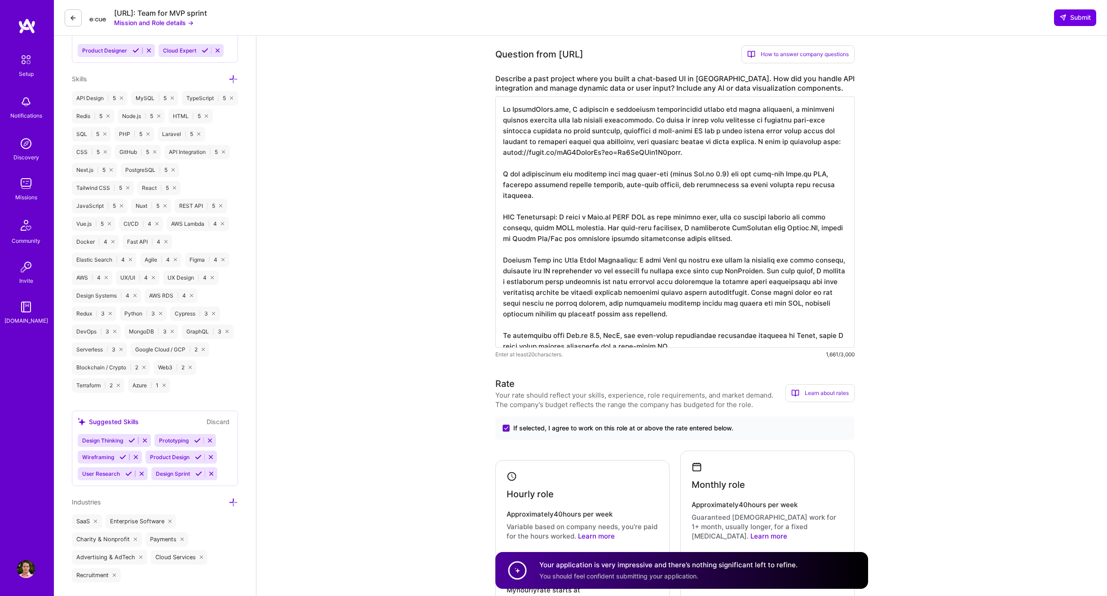
click at [708, 152] on textarea at bounding box center [674, 222] width 359 height 251
drag, startPoint x: 520, startPoint y: 175, endPoint x: 722, endPoint y: 175, distance: 201.6
click at [722, 175] on textarea at bounding box center [674, 222] width 359 height 251
click at [715, 173] on textarea at bounding box center [674, 222] width 359 height 251
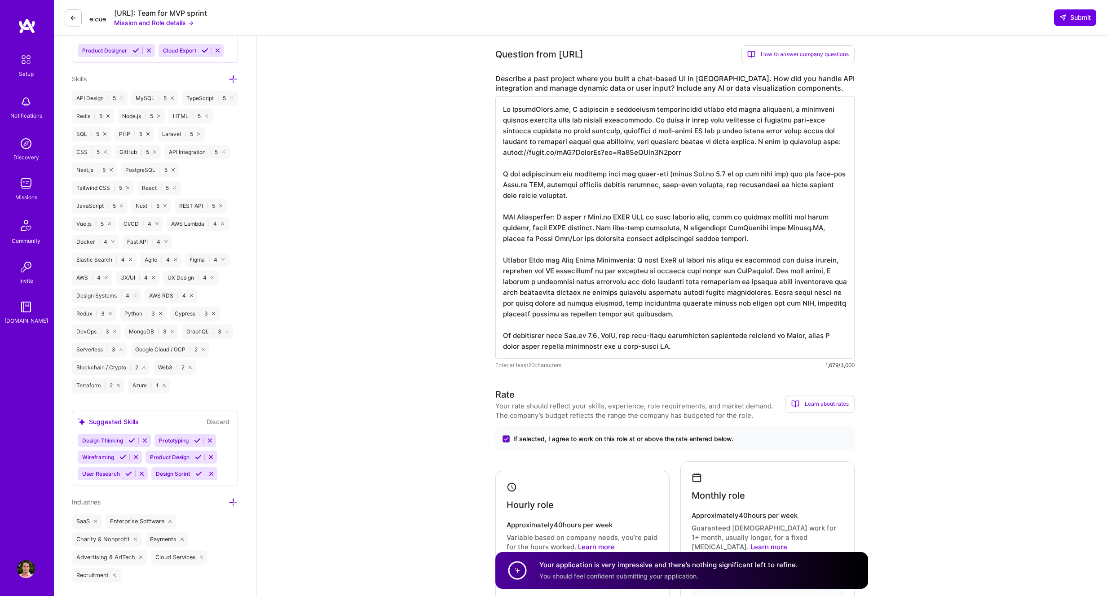
drag, startPoint x: 786, startPoint y: 173, endPoint x: 824, endPoint y: 172, distance: 38.2
click at [830, 172] on textarea at bounding box center [674, 228] width 359 height 262
drag, startPoint x: 774, startPoint y: 174, endPoint x: 715, endPoint y: 173, distance: 58.4
click at [715, 173] on textarea at bounding box center [674, 228] width 359 height 262
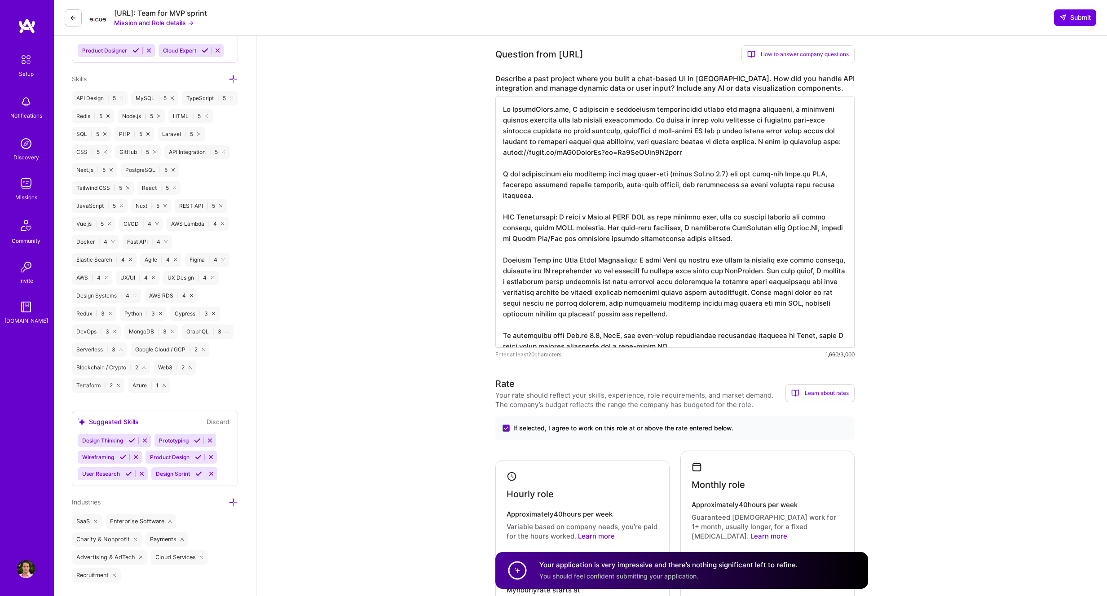
drag, startPoint x: 516, startPoint y: 186, endPoint x: 709, endPoint y: 187, distance: 192.6
click at [708, 187] on textarea at bounding box center [674, 222] width 359 height 251
drag, startPoint x: 825, startPoint y: 188, endPoint x: 688, endPoint y: 183, distance: 137.0
click at [688, 183] on textarea at bounding box center [674, 222] width 359 height 251
click at [828, 186] on textarea at bounding box center [674, 222] width 359 height 251
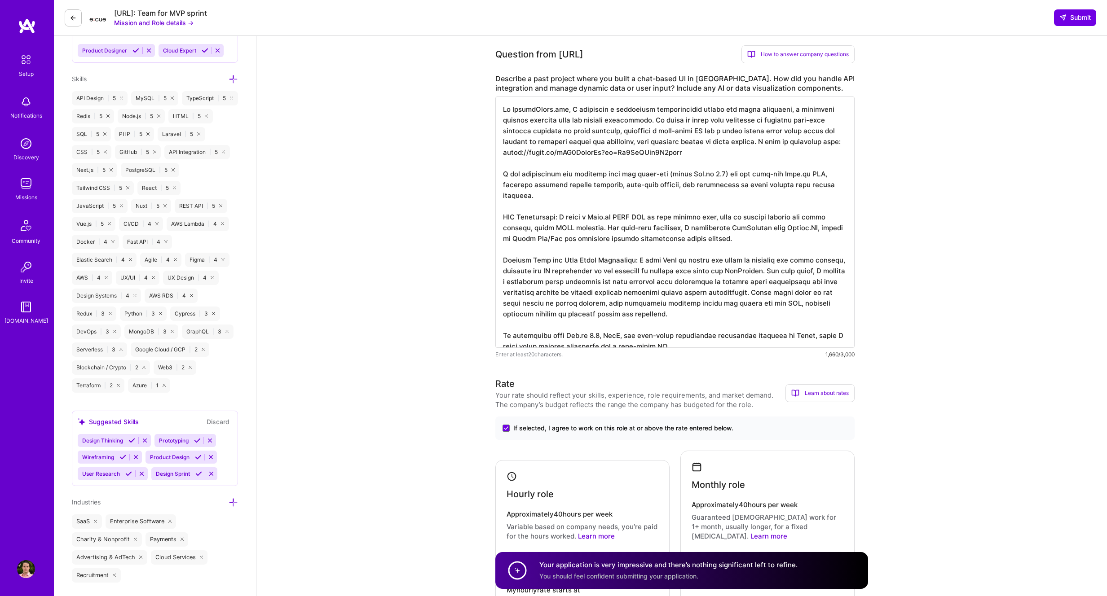
click at [706, 304] on textarea at bounding box center [674, 222] width 359 height 251
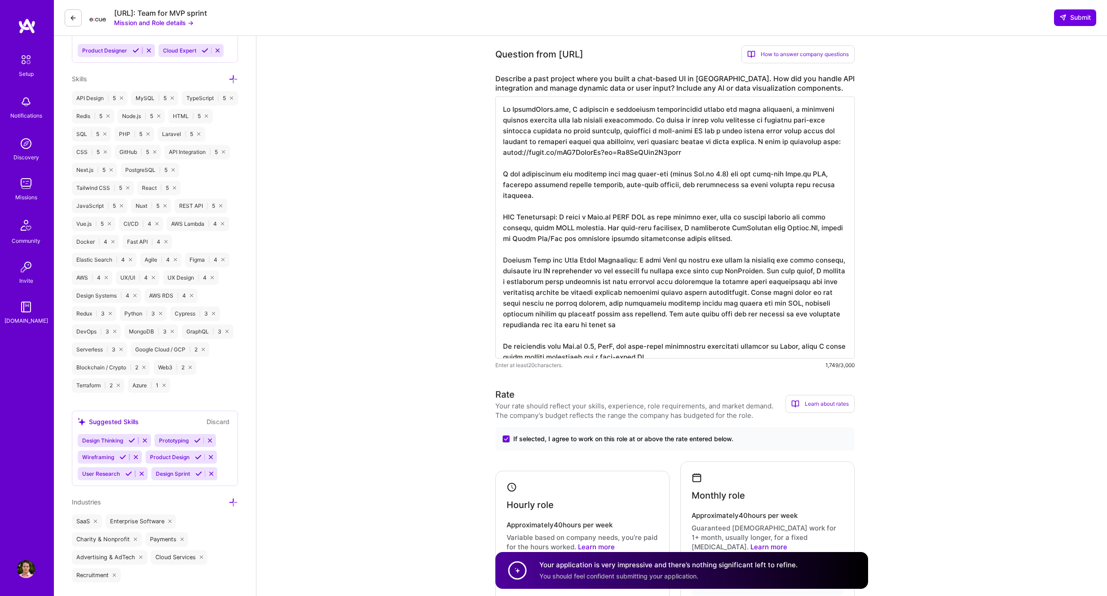
click at [693, 303] on textarea at bounding box center [674, 228] width 359 height 262
click at [682, 315] on textarea at bounding box center [674, 228] width 359 height 262
drag, startPoint x: 659, startPoint y: 315, endPoint x: 692, endPoint y: 300, distance: 36.6
click at [692, 300] on textarea at bounding box center [674, 228] width 359 height 262
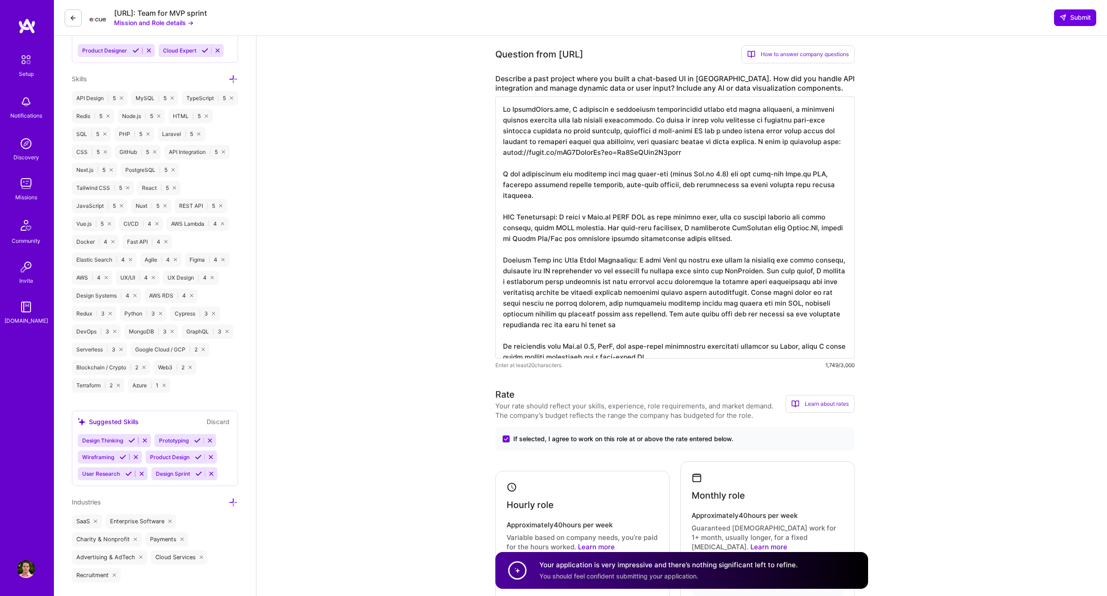
paste textarea "Users could add markers by clicking in the video player, with comments linked v…"
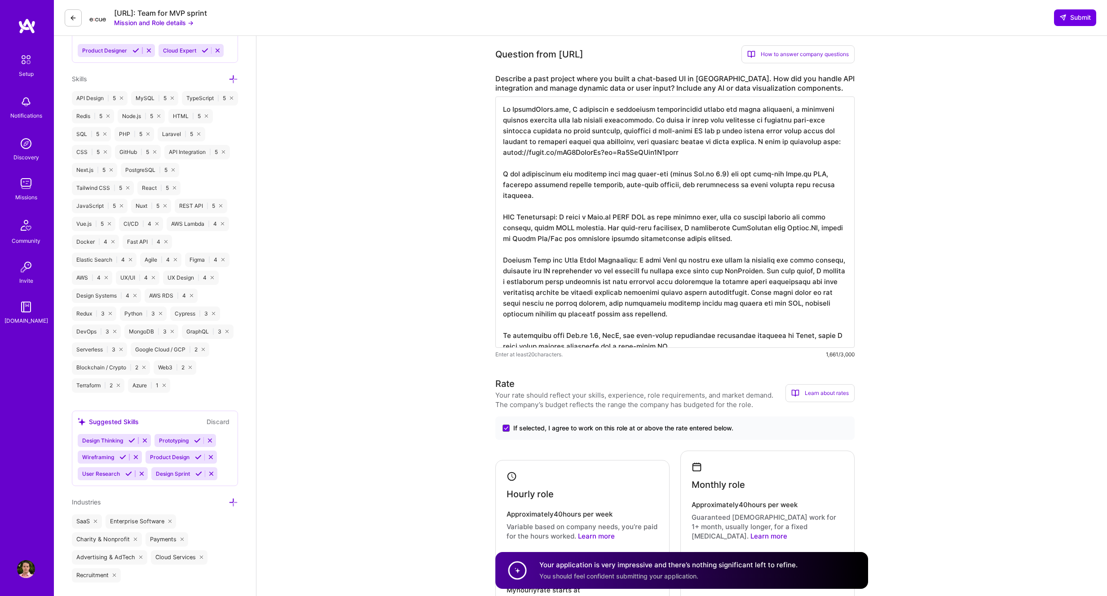
click at [825, 282] on textarea at bounding box center [674, 222] width 359 height 251
paste textarea "add markers by clicking in the video player, with comments linked via the API. …"
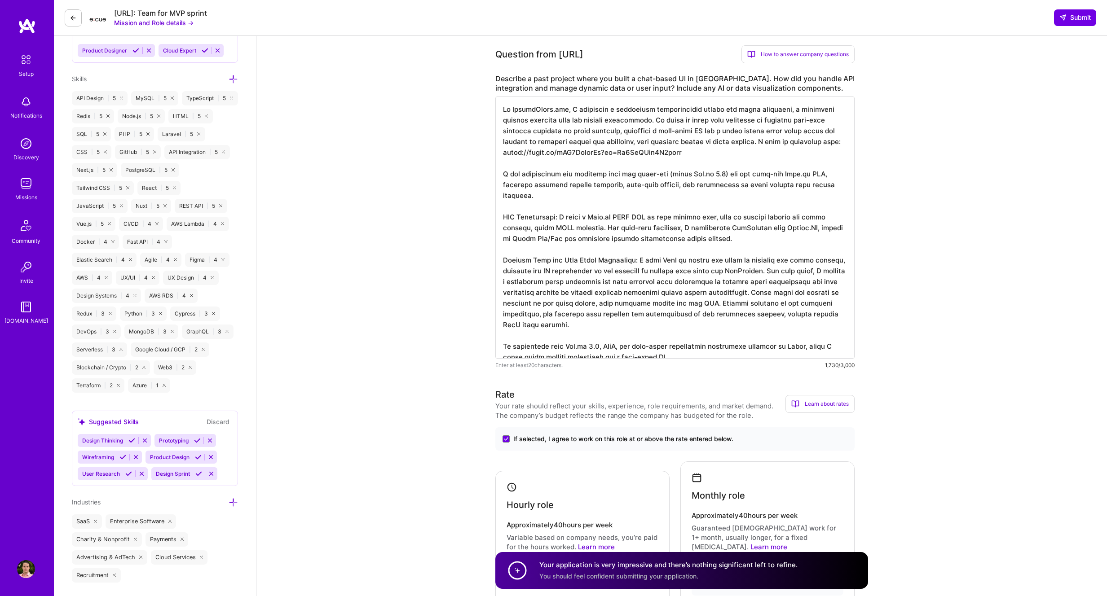
click at [835, 295] on textarea at bounding box center [674, 228] width 359 height 262
click at [555, 304] on textarea at bounding box center [674, 228] width 359 height 262
click at [646, 308] on textarea at bounding box center [674, 228] width 359 height 262
drag, startPoint x: 602, startPoint y: 304, endPoint x: 772, endPoint y: 304, distance: 170.2
click at [772, 304] on textarea at bounding box center [674, 228] width 359 height 262
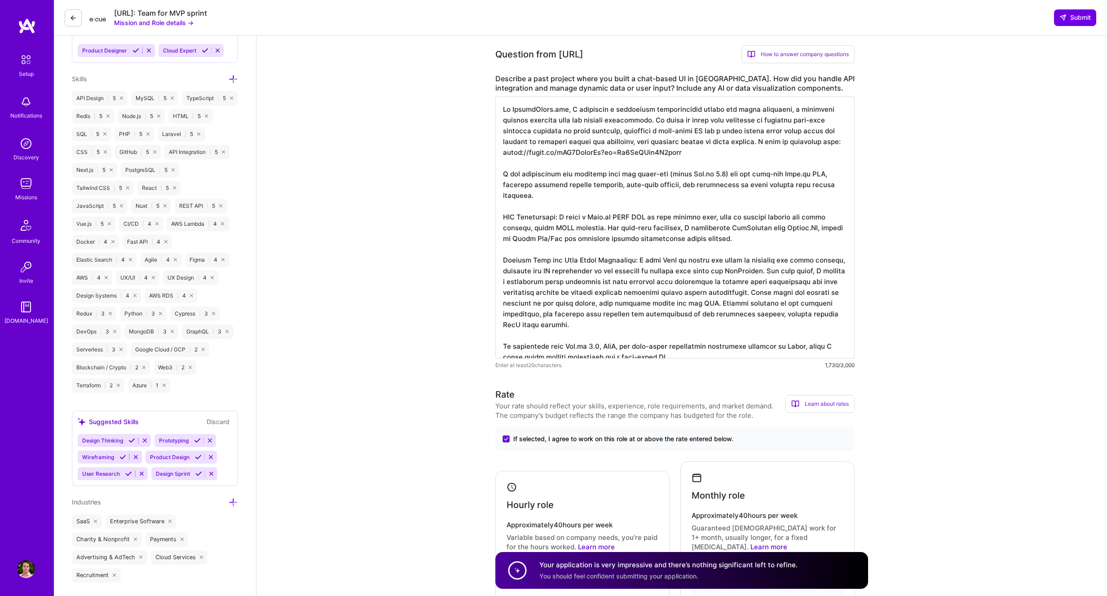
drag, startPoint x: 794, startPoint y: 303, endPoint x: 619, endPoint y: 299, distance: 175.6
click at [619, 299] on textarea at bounding box center [674, 228] width 359 height 262
click at [602, 311] on textarea at bounding box center [674, 228] width 359 height 262
drag, startPoint x: 593, startPoint y: 314, endPoint x: 810, endPoint y: 304, distance: 217.5
click at [810, 304] on textarea at bounding box center [674, 228] width 359 height 262
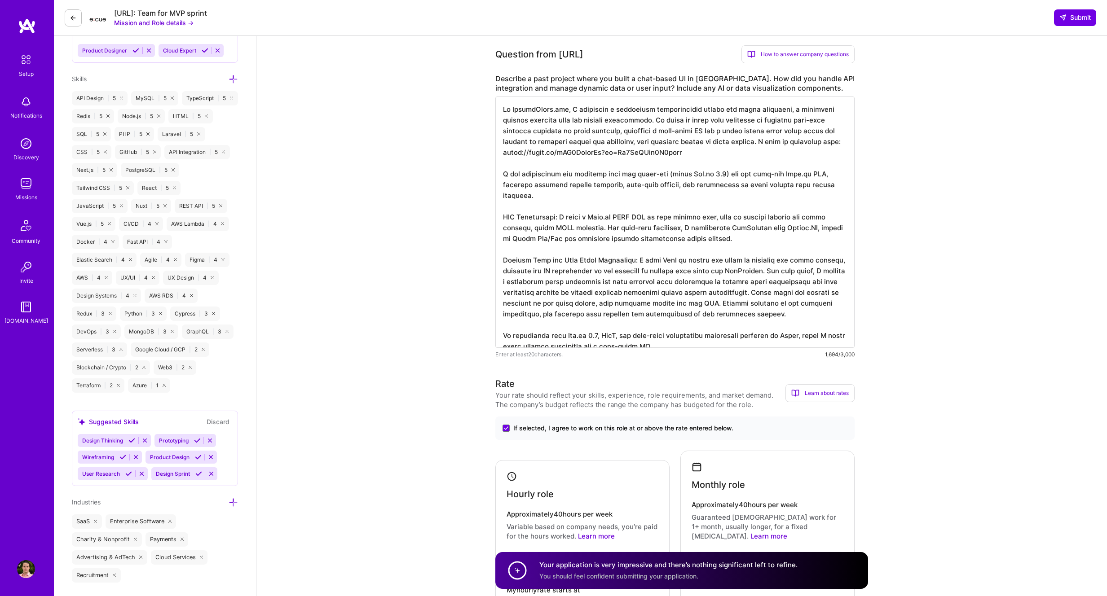
drag, startPoint x: 528, startPoint y: 271, endPoint x: 608, endPoint y: 270, distance: 79.9
click at [608, 270] on textarea at bounding box center [674, 222] width 359 height 251
drag, startPoint x: 621, startPoint y: 271, endPoint x: 694, endPoint y: 272, distance: 73.2
click at [694, 272] on textarea at bounding box center [674, 222] width 359 height 251
click at [695, 282] on textarea at bounding box center [674, 222] width 359 height 251
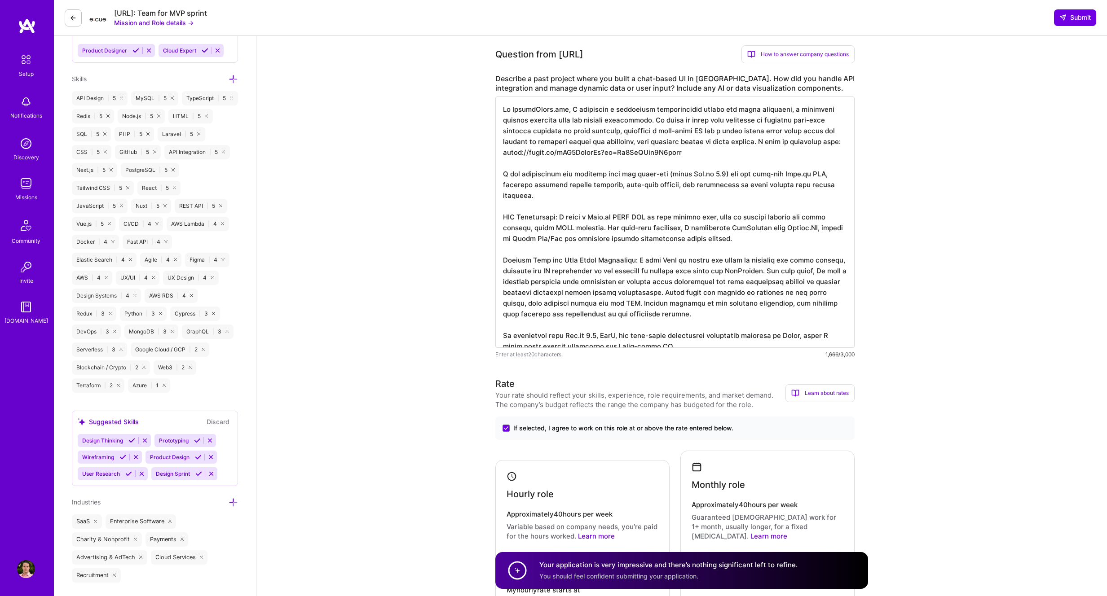
click at [557, 292] on textarea at bounding box center [674, 222] width 359 height 251
click at [590, 292] on textarea at bounding box center [674, 222] width 359 height 251
click at [606, 293] on textarea at bounding box center [674, 222] width 359 height 251
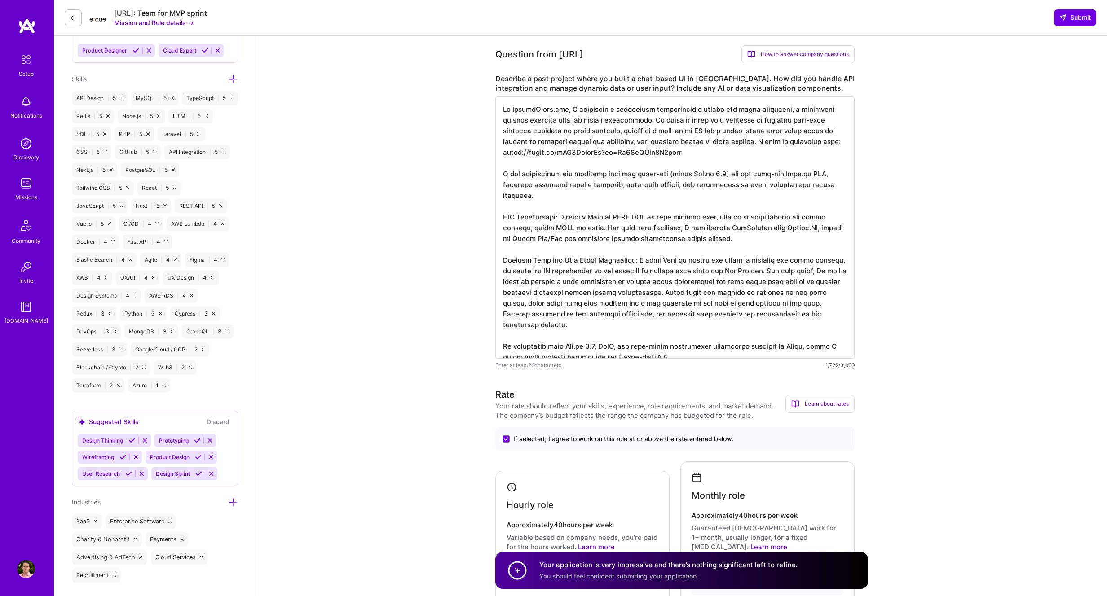
click at [679, 346] on textarea at bounding box center [674, 228] width 359 height 262
drag, startPoint x: 766, startPoint y: 132, endPoint x: 868, endPoint y: 132, distance: 101.9
drag, startPoint x: 697, startPoint y: 154, endPoint x: 543, endPoint y: 152, distance: 153.6
click at [522, 151] on textarea at bounding box center [674, 228] width 359 height 262
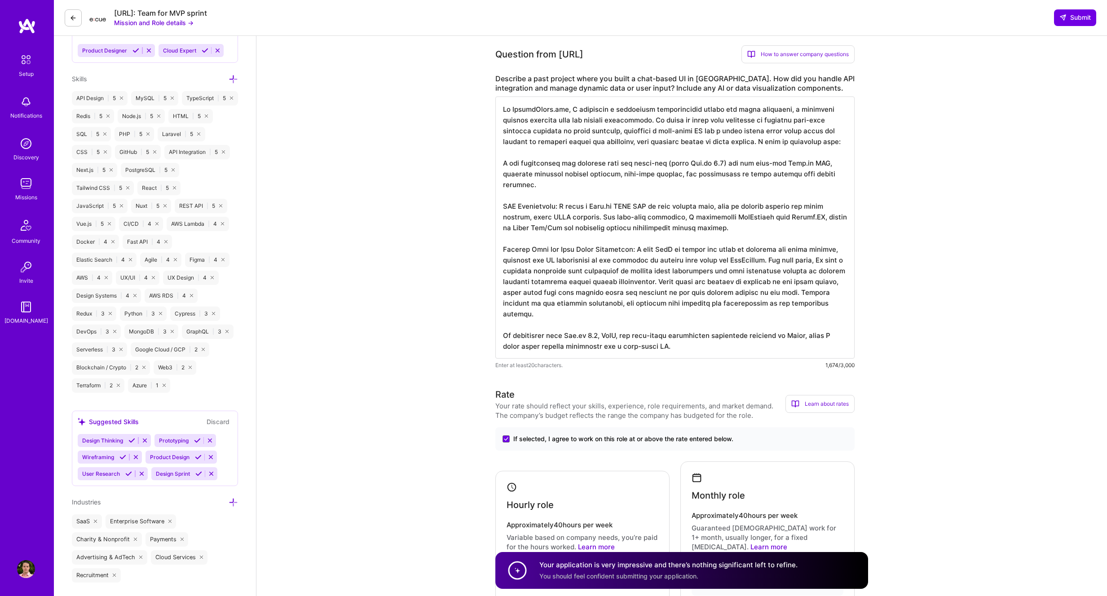
drag, startPoint x: 768, startPoint y: 144, endPoint x: 768, endPoint y: 150, distance: 5.9
click at [768, 150] on textarea at bounding box center [674, 228] width 359 height 262
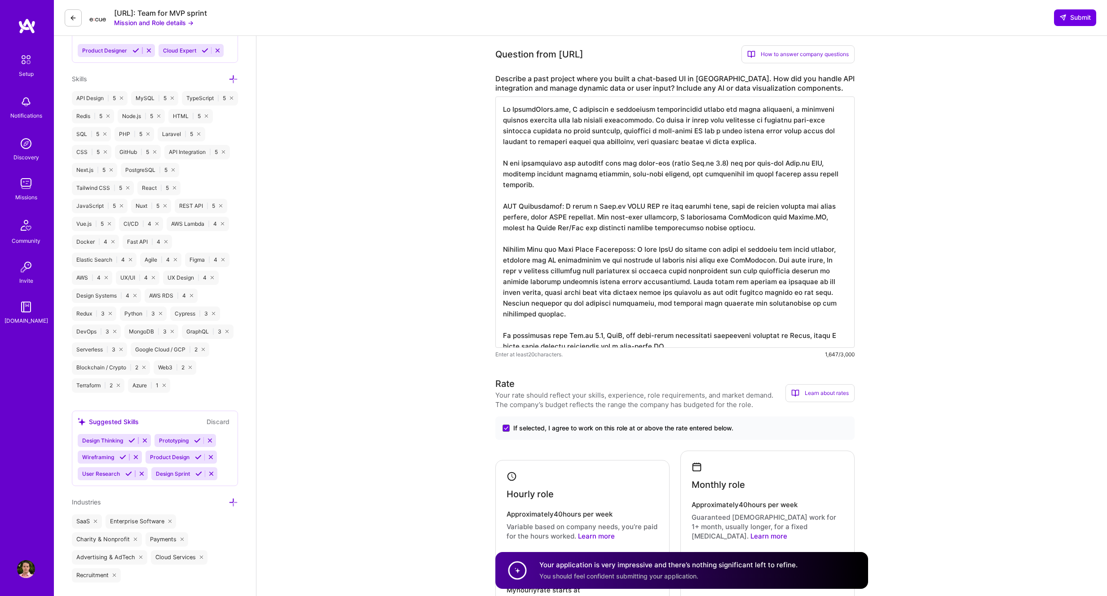
click at [583, 106] on textarea at bounding box center [674, 222] width 359 height 251
click at [612, 110] on textarea at bounding box center [674, 222] width 359 height 251
paste textarea "https://youtu.be/bHG1UvbmjBc?si=Ek3LgIIfo0A1vzgt"
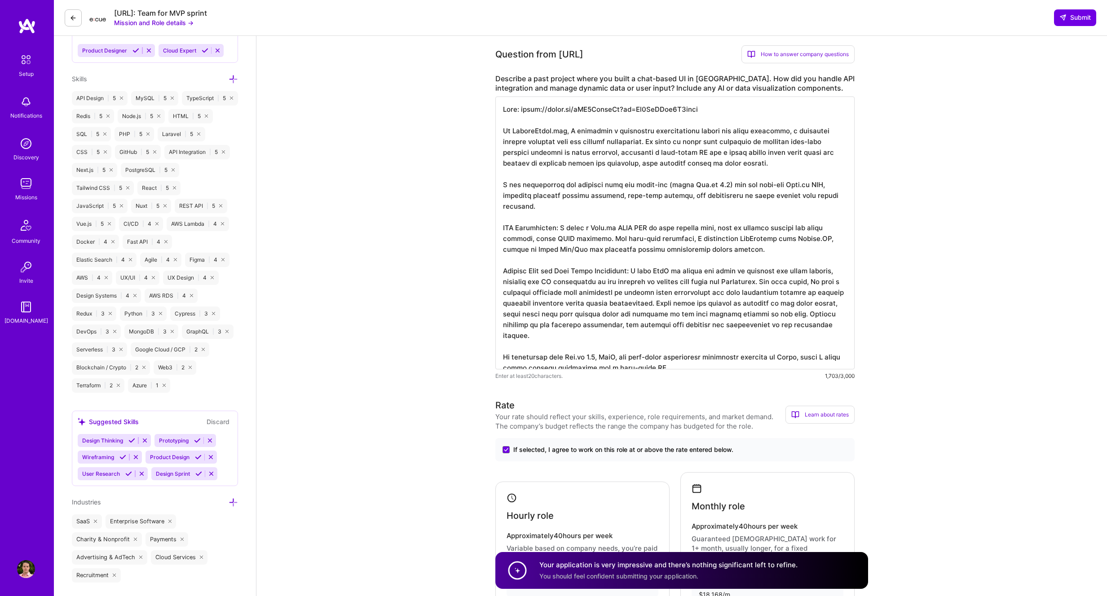
scroll to position [433, 0]
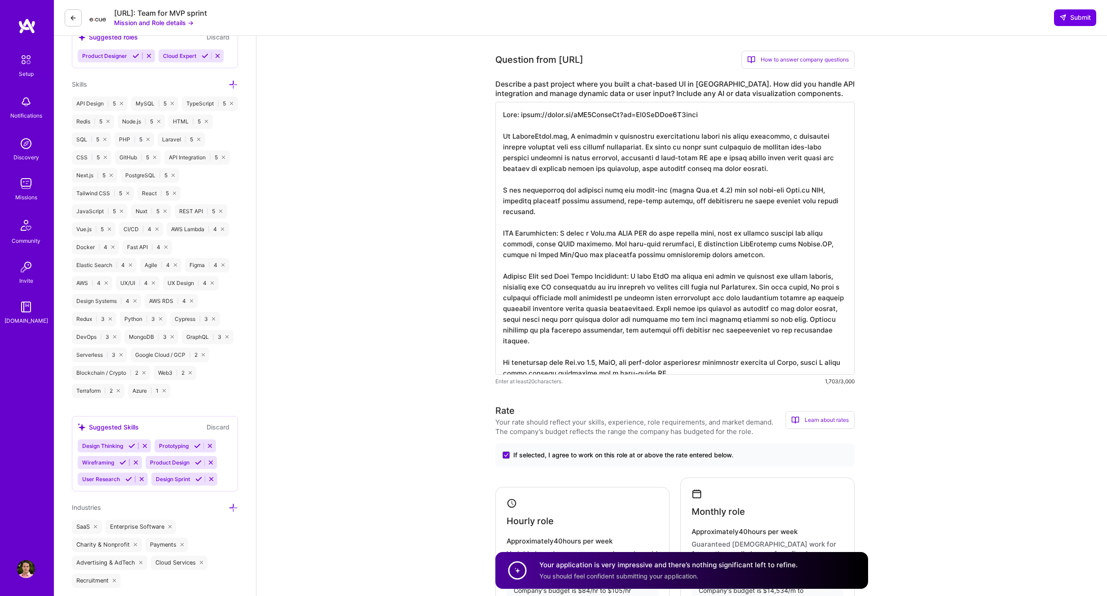
drag, startPoint x: 519, startPoint y: 171, endPoint x: 745, endPoint y: 169, distance: 225.9
click at [745, 169] on textarea at bounding box center [674, 238] width 359 height 273
drag, startPoint x: 511, startPoint y: 191, endPoint x: 810, endPoint y: 200, distance: 298.7
click at [811, 200] on textarea at bounding box center [674, 238] width 359 height 273
drag, startPoint x: 509, startPoint y: 222, endPoint x: 599, endPoint y: 224, distance: 89.8
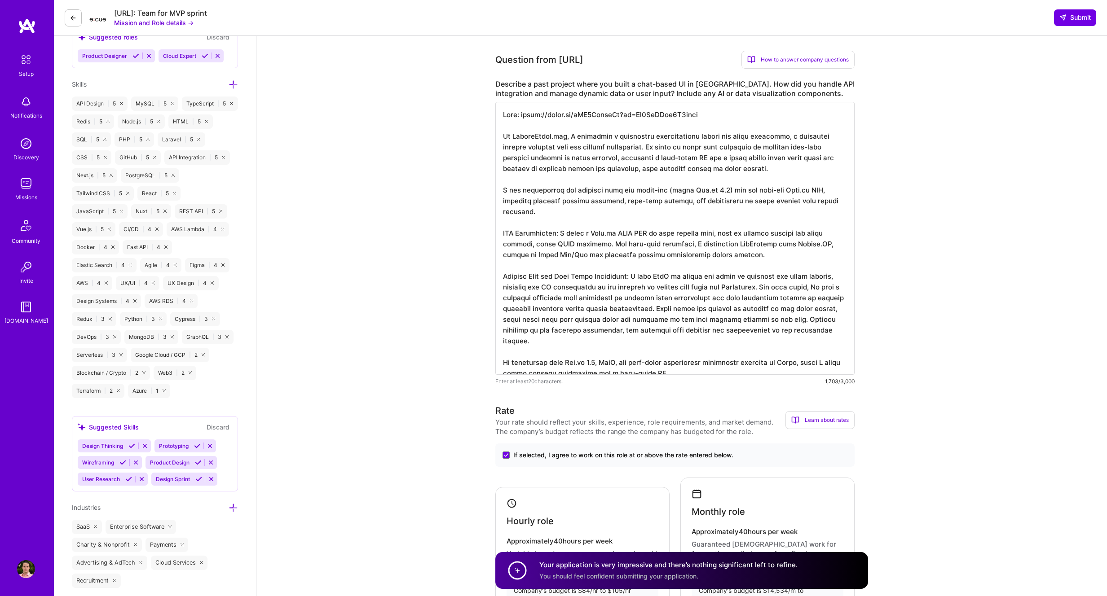
click at [599, 224] on textarea at bounding box center [674, 238] width 359 height 273
click at [644, 224] on textarea at bounding box center [674, 238] width 359 height 273
drag, startPoint x: 707, startPoint y: 222, endPoint x: 780, endPoint y: 223, distance: 73.2
click at [780, 223] on textarea at bounding box center [674, 238] width 359 height 273
drag, startPoint x: 509, startPoint y: 232, endPoint x: 566, endPoint y: 233, distance: 56.6
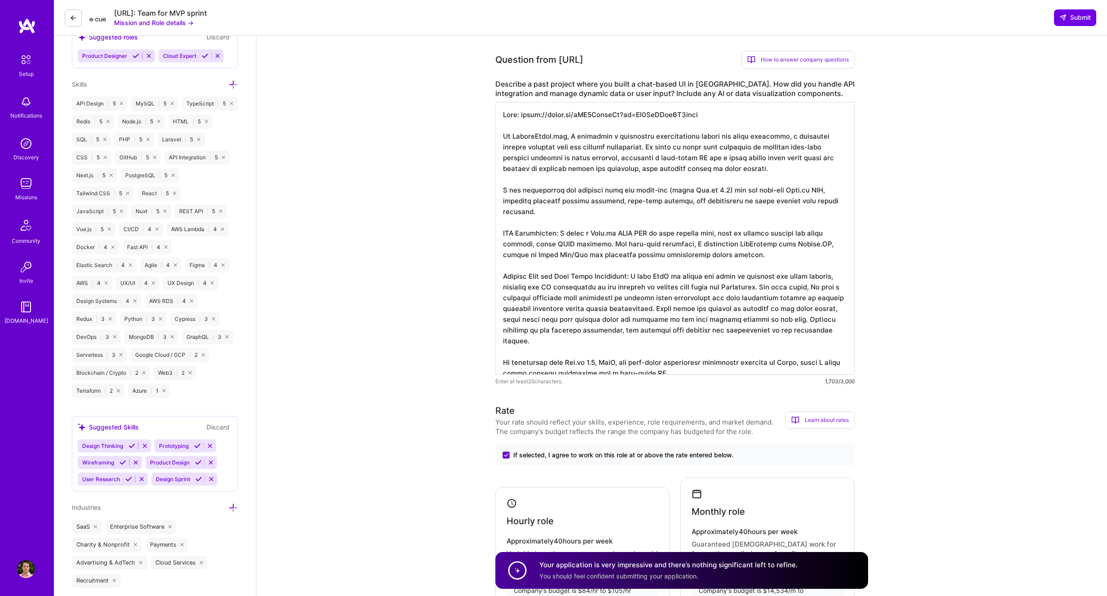
click at [566, 233] on textarea at bounding box center [674, 238] width 359 height 273
drag, startPoint x: 574, startPoint y: 232, endPoint x: 624, endPoint y: 233, distance: 49.9
click at [624, 233] on textarea at bounding box center [674, 238] width 359 height 273
drag, startPoint x: 643, startPoint y: 235, endPoint x: 584, endPoint y: 233, distance: 58.4
click at [582, 233] on textarea at bounding box center [674, 238] width 359 height 273
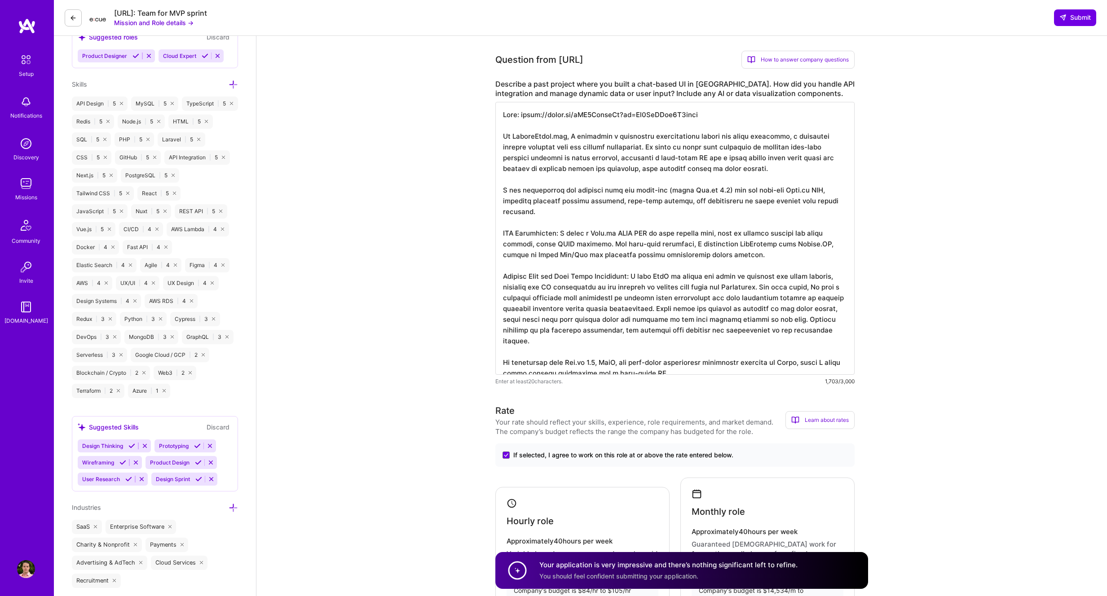
drag, startPoint x: 701, startPoint y: 231, endPoint x: 767, endPoint y: 229, distance: 65.6
click at [767, 229] on textarea at bounding box center [674, 238] width 359 height 273
drag, startPoint x: 517, startPoint y: 267, endPoint x: 626, endPoint y: 263, distance: 109.2
click at [626, 263] on textarea at bounding box center [674, 238] width 359 height 273
drag, startPoint x: 656, startPoint y: 265, endPoint x: 740, endPoint y: 269, distance: 84.0
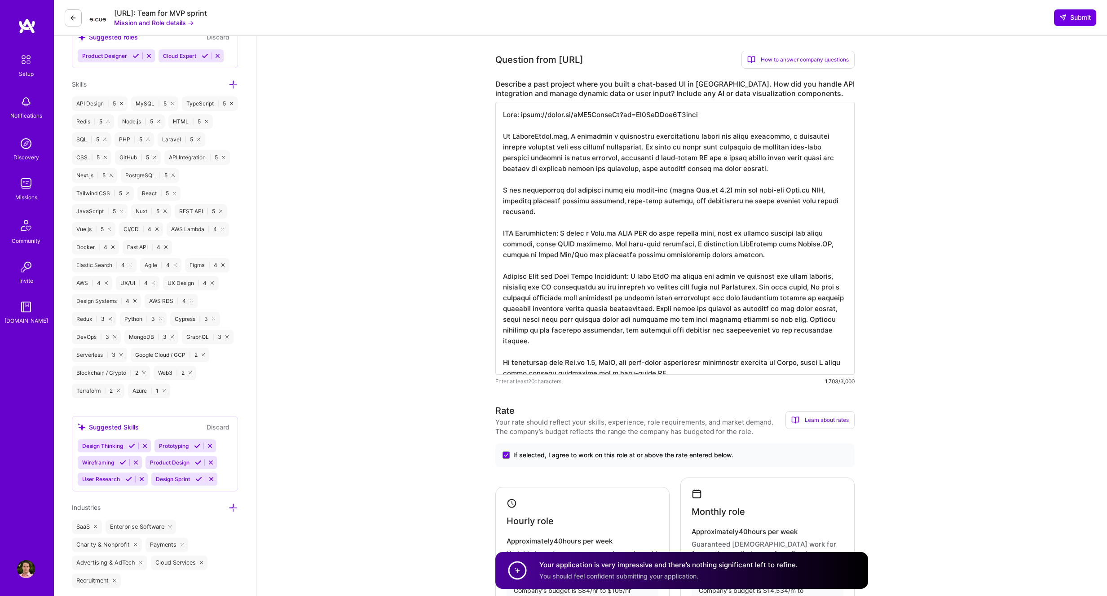
click at [740, 269] on textarea at bounding box center [674, 238] width 359 height 273
drag, startPoint x: 821, startPoint y: 266, endPoint x: 631, endPoint y: 264, distance: 189.9
click at [631, 264] on textarea at bounding box center [674, 238] width 359 height 273
drag, startPoint x: 546, startPoint y: 277, endPoint x: 794, endPoint y: 277, distance: 247.4
click at [793, 277] on textarea at bounding box center [674, 238] width 359 height 273
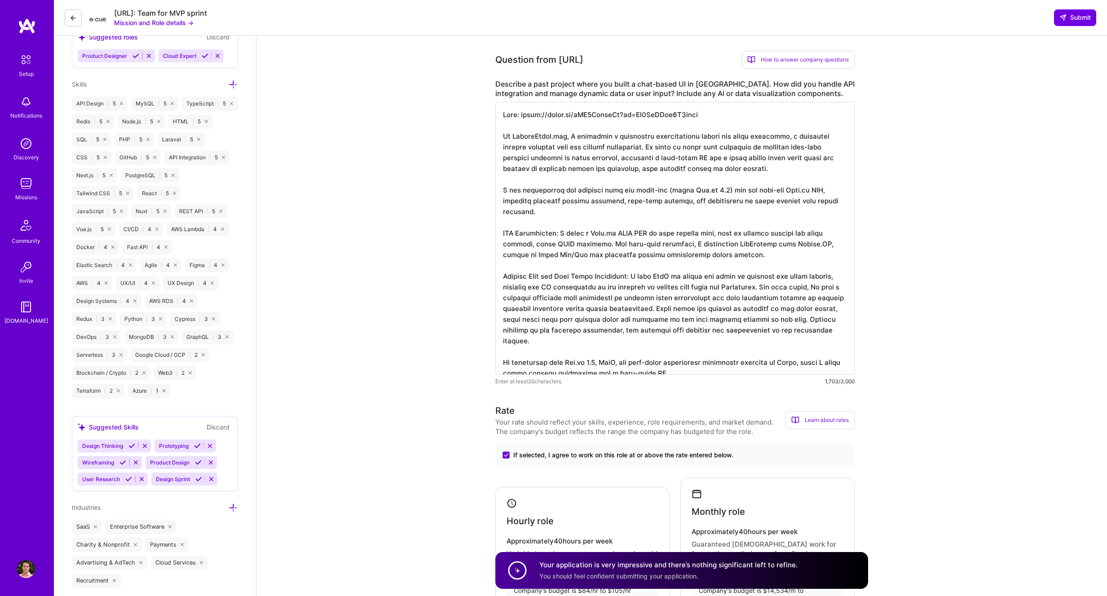
drag, startPoint x: 513, startPoint y: 286, endPoint x: 584, endPoint y: 286, distance: 70.5
click at [584, 286] on textarea at bounding box center [674, 238] width 359 height 273
click at [624, 289] on textarea at bounding box center [674, 238] width 359 height 273
click at [833, 274] on textarea at bounding box center [674, 238] width 359 height 273
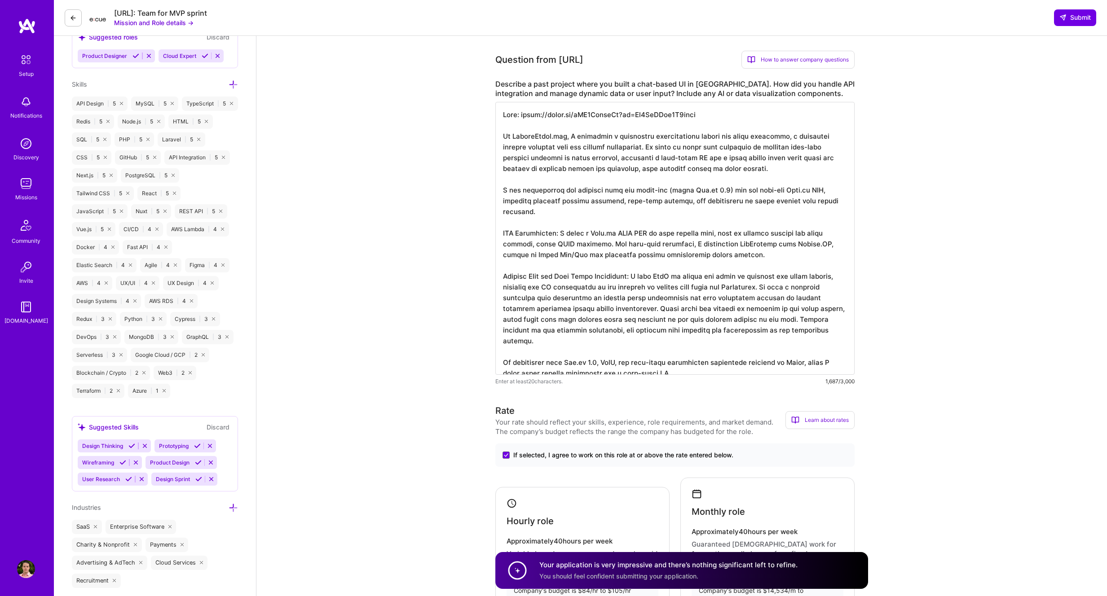
click at [696, 298] on textarea at bounding box center [674, 238] width 359 height 273
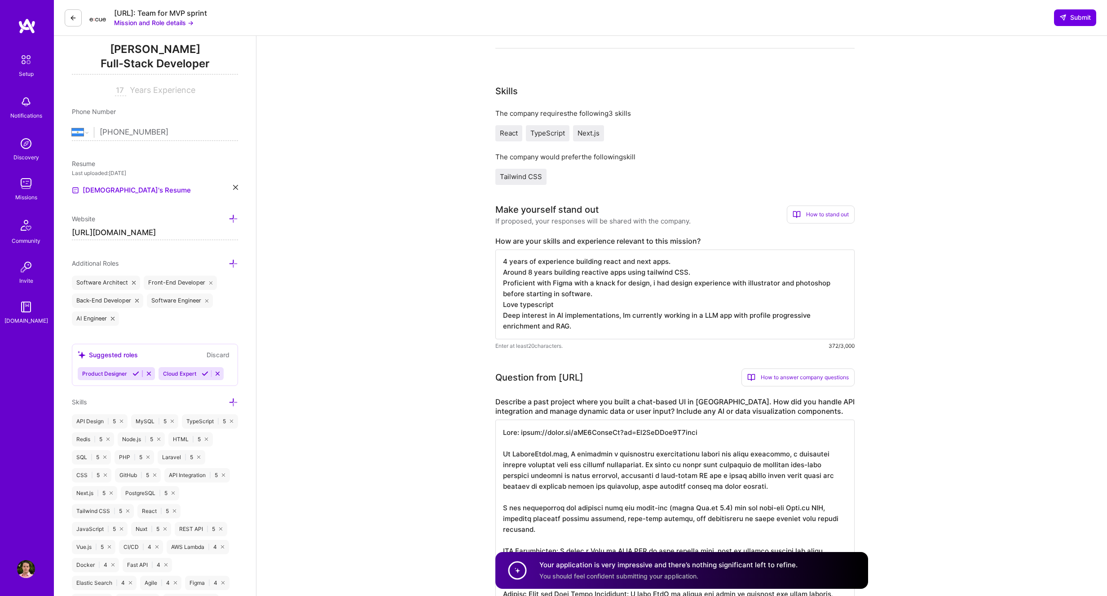
scroll to position [0, 0]
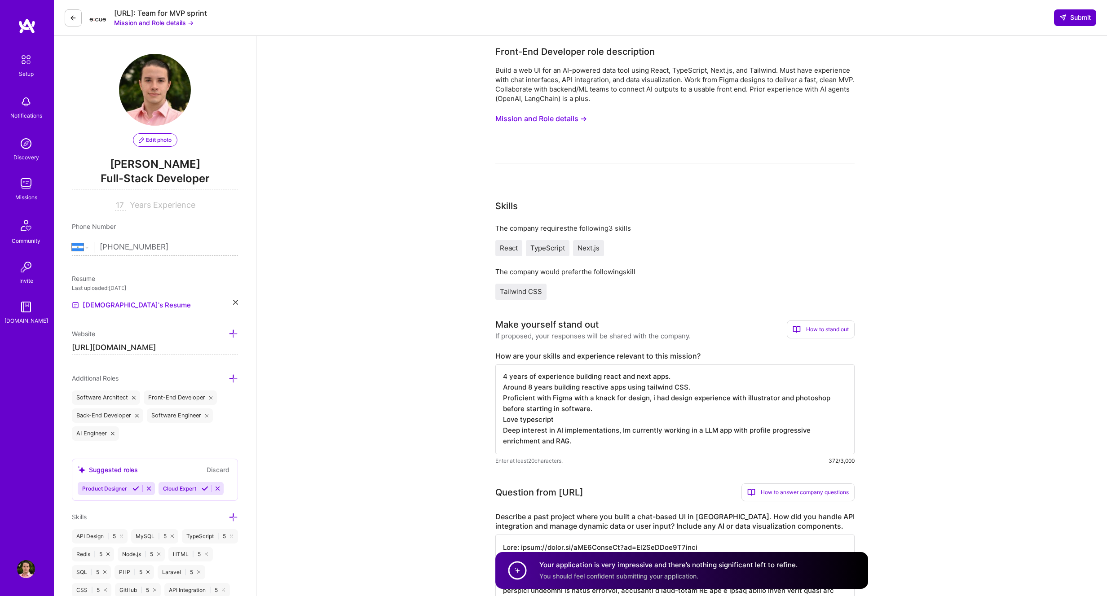
type textarea "Demo: https://youtu.be/bHG1UvbmjBc?si=Ek3LgIIfo0A1vzgt At MotionArray.com, I de…"
click at [1074, 19] on span "Submit" at bounding box center [1074, 17] width 31 height 9
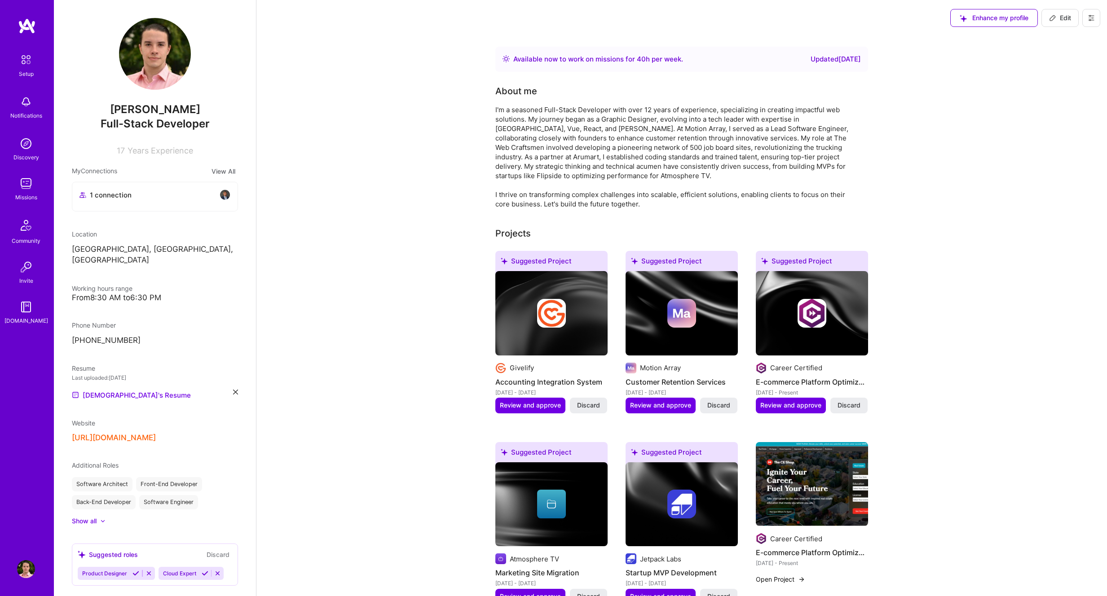
click at [24, 139] on img at bounding box center [26, 144] width 18 height 18
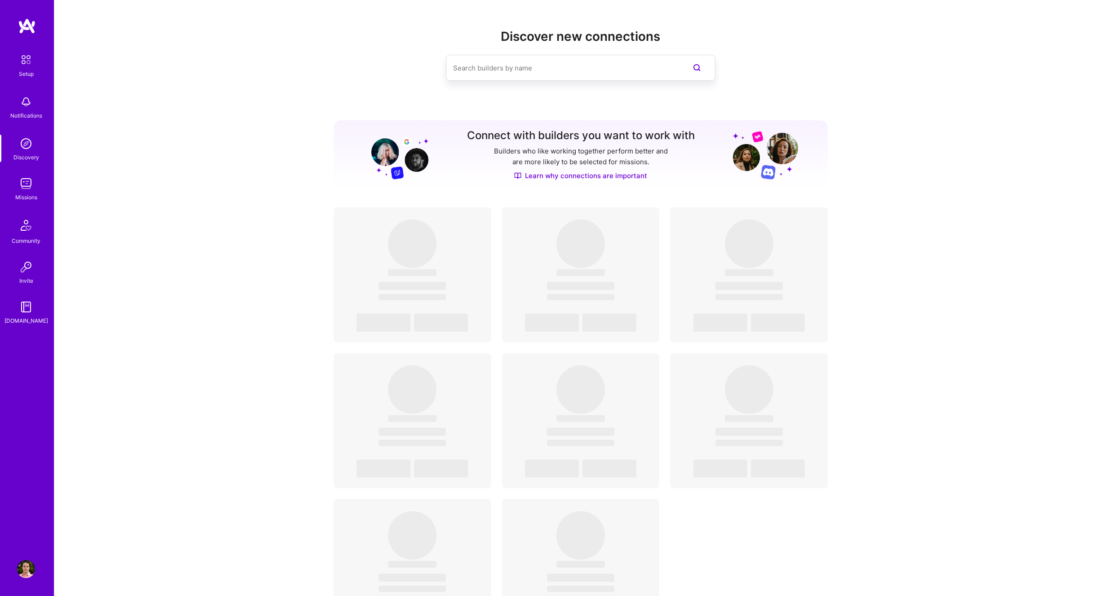
click at [22, 97] on img at bounding box center [26, 102] width 18 height 18
click at [26, 193] on div "Missions" at bounding box center [26, 197] width 22 height 9
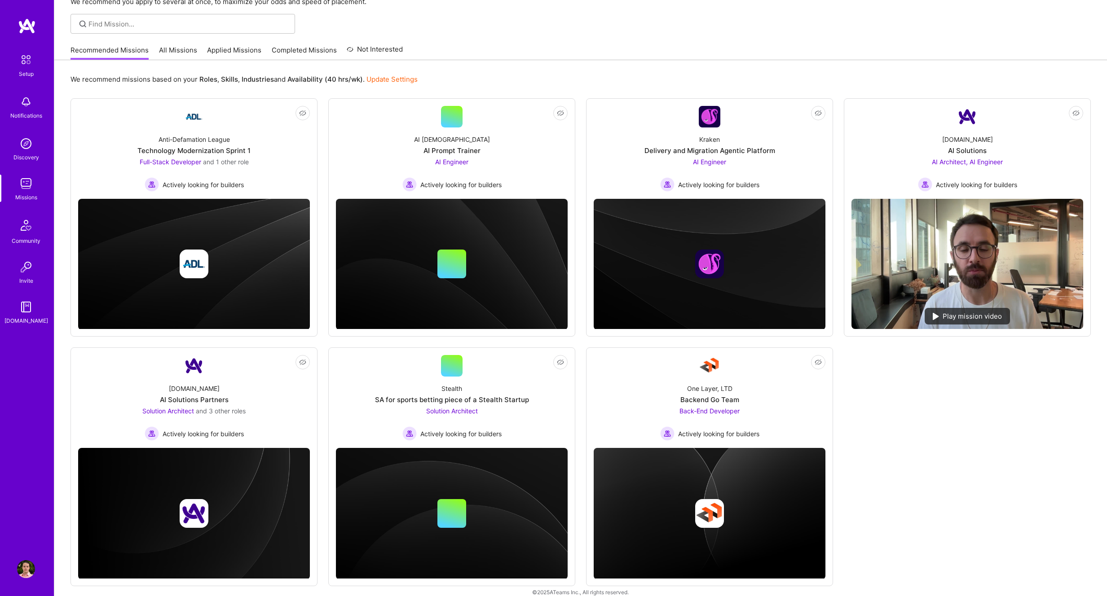
scroll to position [54, 0]
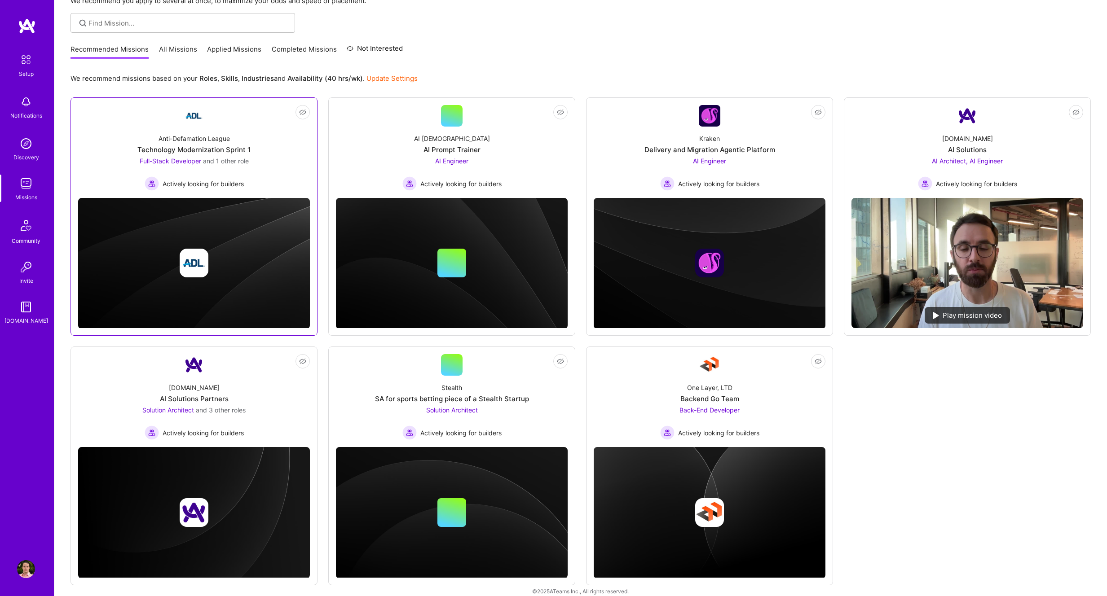
click at [220, 251] on div at bounding box center [194, 263] width 232 height 29
click at [230, 320] on img at bounding box center [194, 263] width 232 height 131
click at [178, 328] on div "Not Interested Anti-Defamation League Technology Modernization Sprint 1 Full-St…" at bounding box center [193, 216] width 247 height 238
click at [227, 128] on div "Anti-Defamation League Technology Modernization Sprint 1 Full-Stack Developer a…" at bounding box center [194, 159] width 232 height 64
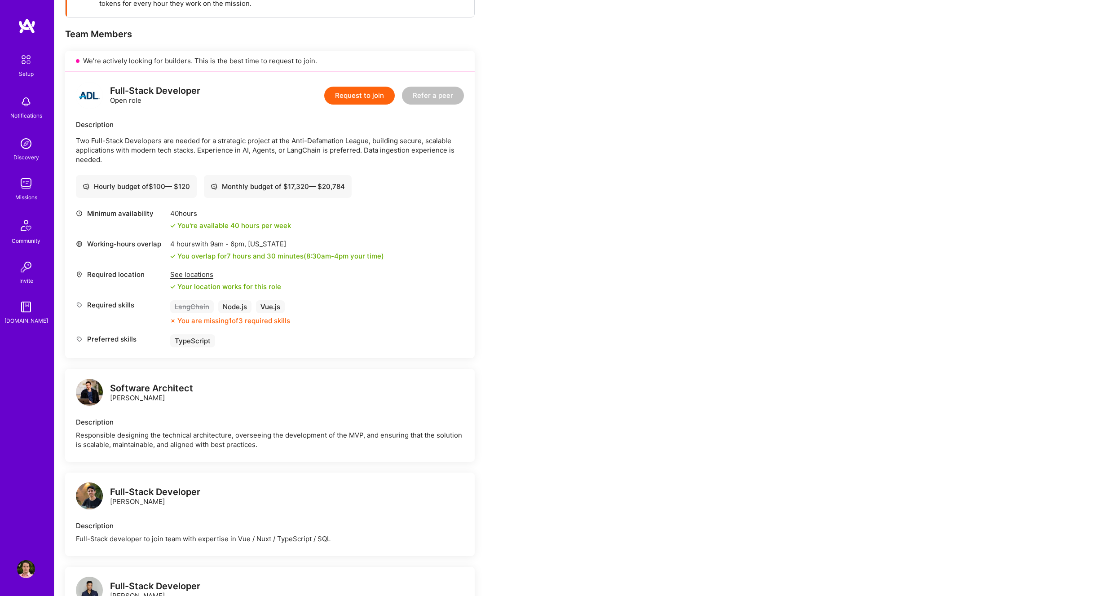
scroll to position [163, 0]
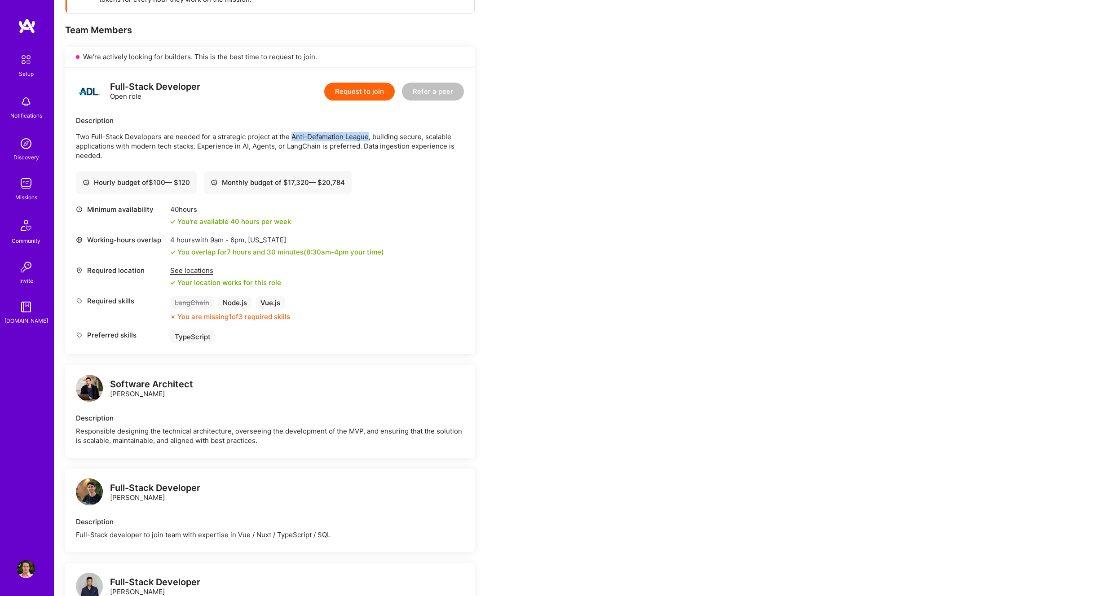
drag, startPoint x: 300, startPoint y: 136, endPoint x: 368, endPoint y: 135, distance: 67.4
click at [368, 135] on p "Two Full-Stack Developers are needed for a strategic project at the Anti-Defama…" at bounding box center [270, 146] width 388 height 28
copy p "Anti-Defamation League"
click at [356, 86] on button "Request to join" at bounding box center [359, 92] width 70 height 18
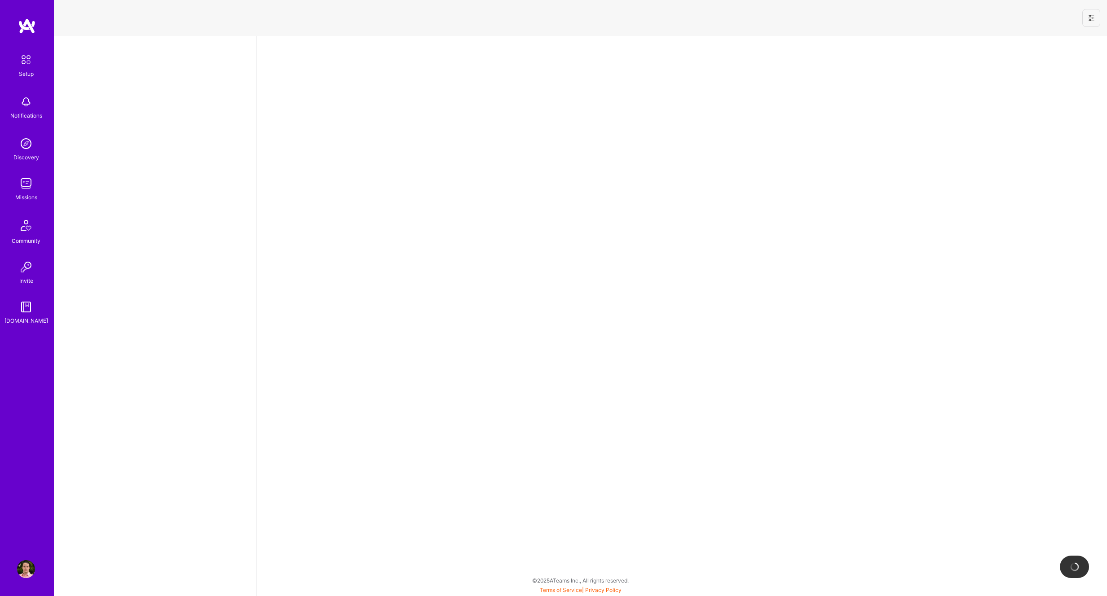
select select "NI"
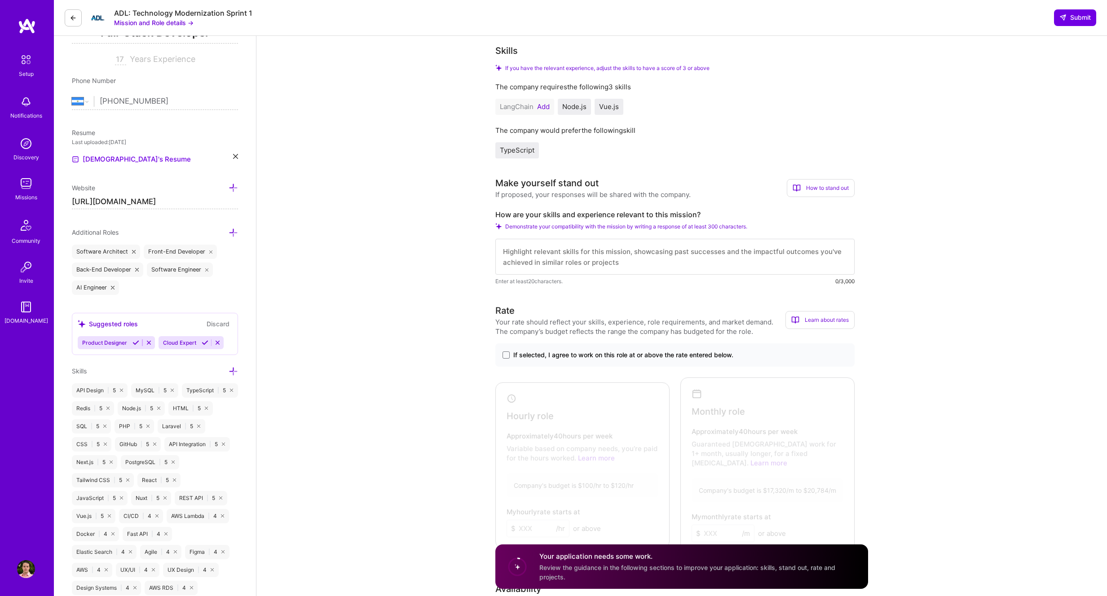
scroll to position [145, 0]
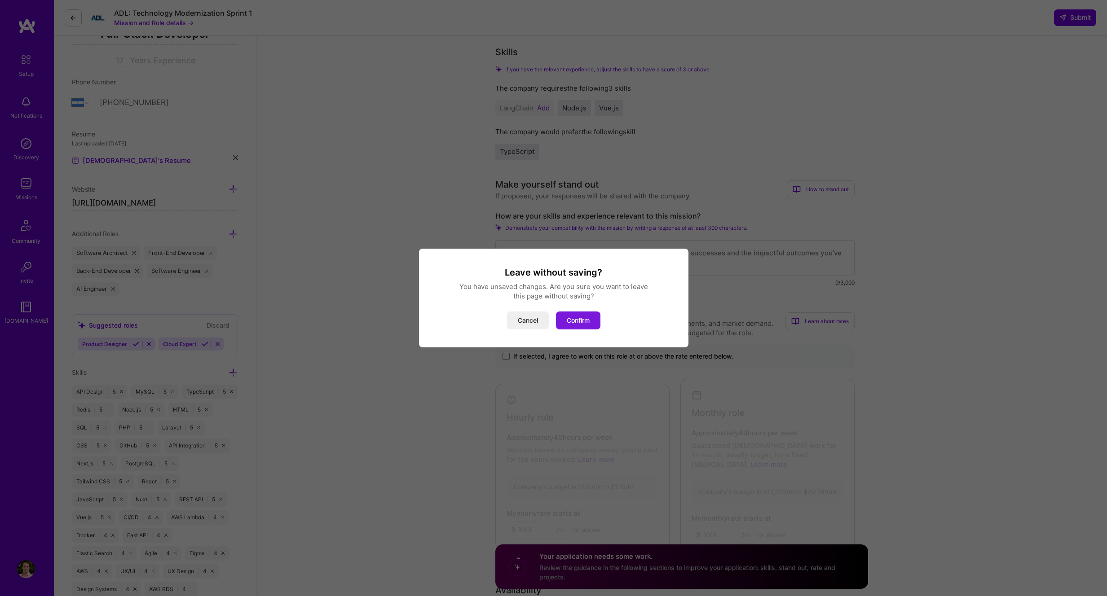
click at [585, 326] on button "Confirm" at bounding box center [578, 321] width 44 height 18
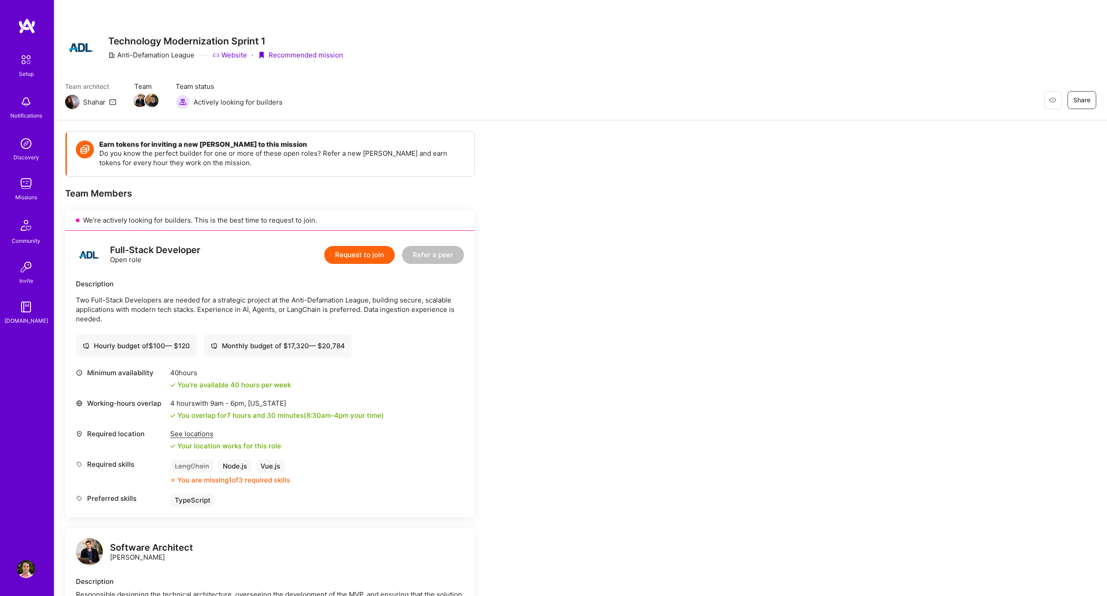
click at [24, 185] on img at bounding box center [26, 184] width 18 height 18
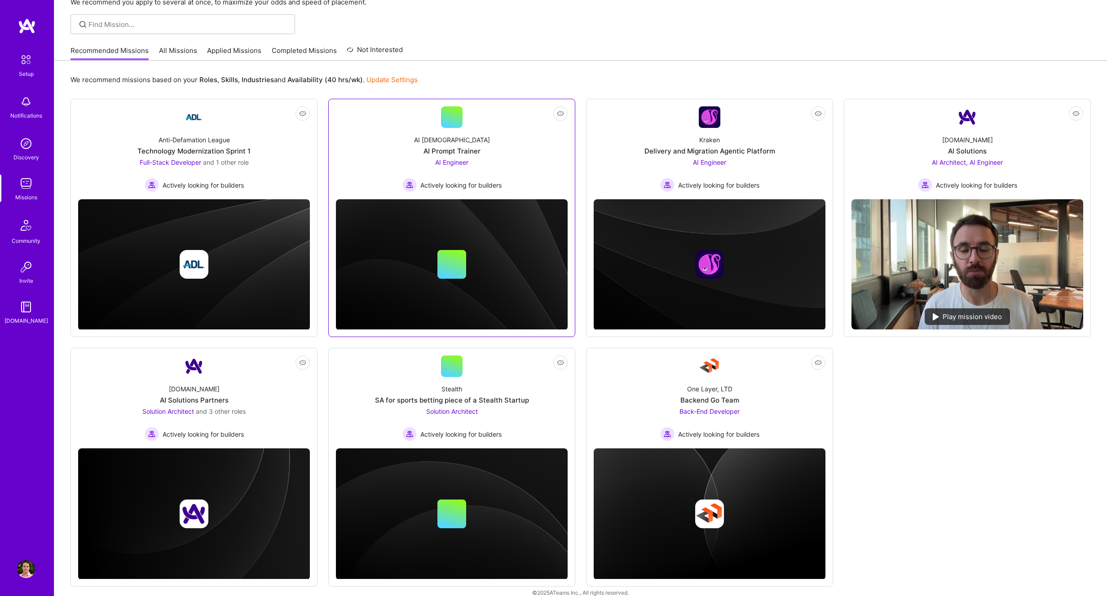
scroll to position [64, 0]
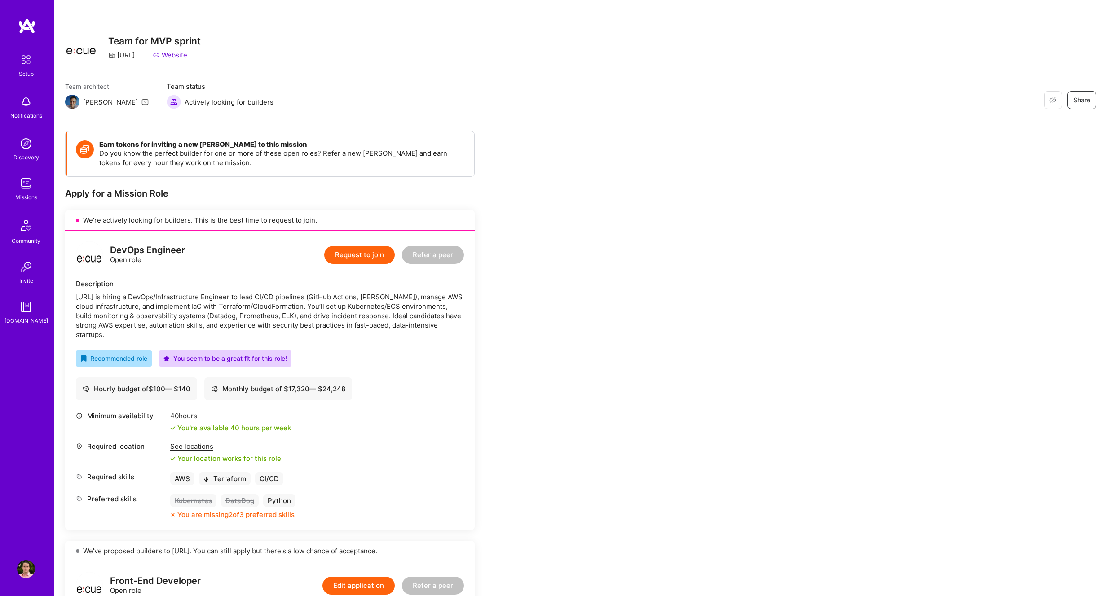
click at [23, 179] on img at bounding box center [26, 184] width 18 height 18
